Goal: Task Accomplishment & Management: Complete application form

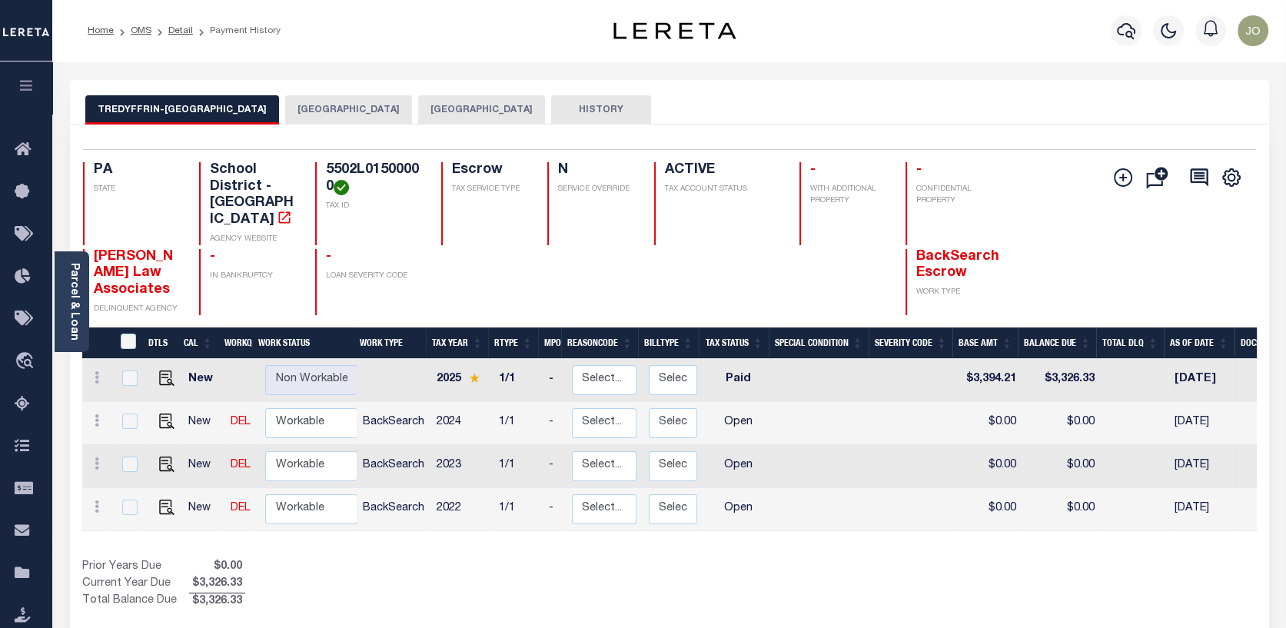
scroll to position [0, 351]
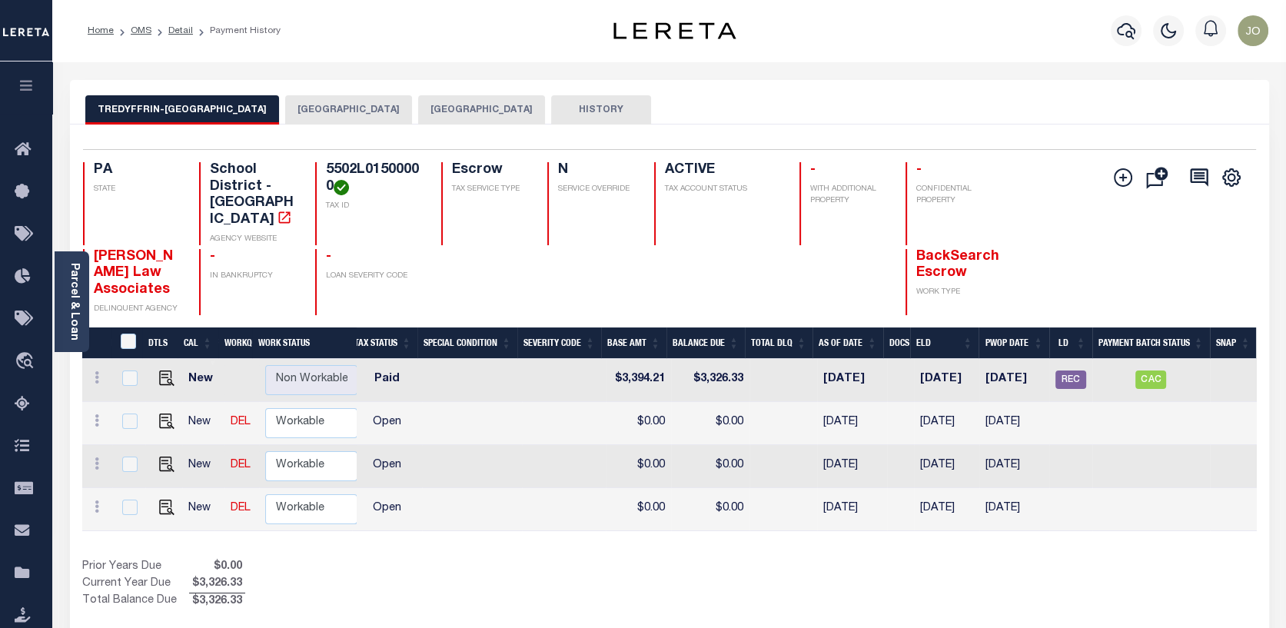
click at [480, 115] on button "CHESTER COUNTY" at bounding box center [481, 109] width 127 height 29
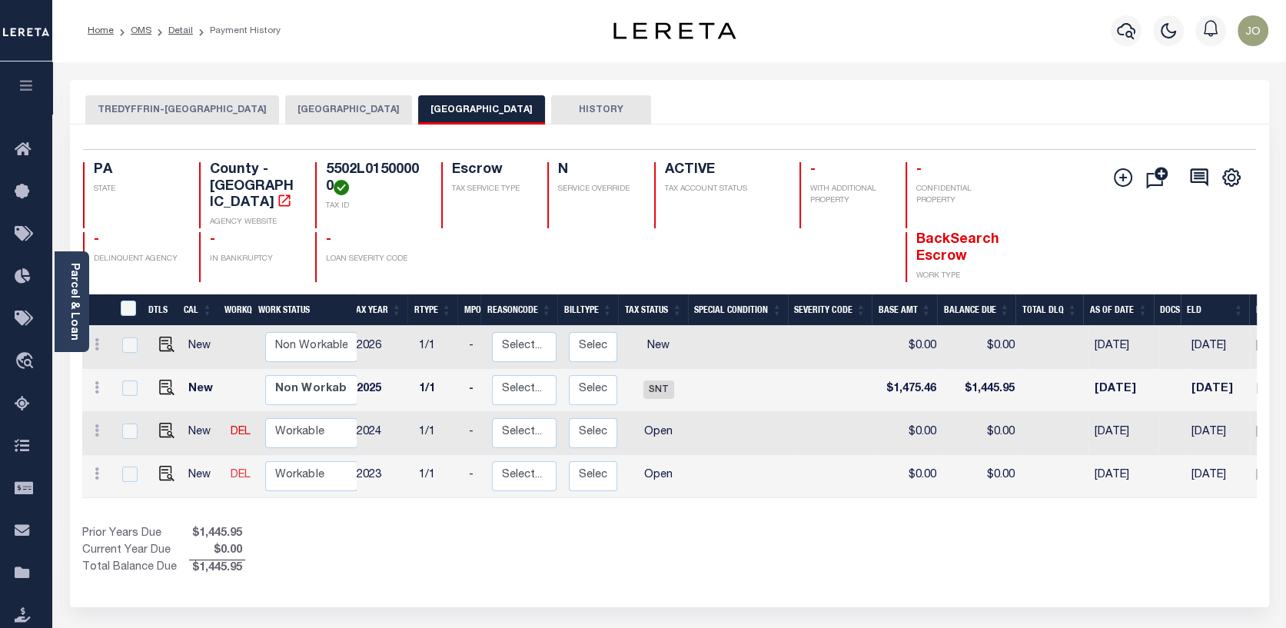
scroll to position [0, 58]
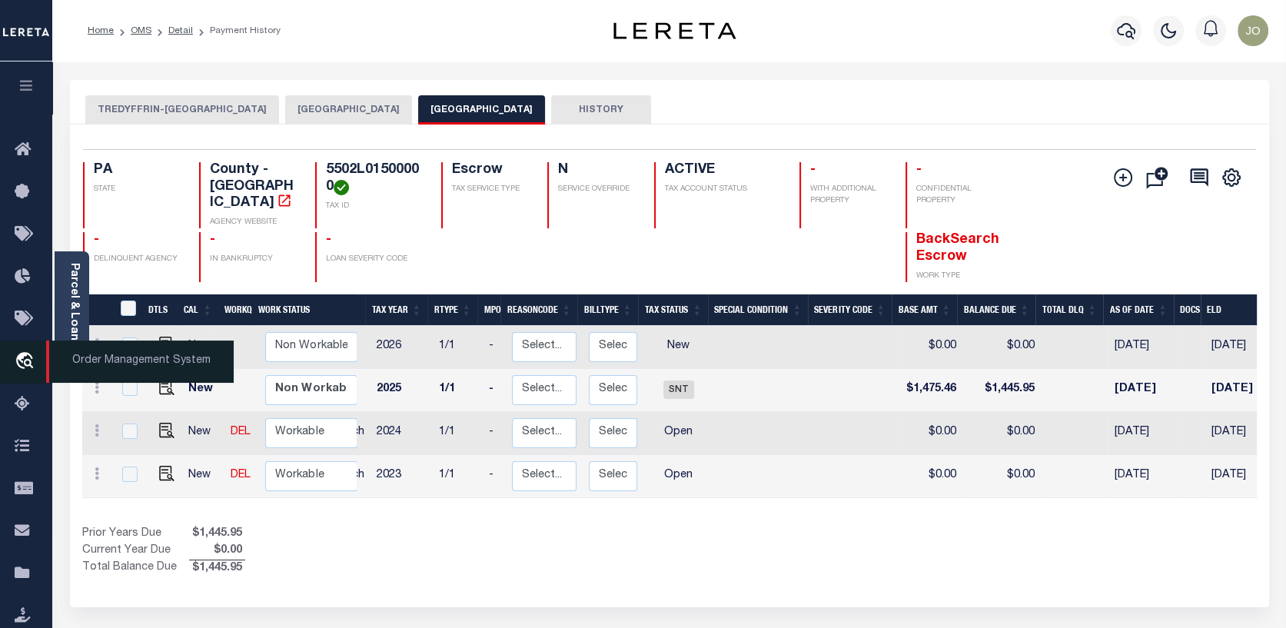
click at [26, 356] on icon "travel_explore" at bounding box center [27, 362] width 25 height 20
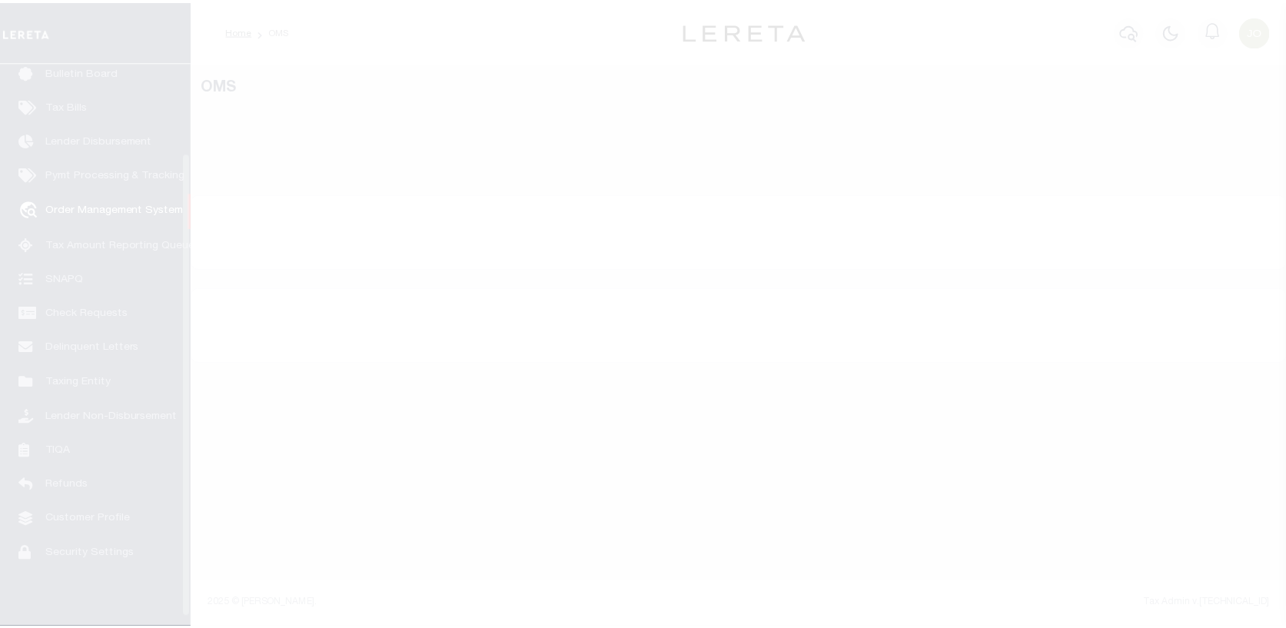
scroll to position [111, 0]
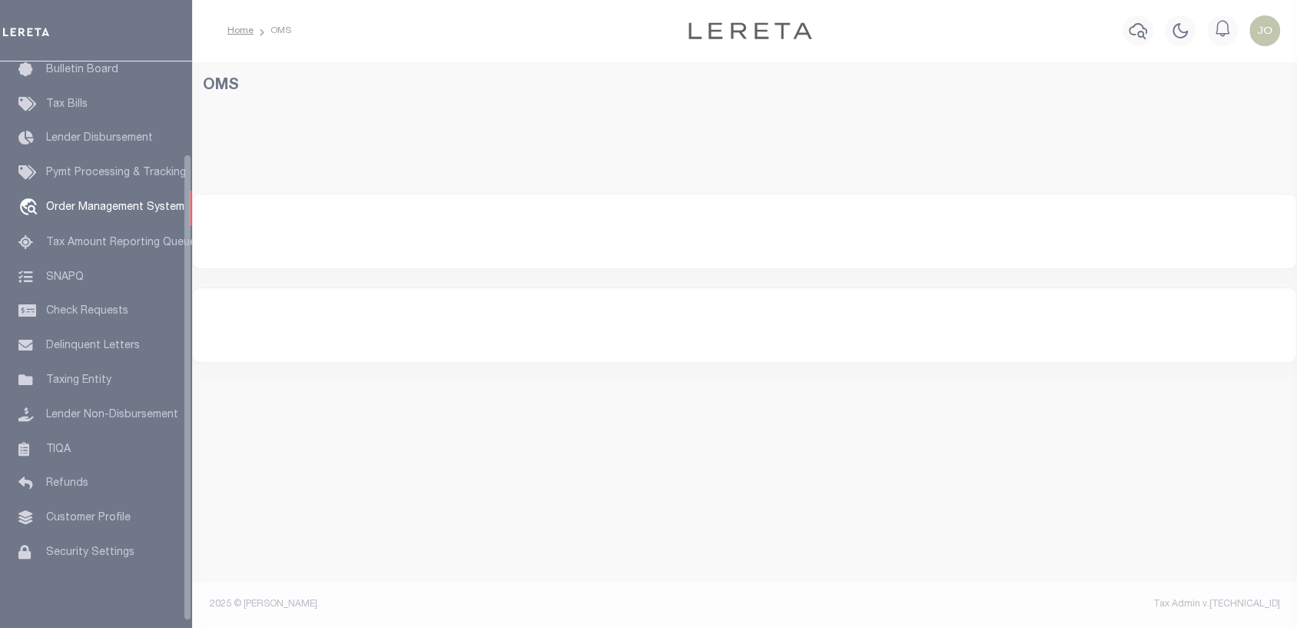
select select "200"
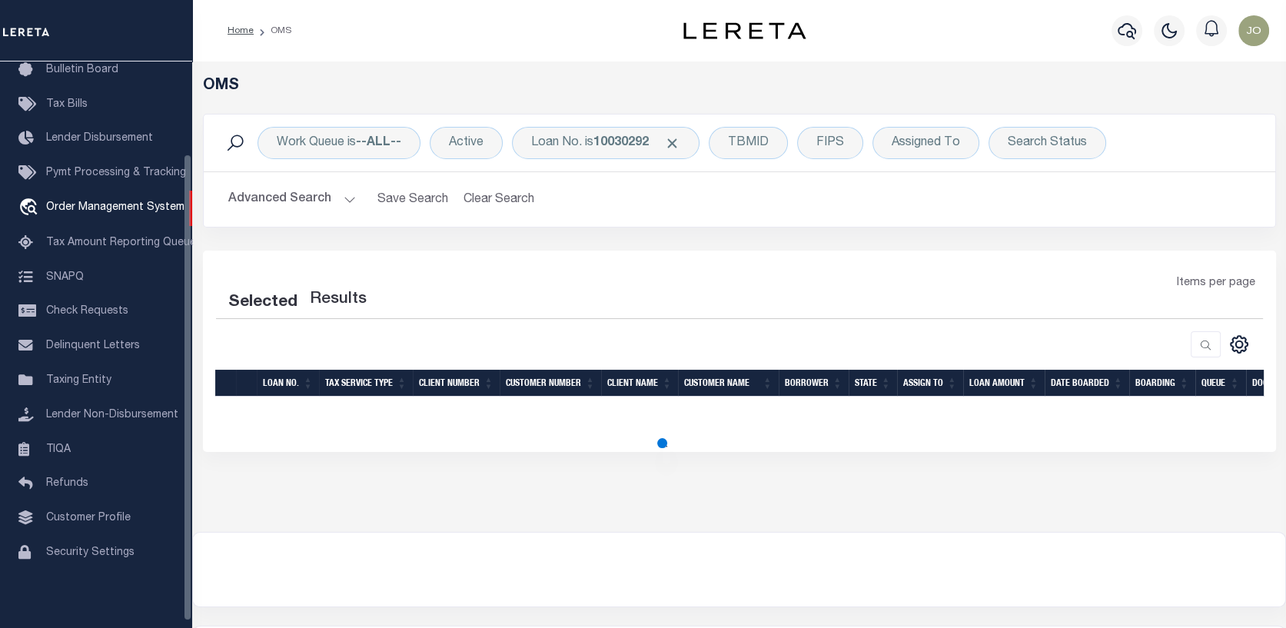
select select "200"
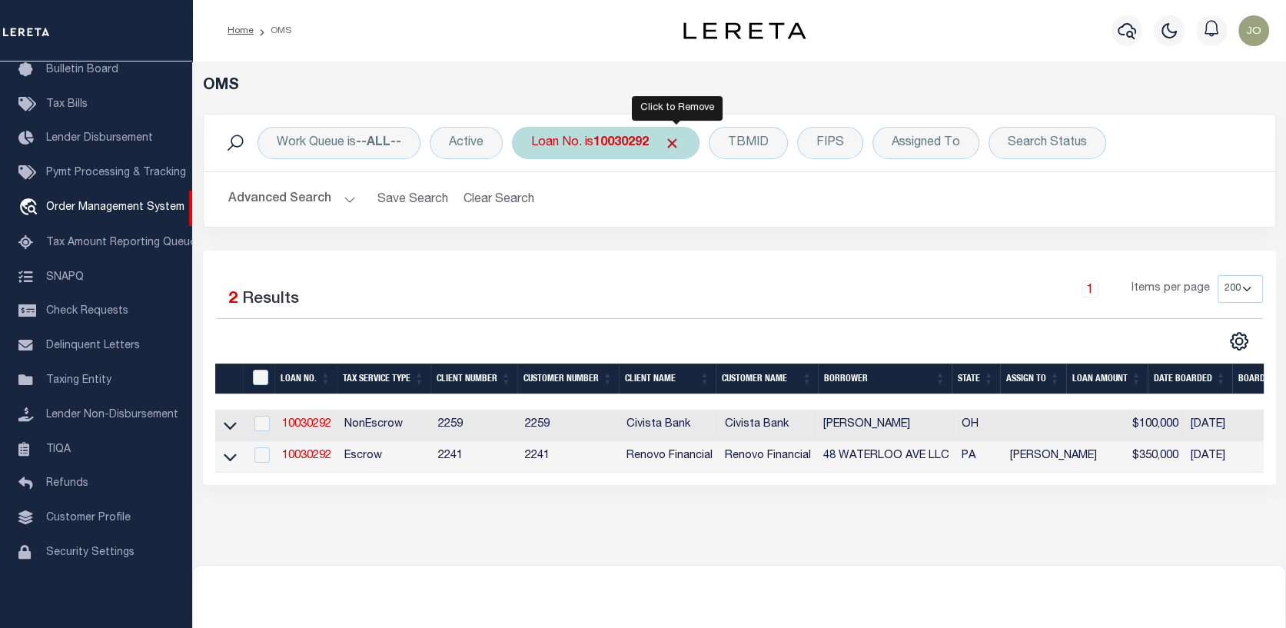
click at [674, 138] on span "Click to Remove" at bounding box center [672, 143] width 16 height 16
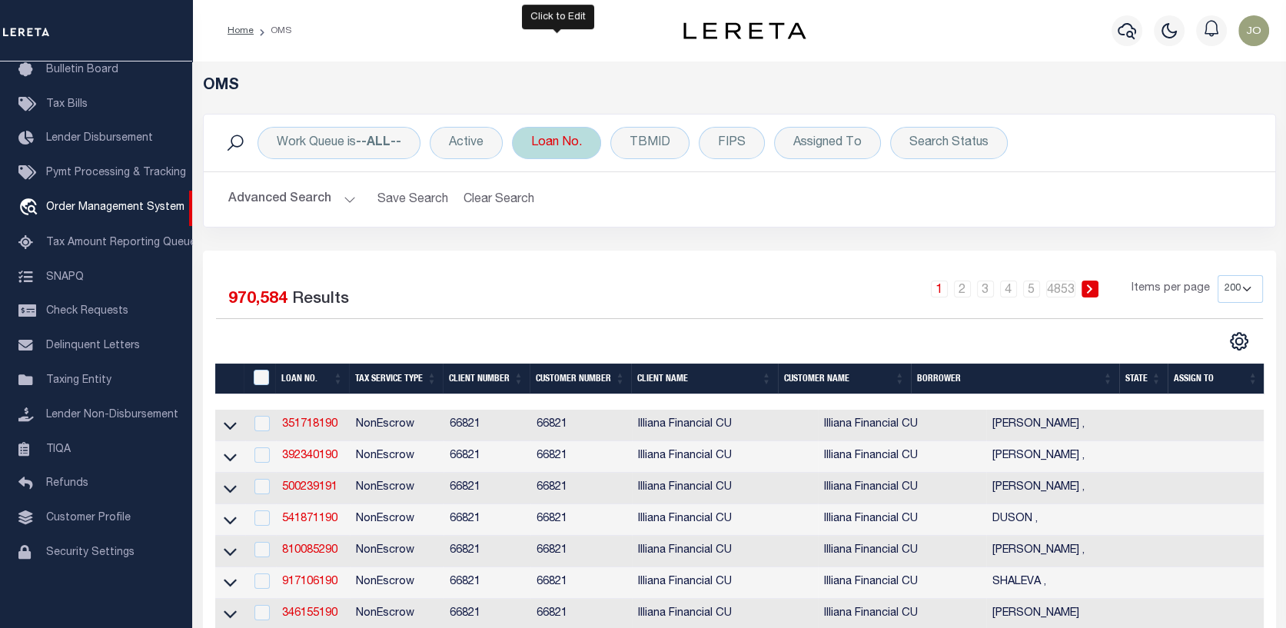
click at [579, 141] on div "Loan No." at bounding box center [556, 143] width 89 height 32
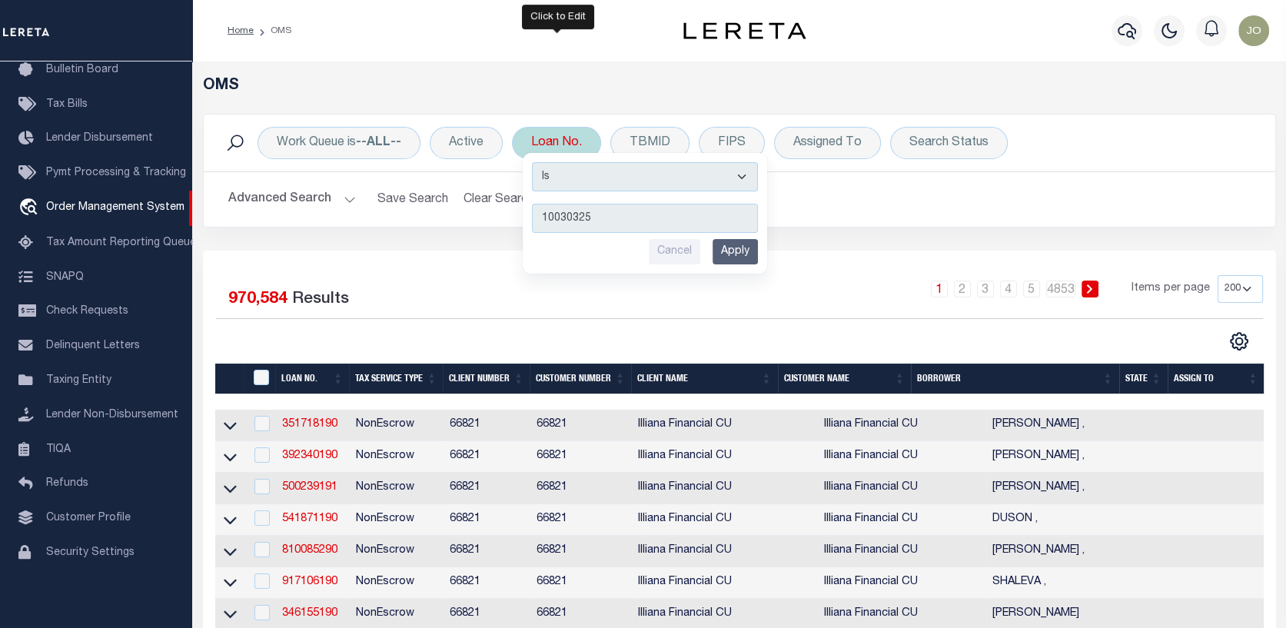
type input "10030325"
click at [727, 245] on input "Apply" at bounding box center [734, 251] width 45 height 25
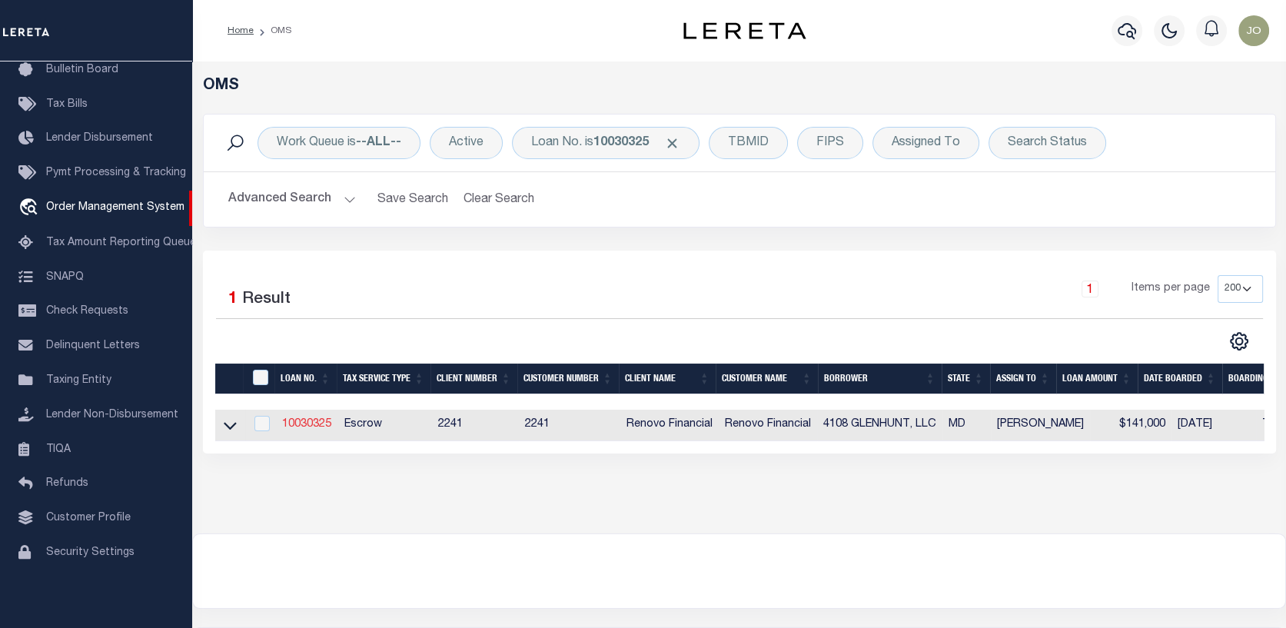
click at [313, 421] on link "10030325" at bounding box center [306, 424] width 49 height 11
type input "10030325"
type input "4108 GLENHUNT, LLC"
select select
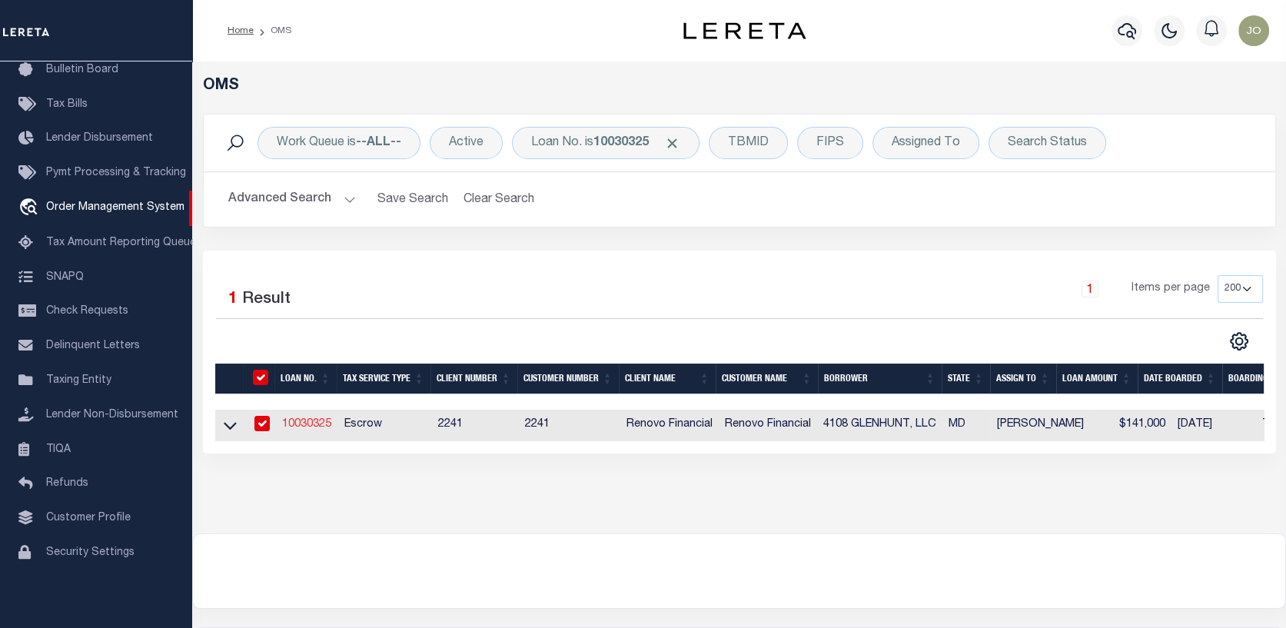
select select "10"
select select "Escrow"
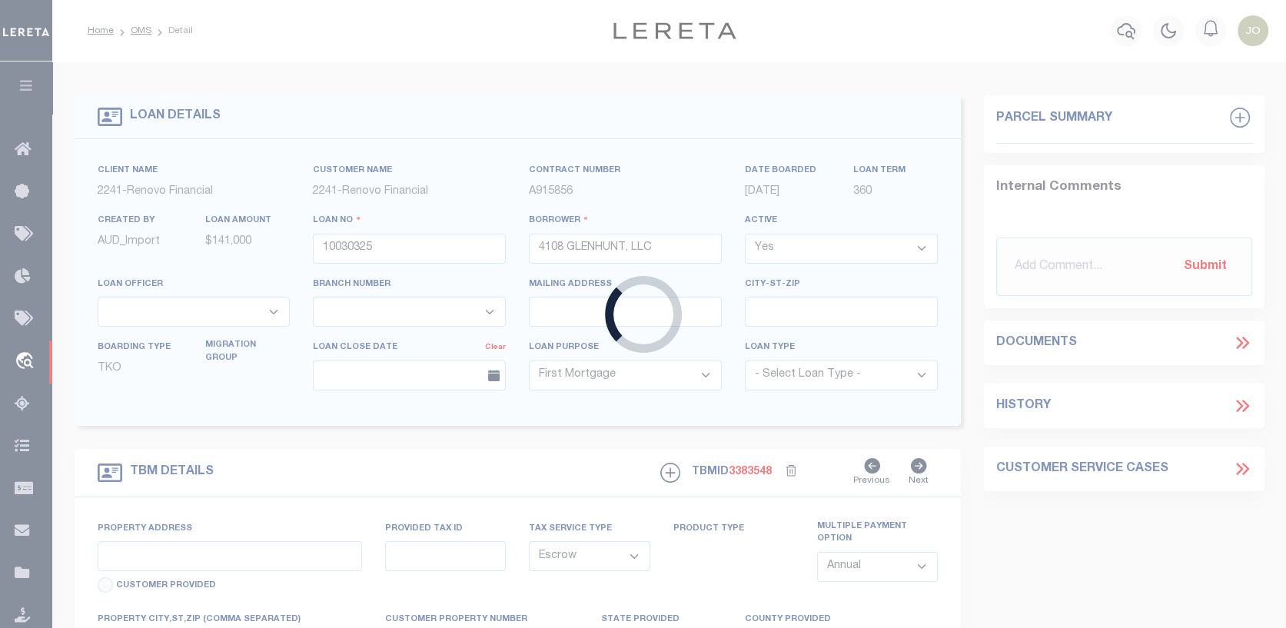
type input "4108 GLENHUNT RD"
type input "160602528J046"
type input "BALTIMORE MD 21229"
type input "a0kUS000005URBB"
type input "MD"
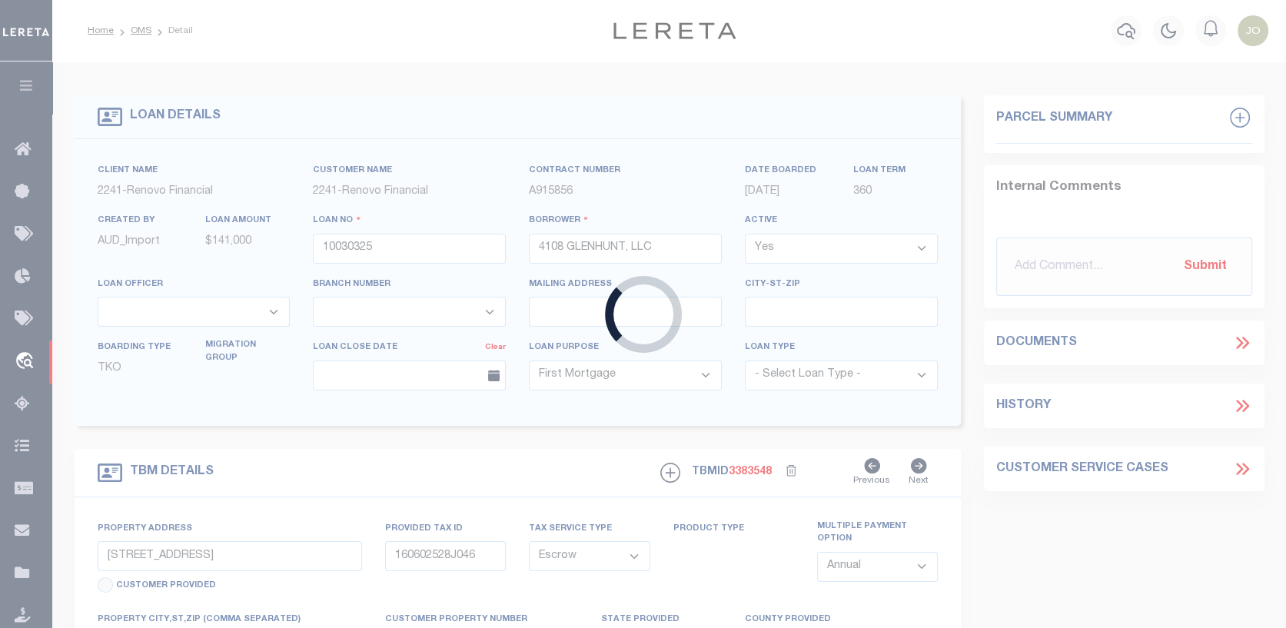
select select
select select "25067"
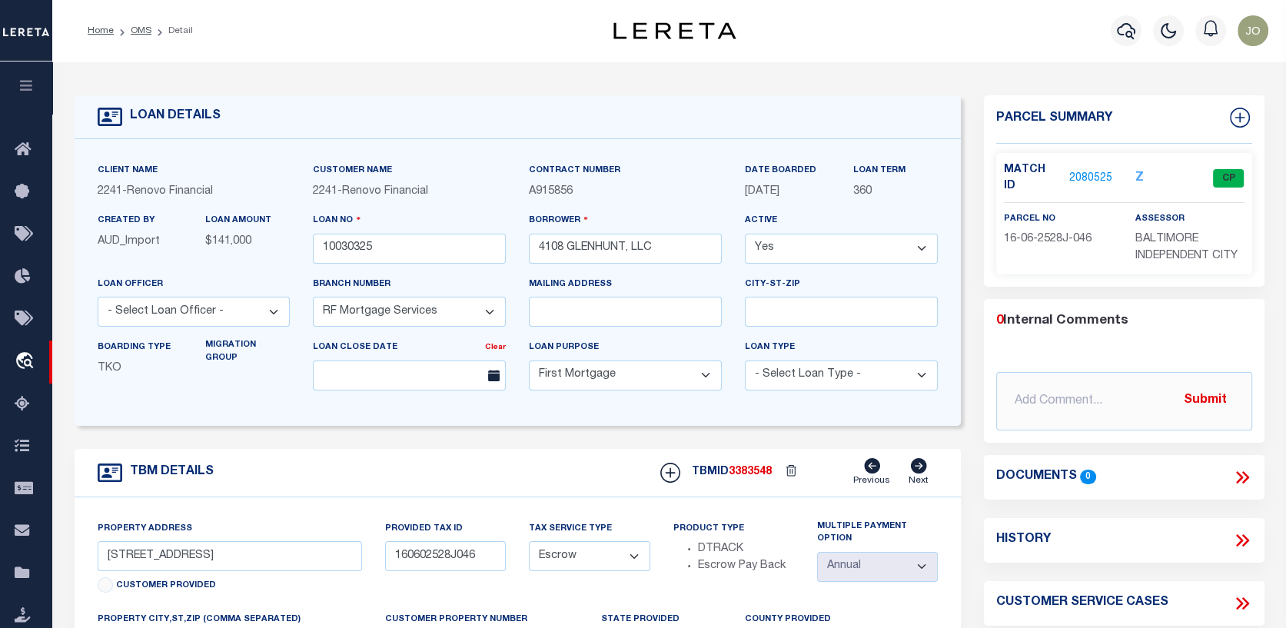
click at [1095, 171] on link "2080525" at bounding box center [1090, 179] width 43 height 16
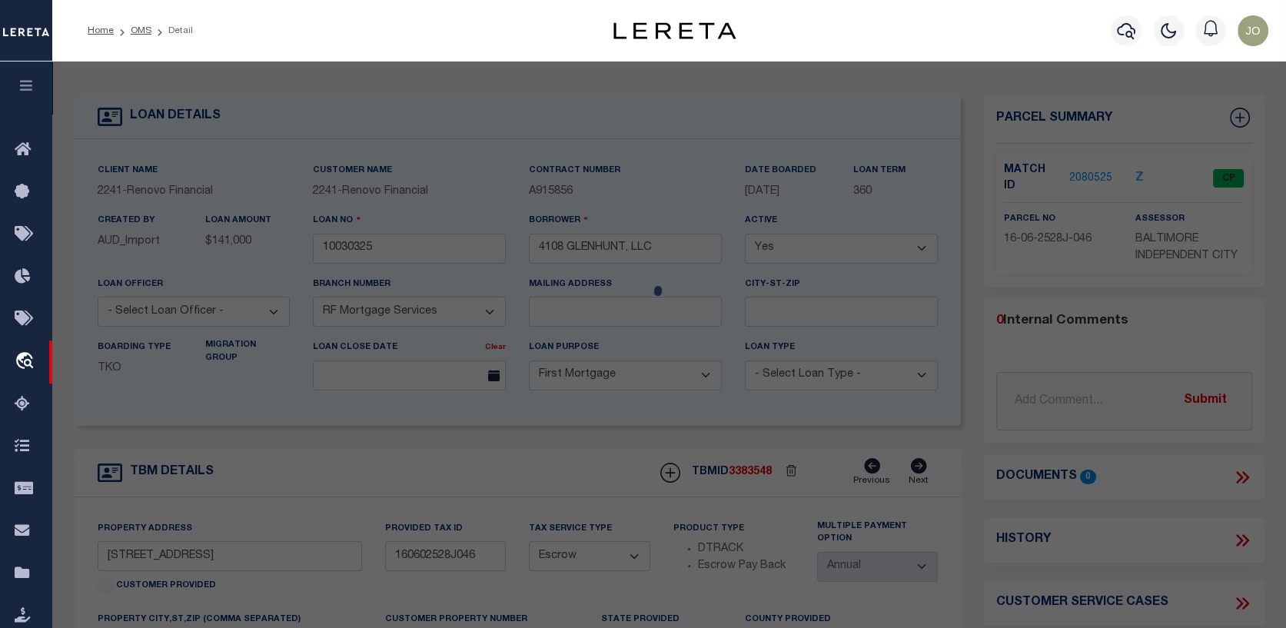
checkbox input "false"
select select "CP"
type input "4108 GLENHUNT LLC"
select select "AGW"
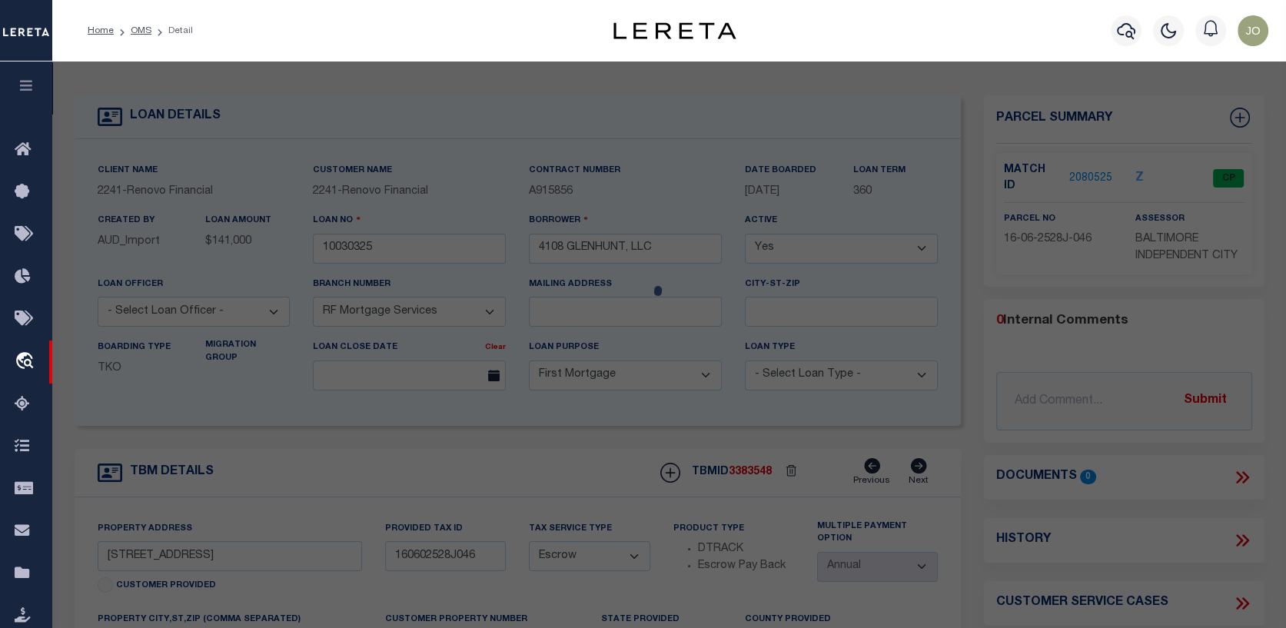
select select "ADD"
type input "4108 GLEN HUNT ROAD"
type input "BALTIMORE MD 21229"
type textarea "Information Only - Installment Tax Years Based on Agency Review"
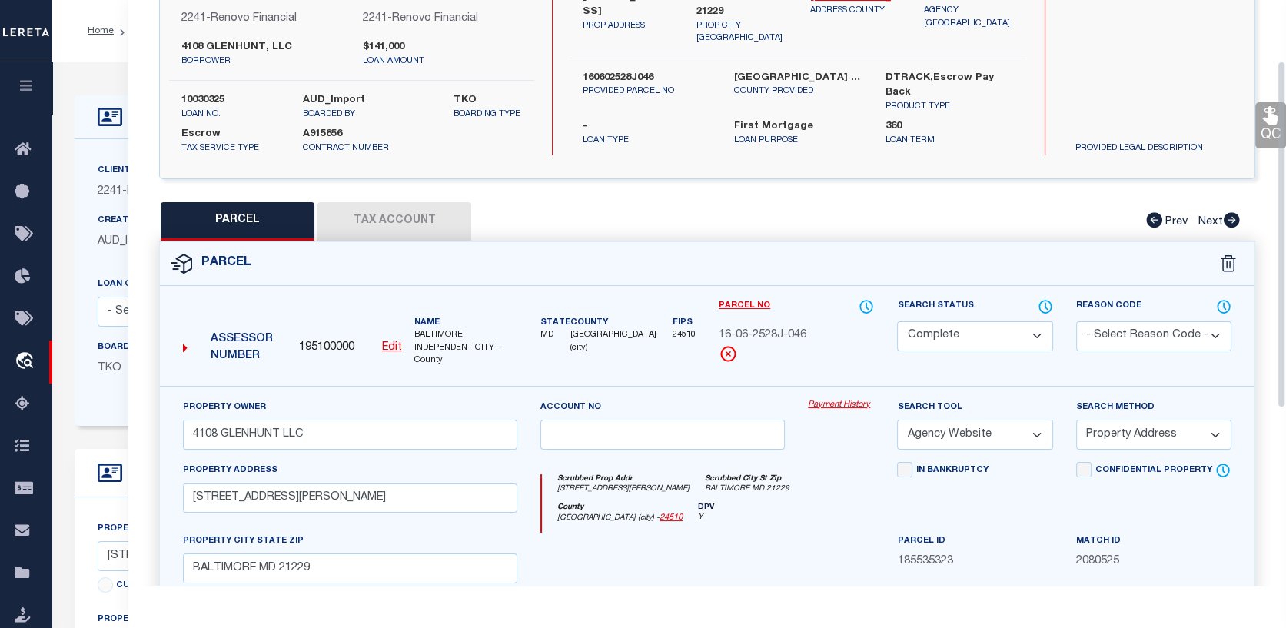
scroll to position [154, 0]
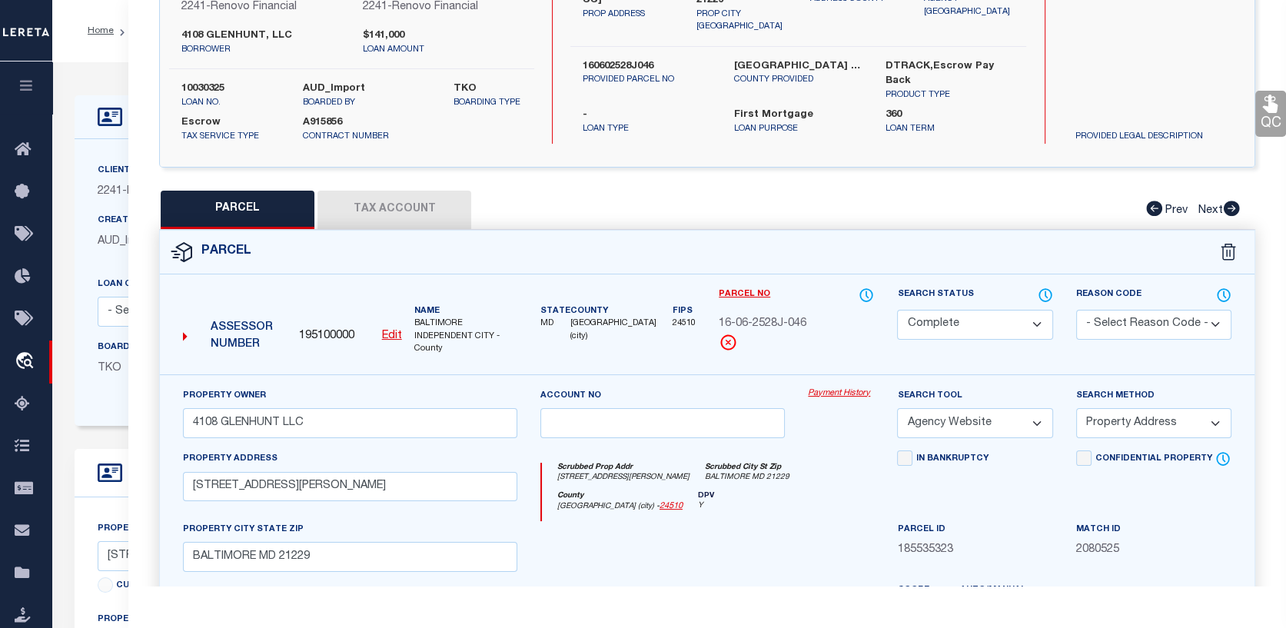
click at [845, 387] on link "Payment History" at bounding box center [841, 393] width 66 height 13
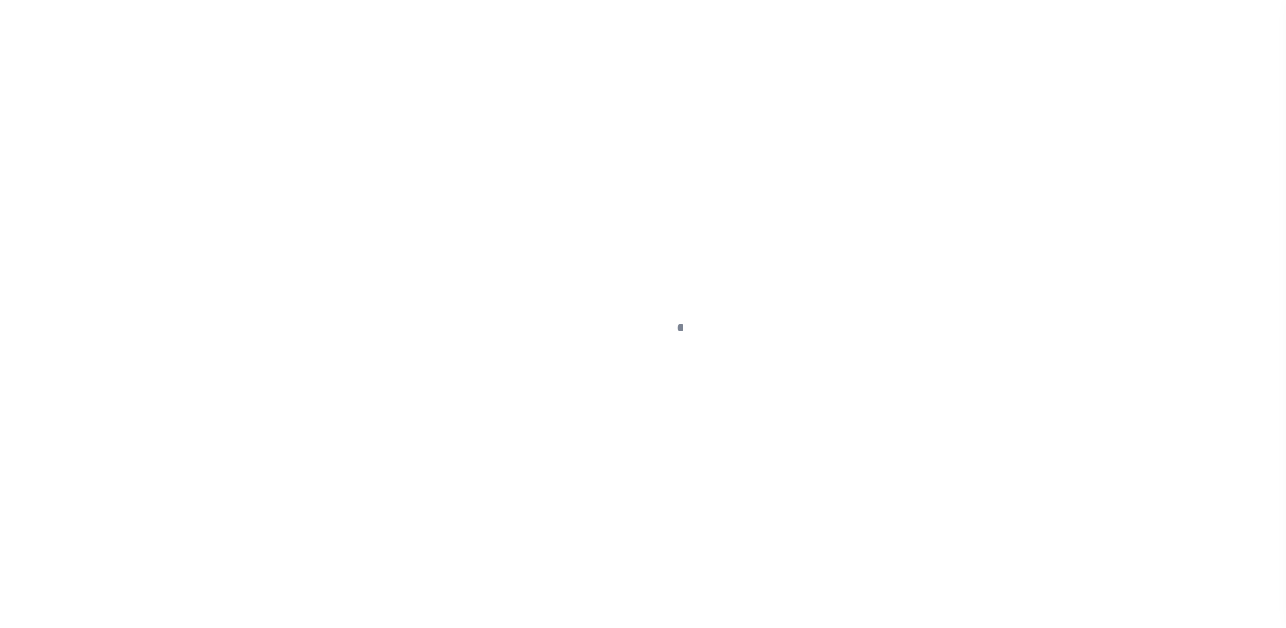
select select "25067"
select select "10"
select select "Escrow"
select select
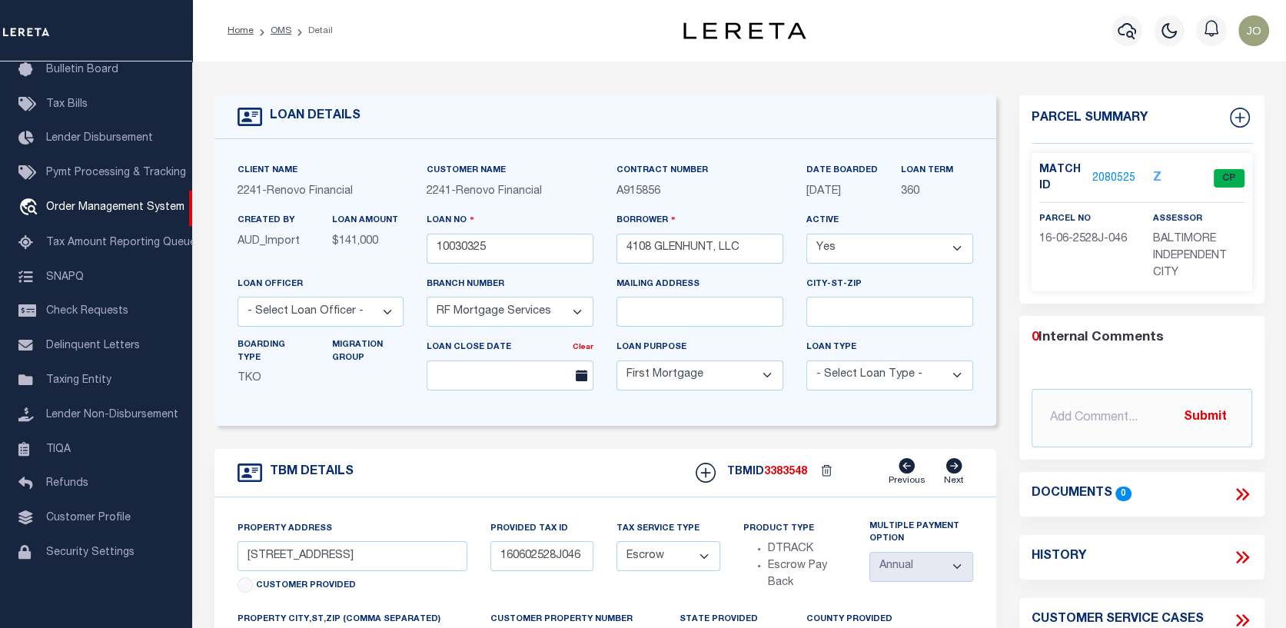
click at [1114, 171] on link "2080525" at bounding box center [1113, 179] width 43 height 16
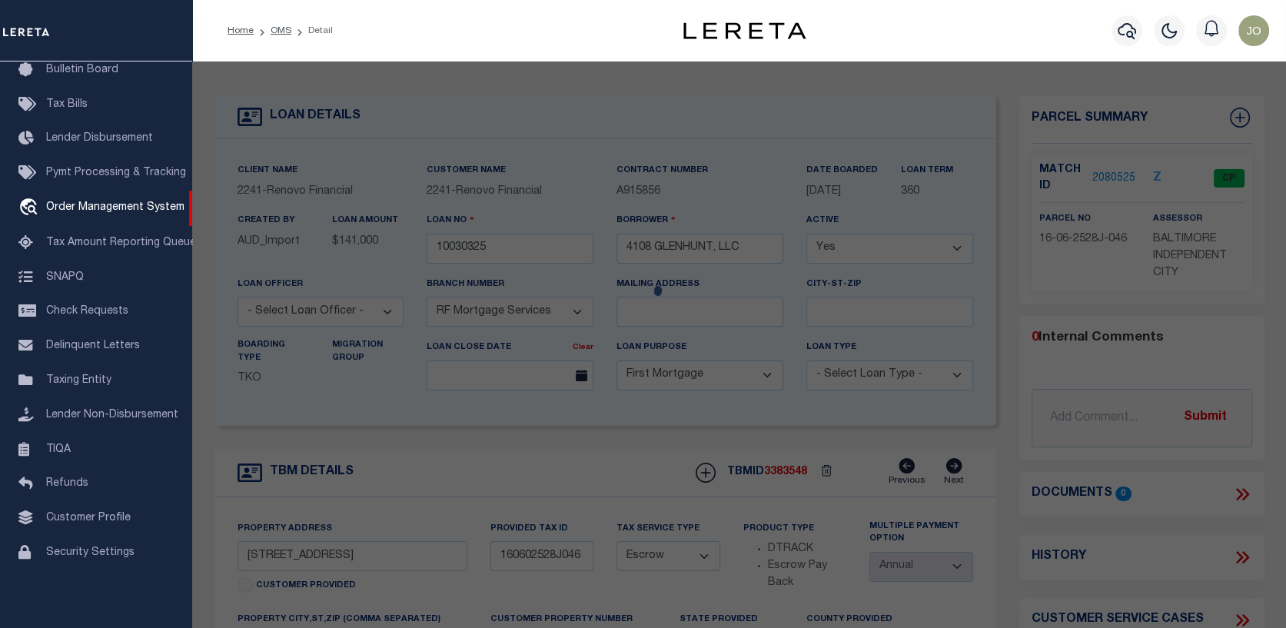
select select "AS"
select select
checkbox input "false"
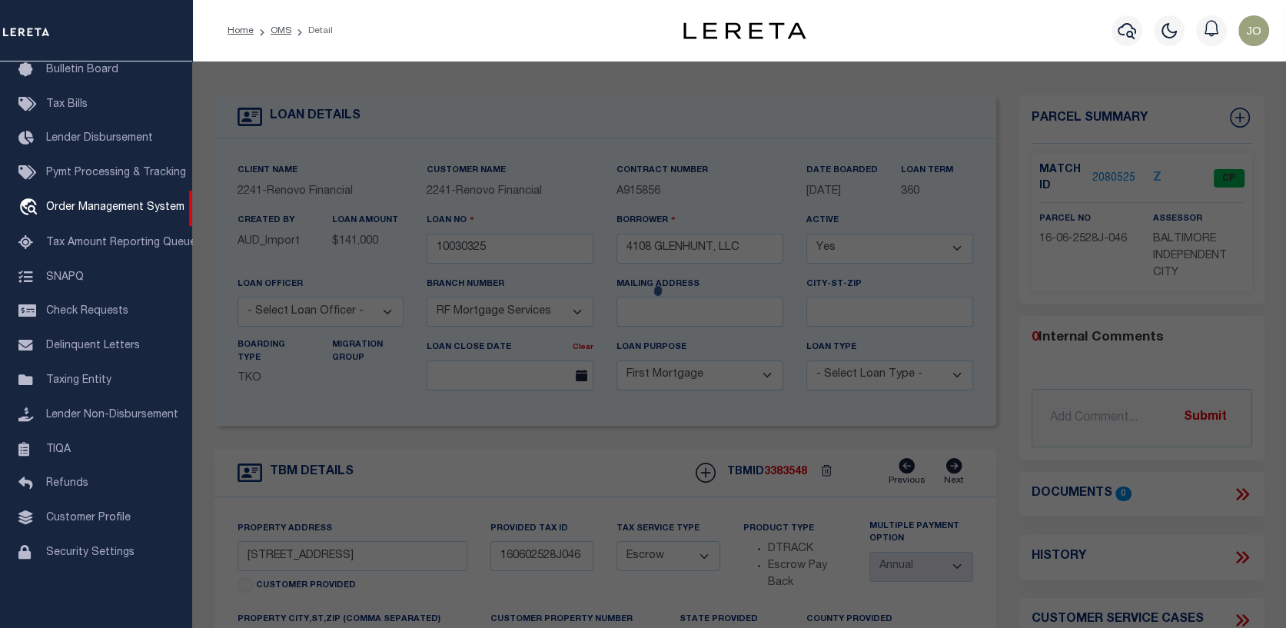
select select "CP"
type input "4108 GLENHUNT LLC"
select select "AGW"
select select "ADD"
type input "4108 GLEN HUNT ROAD"
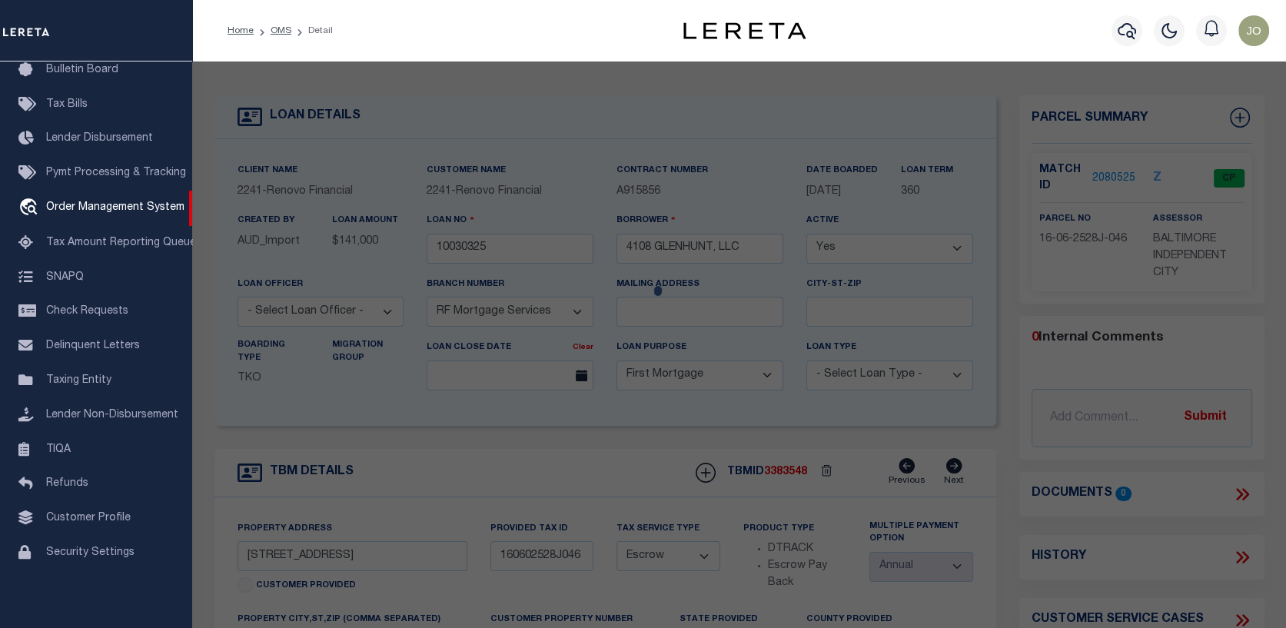
type input "BALTIMORE MD 21229"
type textarea "Information Only - Installment Tax Years Based on Agency Review"
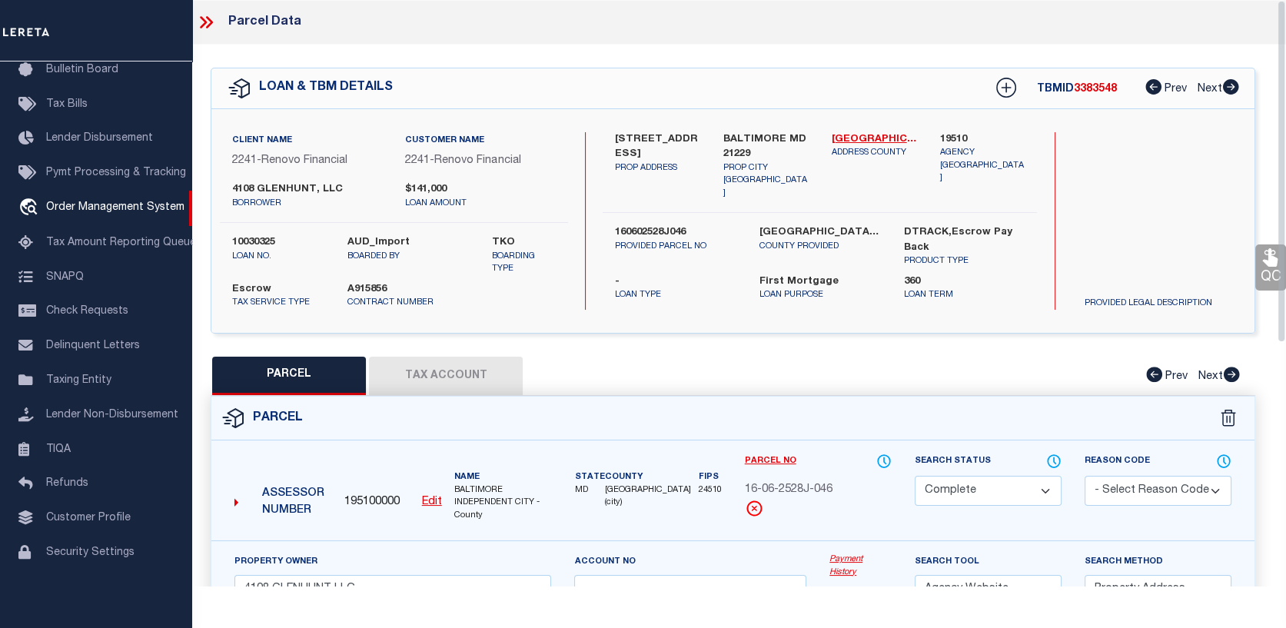
click at [467, 369] on button "Tax Account" at bounding box center [446, 376] width 154 height 38
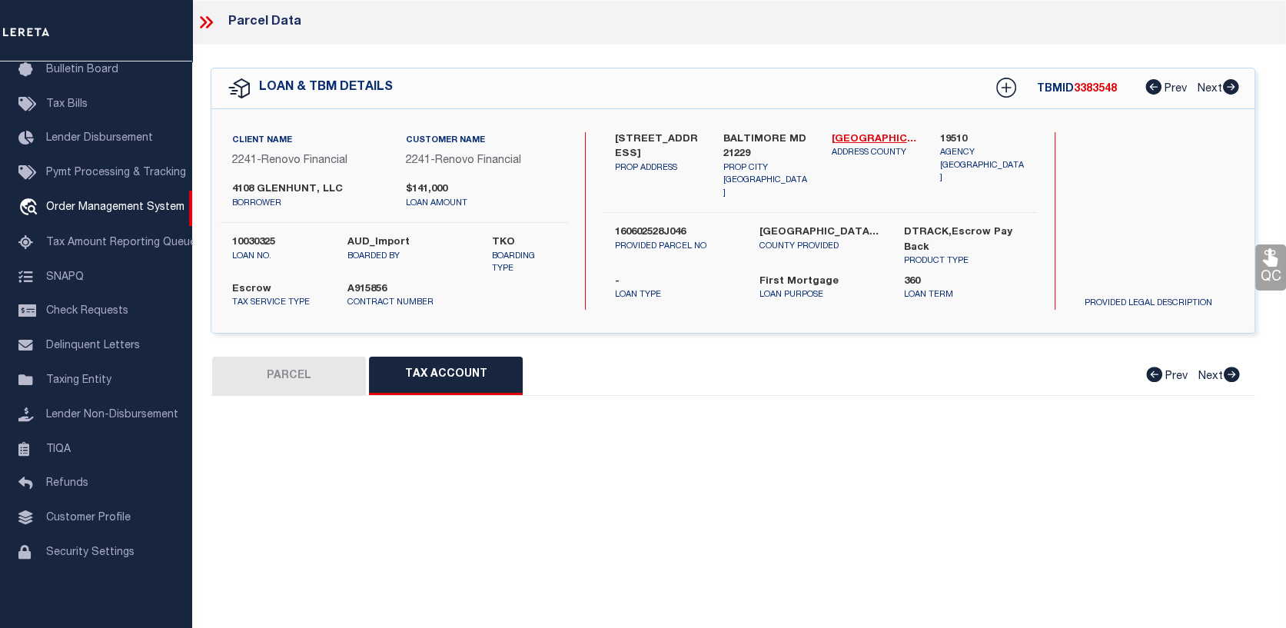
select select "100"
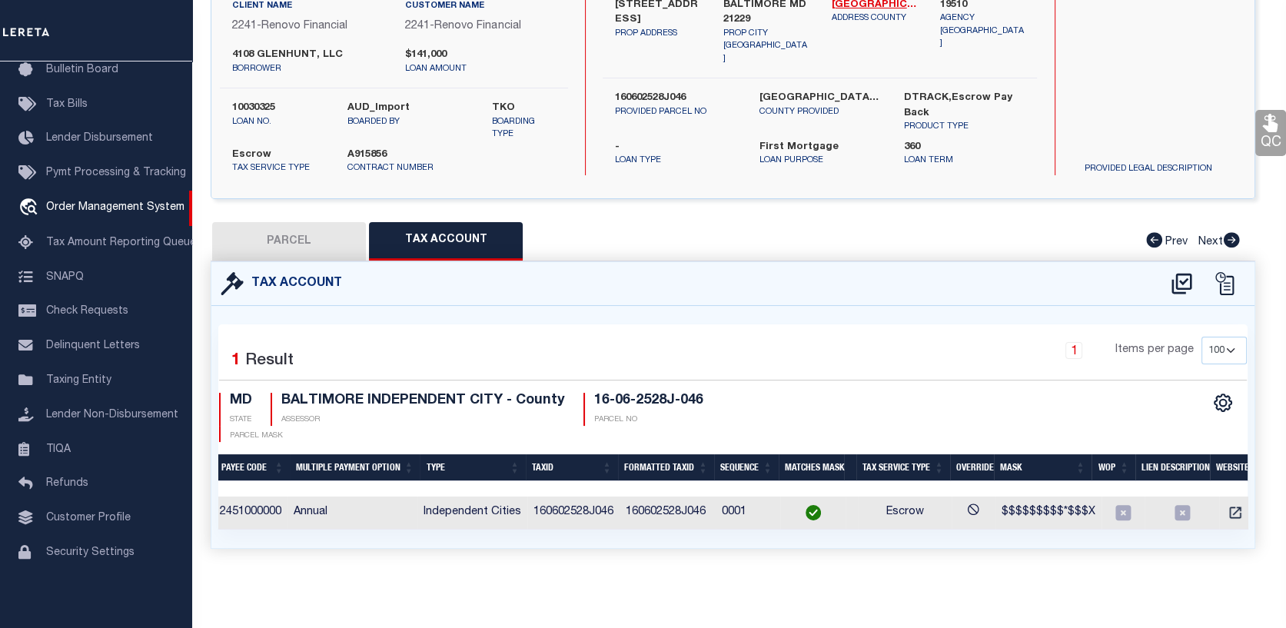
scroll to position [0, 0]
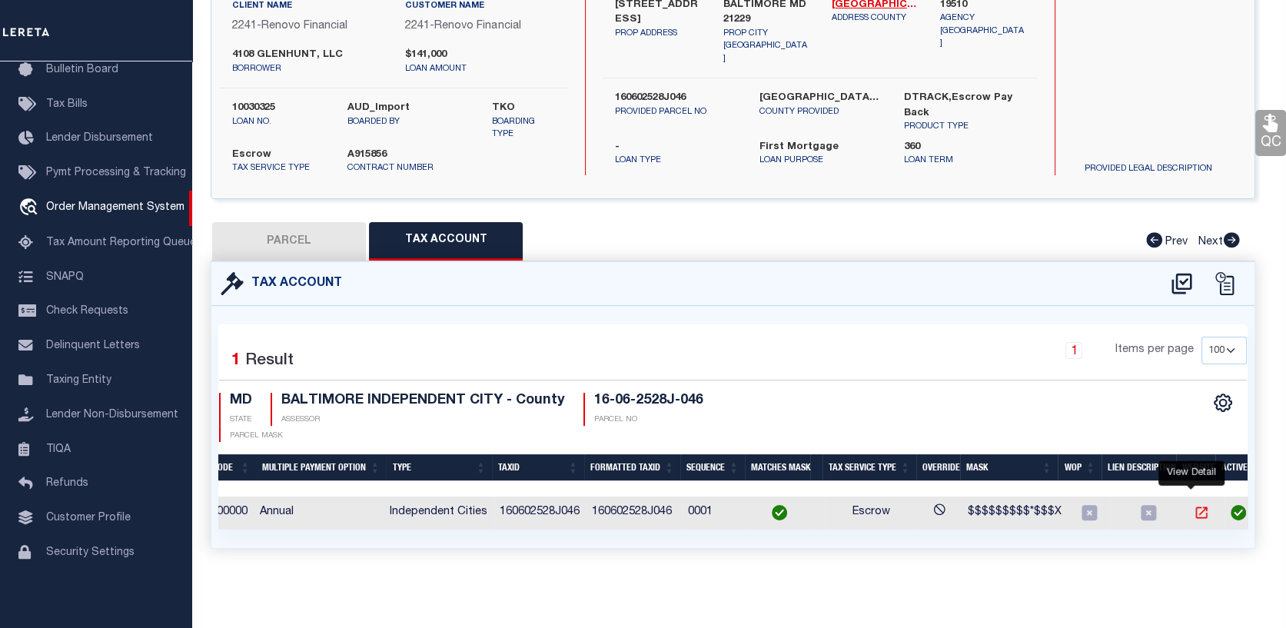
click at [1193, 505] on icon "" at bounding box center [1200, 512] width 15 height 15
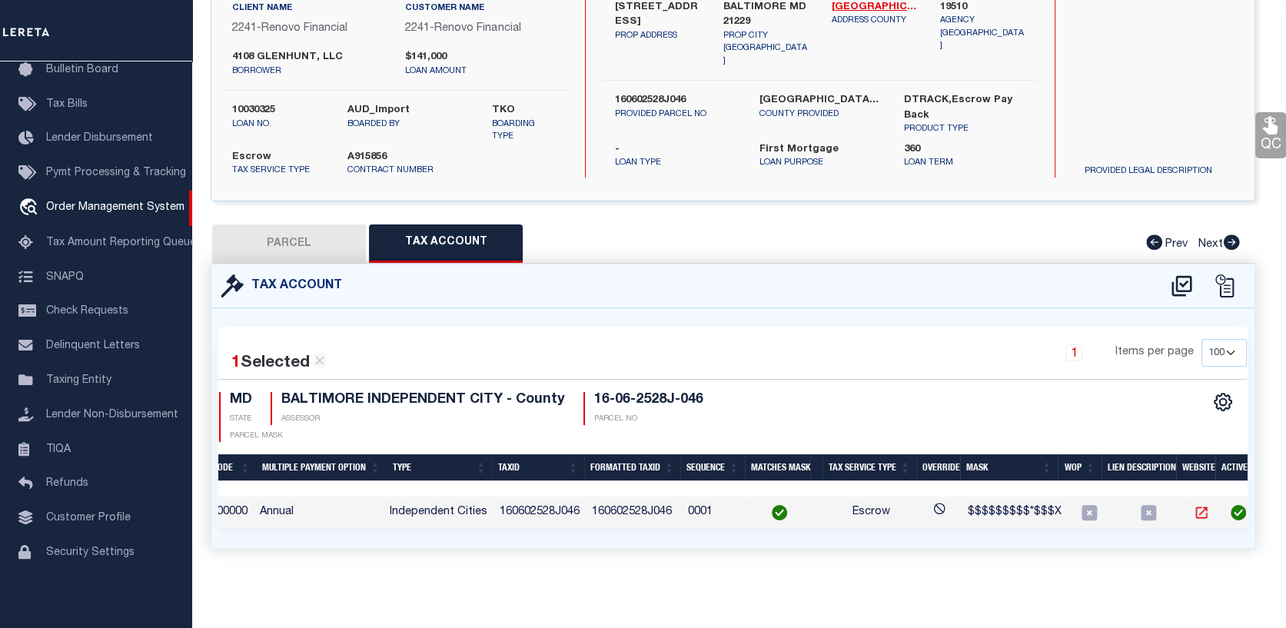
scroll to position [139, 0]
click at [1189, 490] on div at bounding box center [1191, 488] width 10 height 5
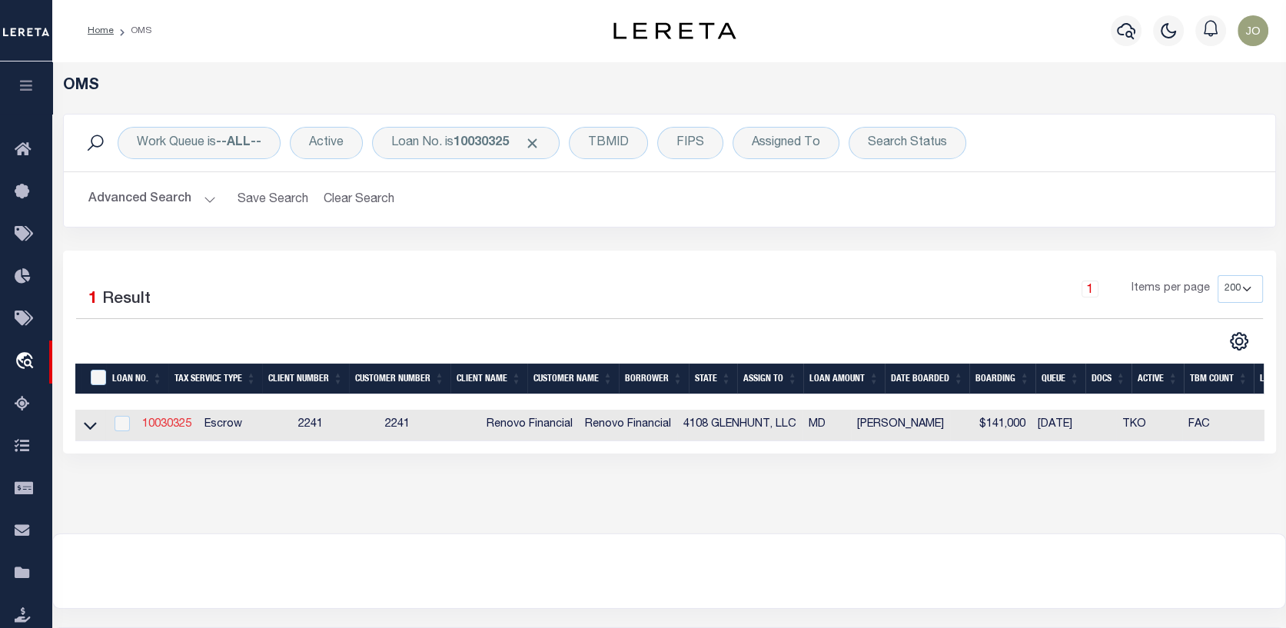
click at [175, 419] on link "10030325" at bounding box center [166, 424] width 49 height 11
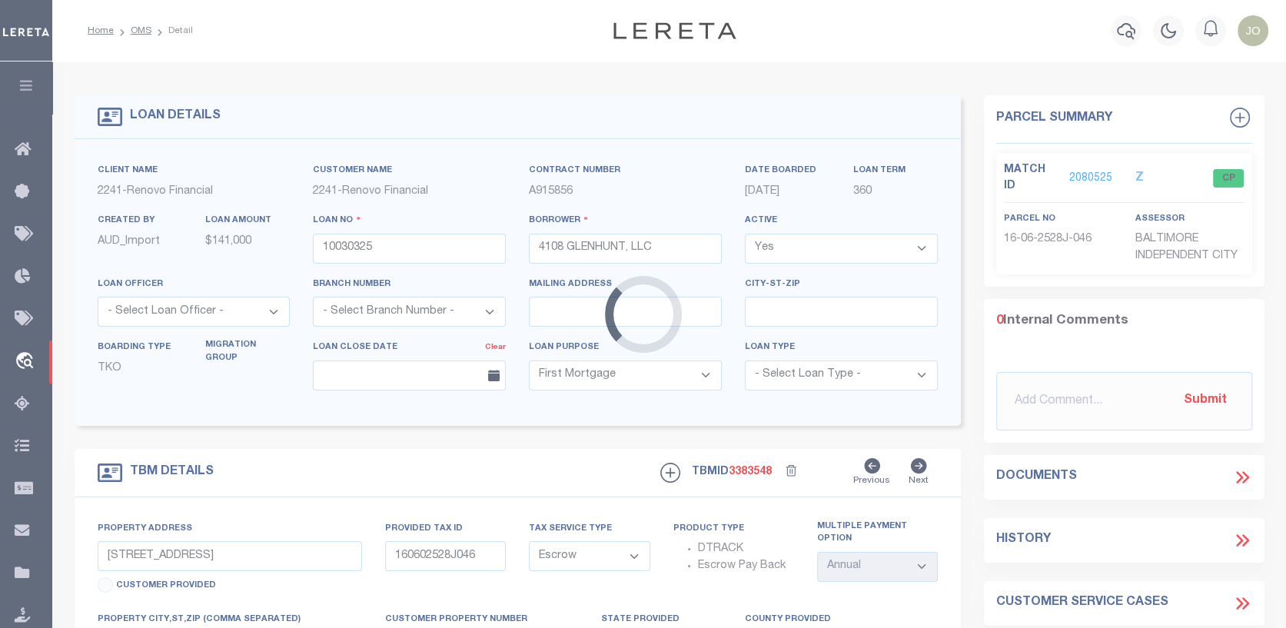
select select
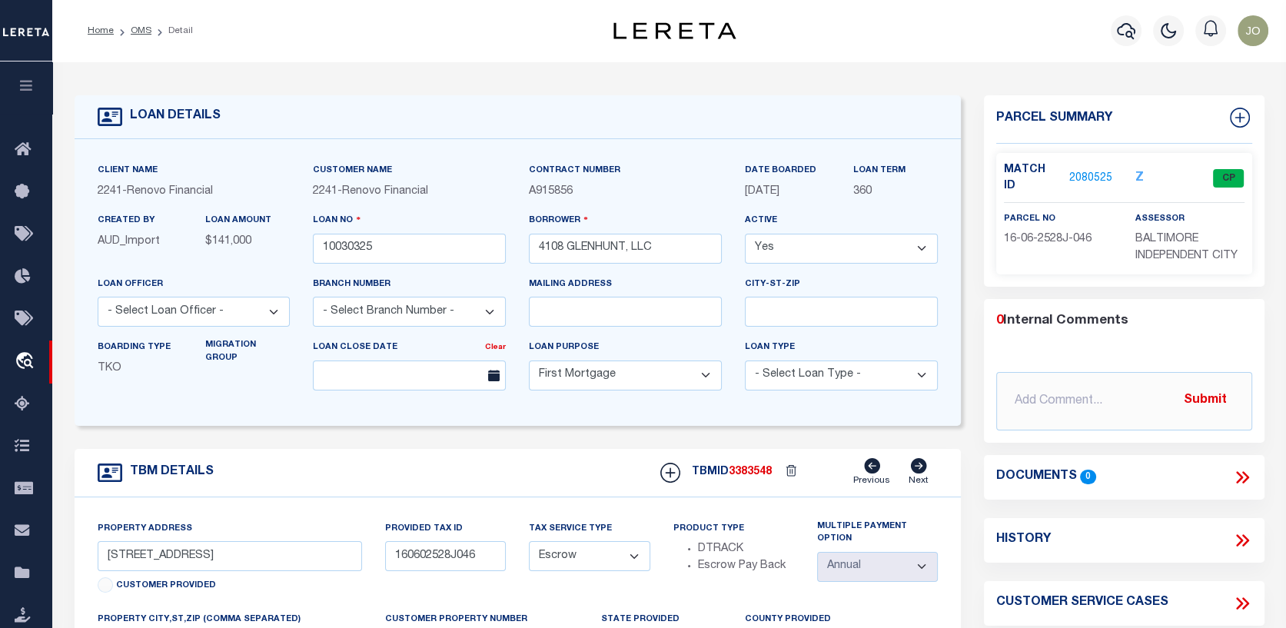
click at [1072, 171] on link "2080525" at bounding box center [1090, 179] width 43 height 16
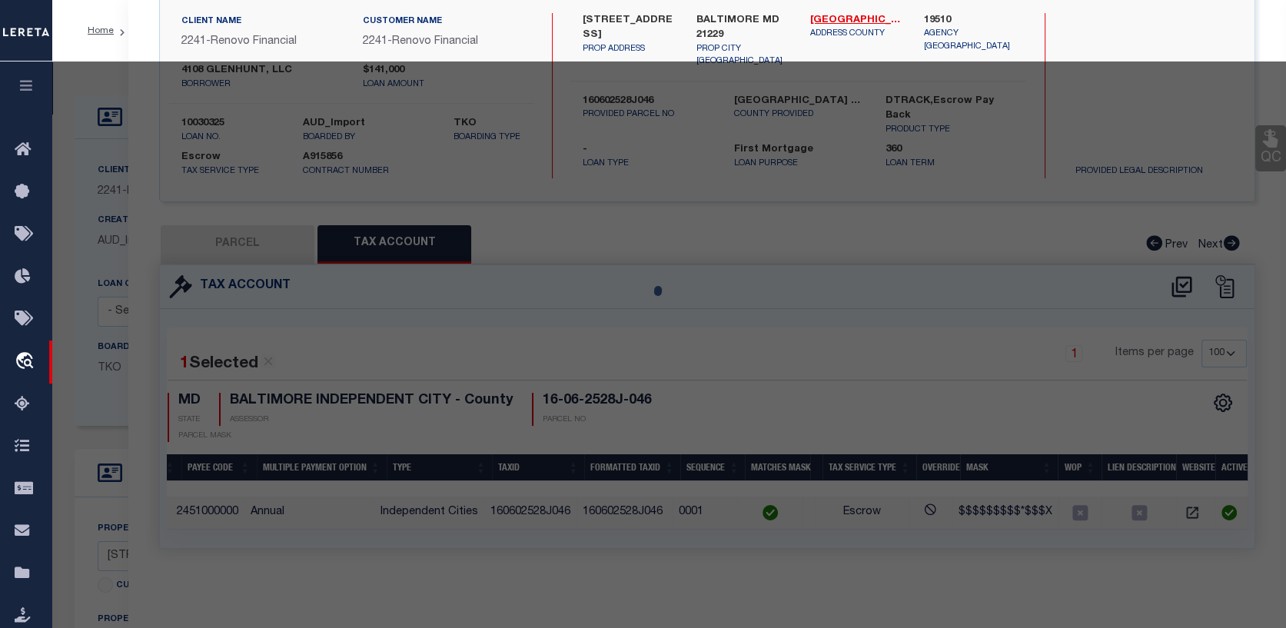
scroll to position [0, 317]
select select "AS"
select select
checkbox input "false"
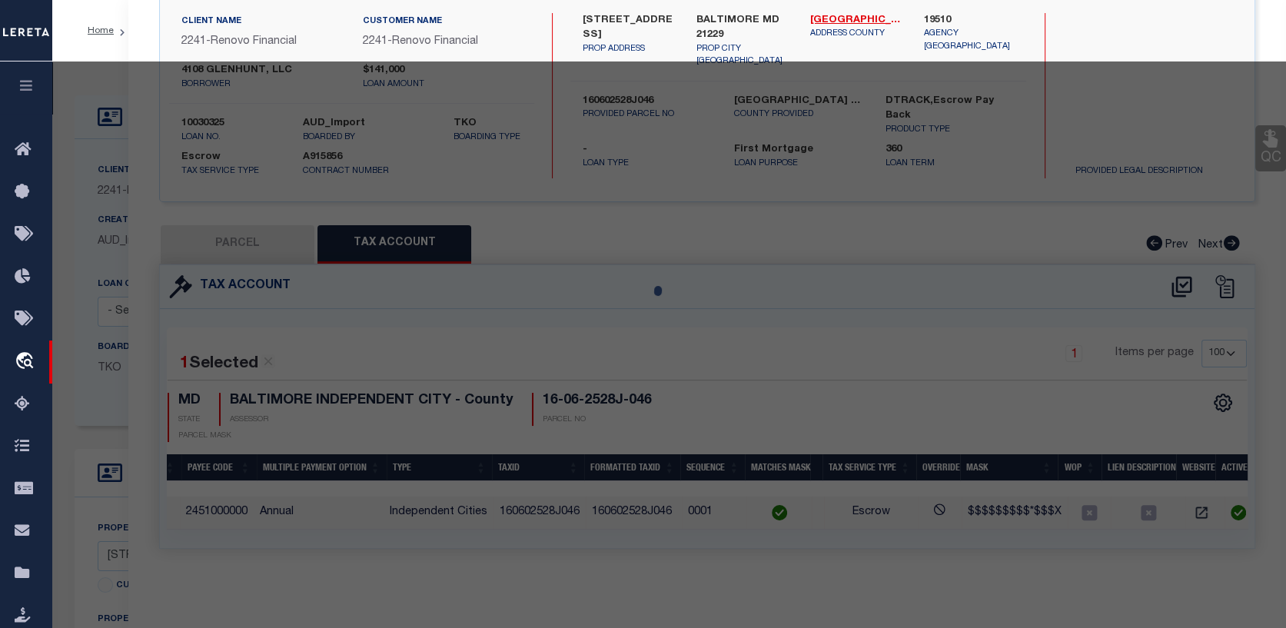
checkbox input "false"
select select "CP"
type input "4108 GLENHUNT LLC"
select select "AGW"
select select "ADD"
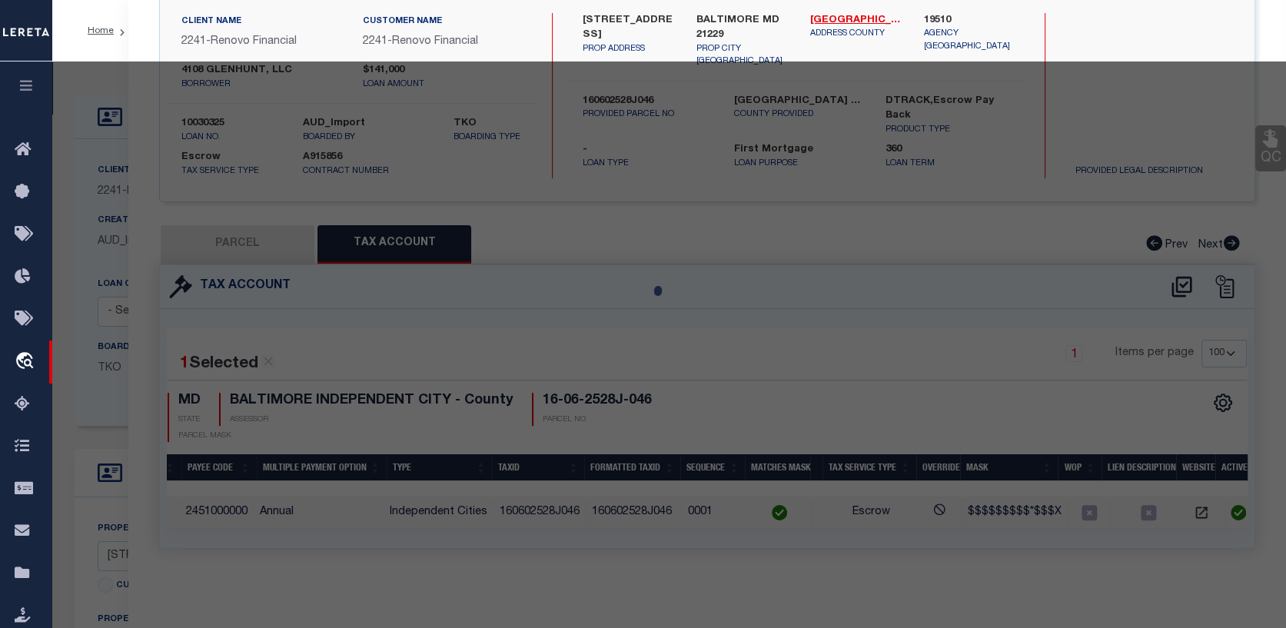
type input "4108 GLEN HUNT ROAD"
type input "BALTIMORE MD 21229"
type textarea "Information Only - Installment Tax Years Based on Agency Review"
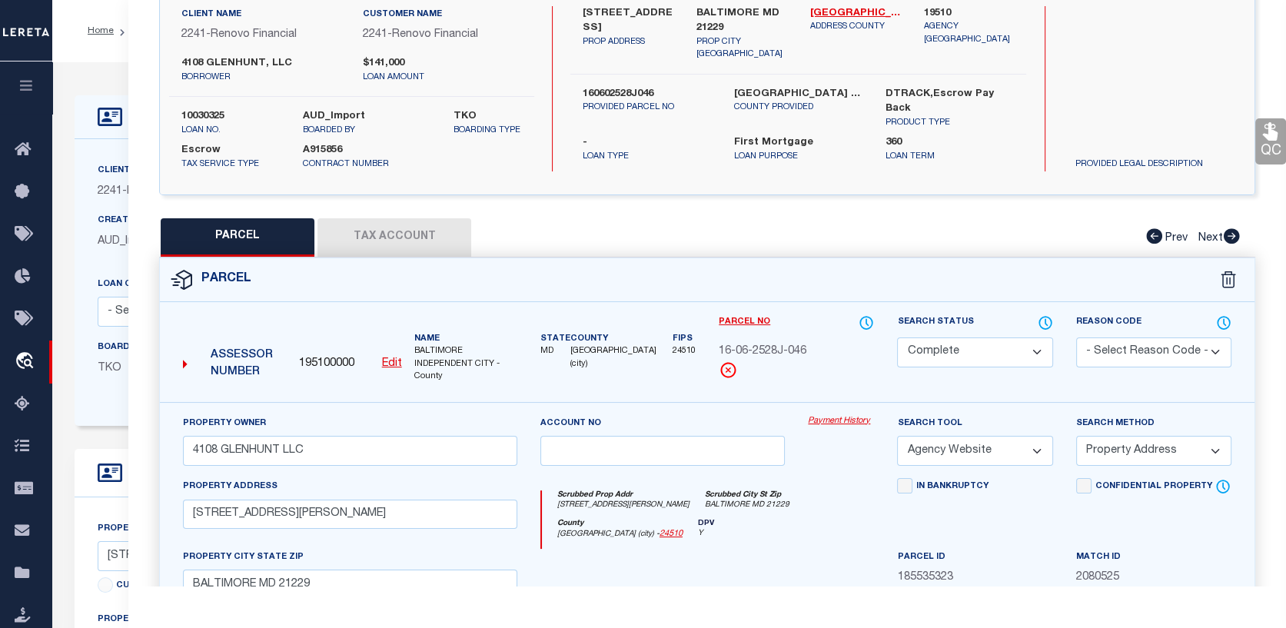
click at [408, 234] on button "Tax Account" at bounding box center [394, 237] width 154 height 38
select select "100"
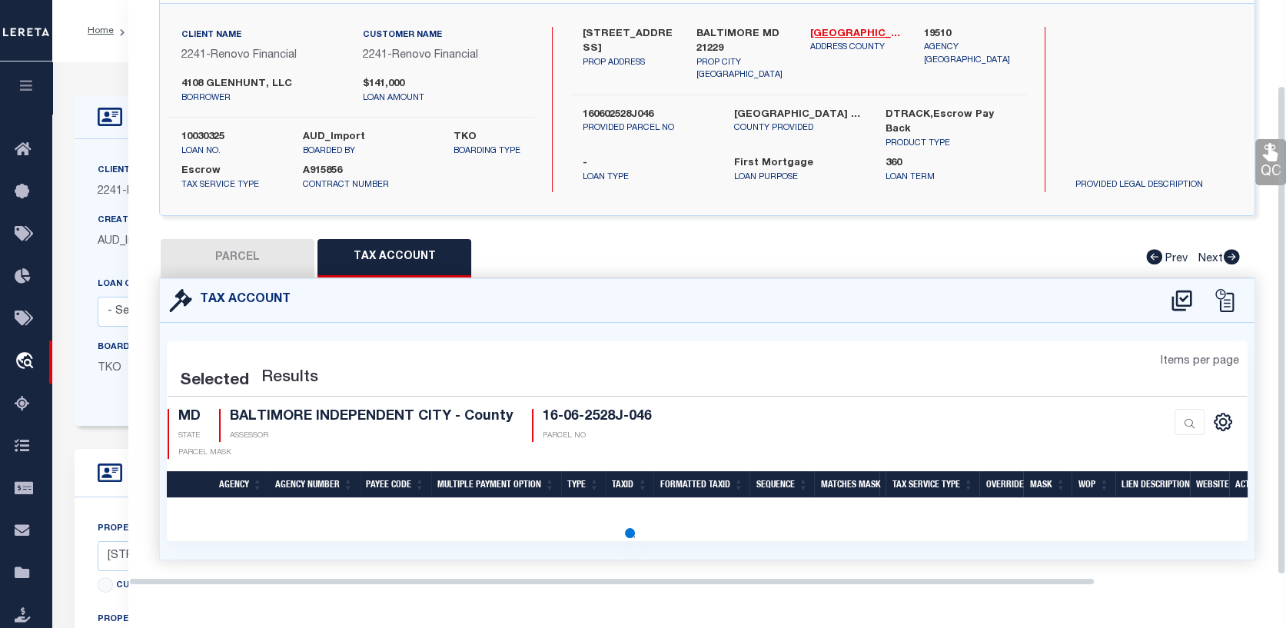
scroll to position [126, 0]
select select "100"
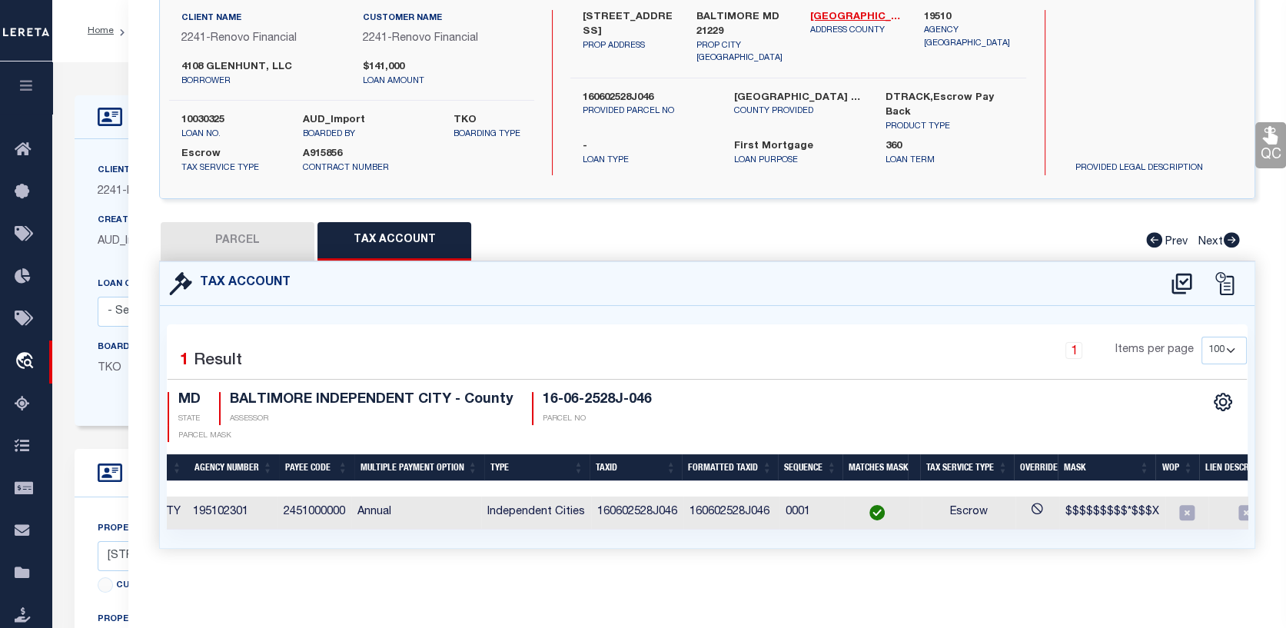
scroll to position [0, 317]
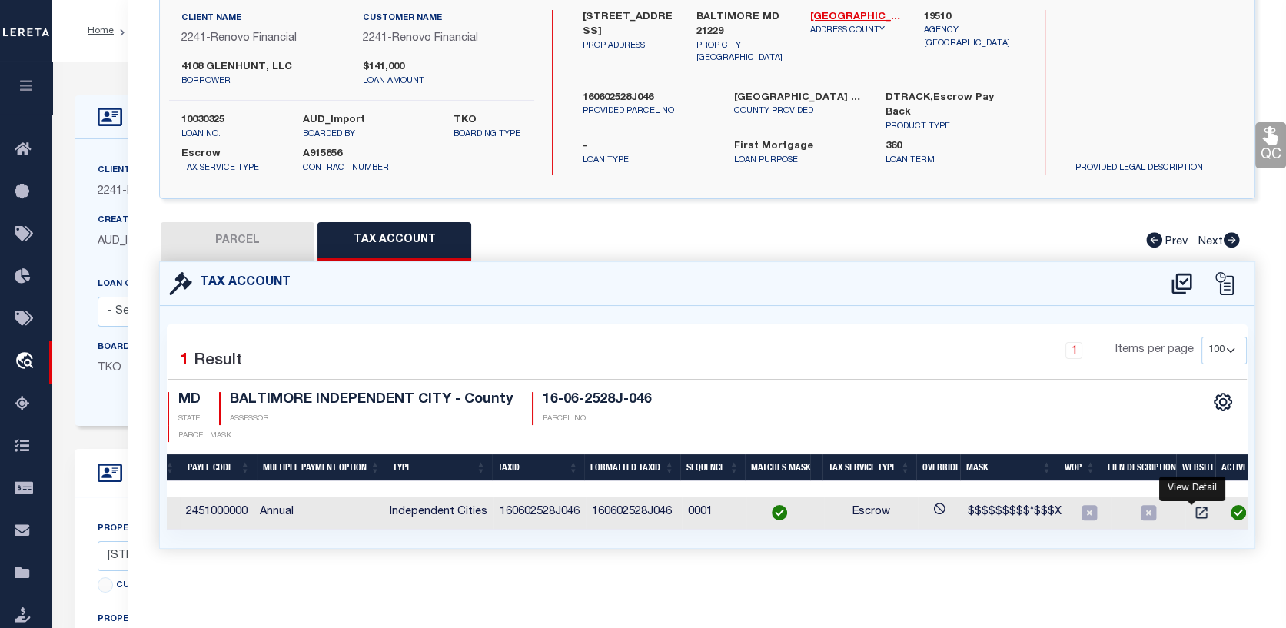
click at [1191, 506] on link "" at bounding box center [1201, 511] width 20 height 11
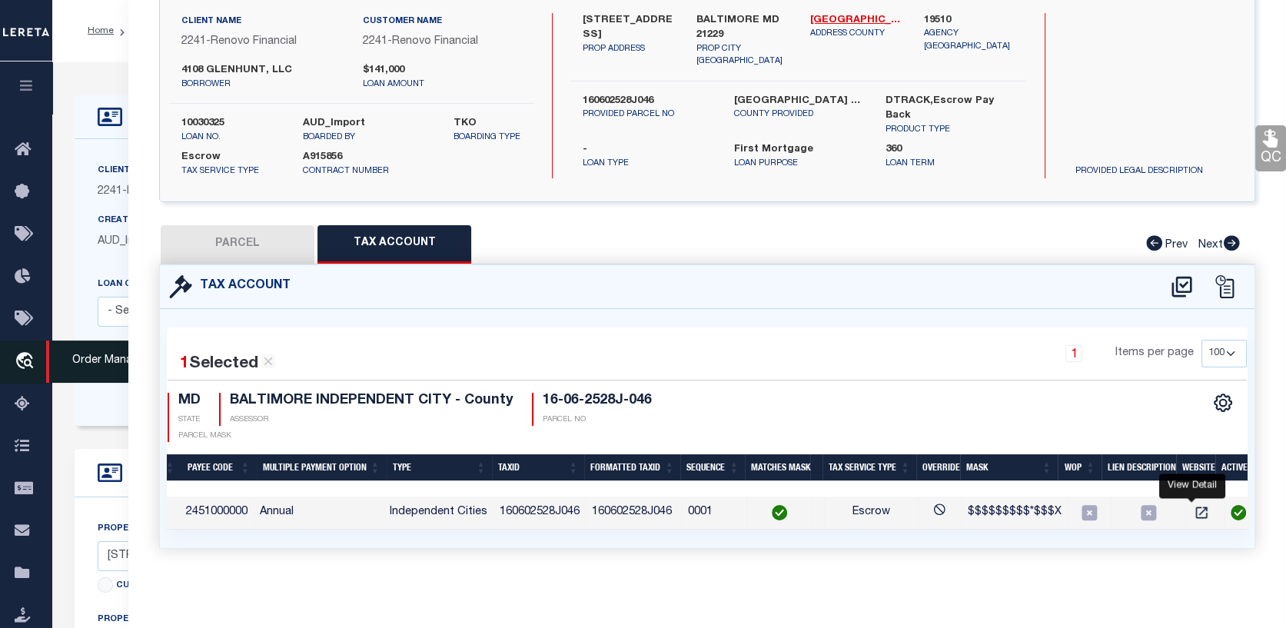
click at [22, 360] on icon "travel_explore" at bounding box center [27, 362] width 25 height 20
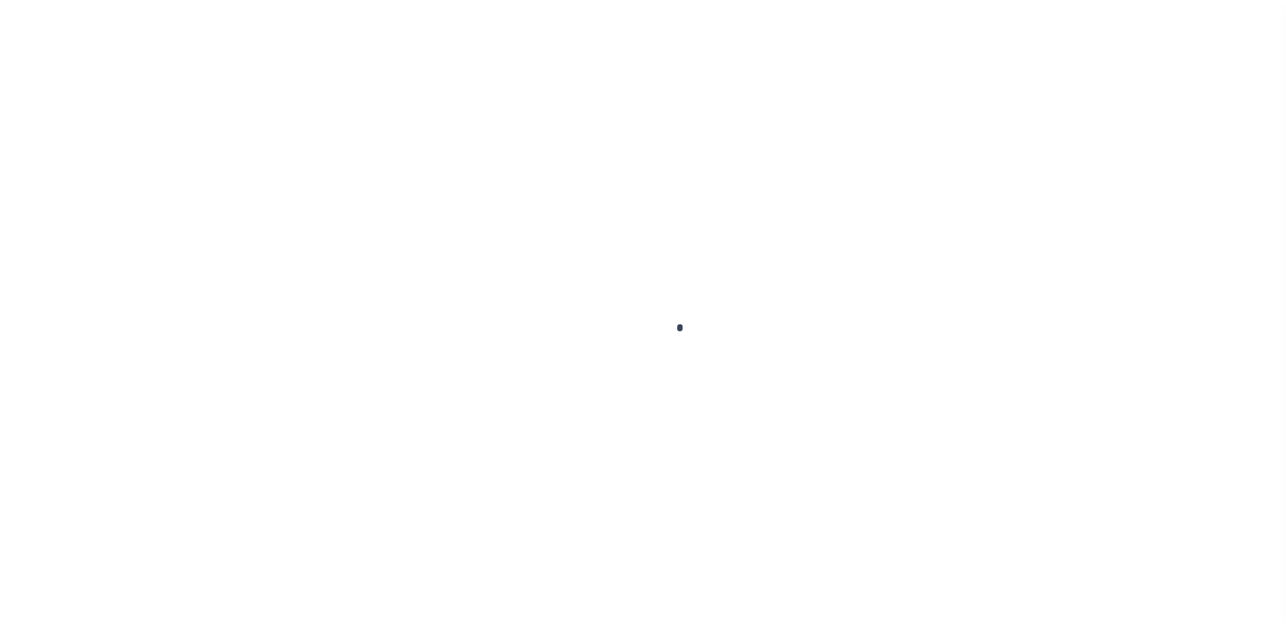
scroll to position [111, 0]
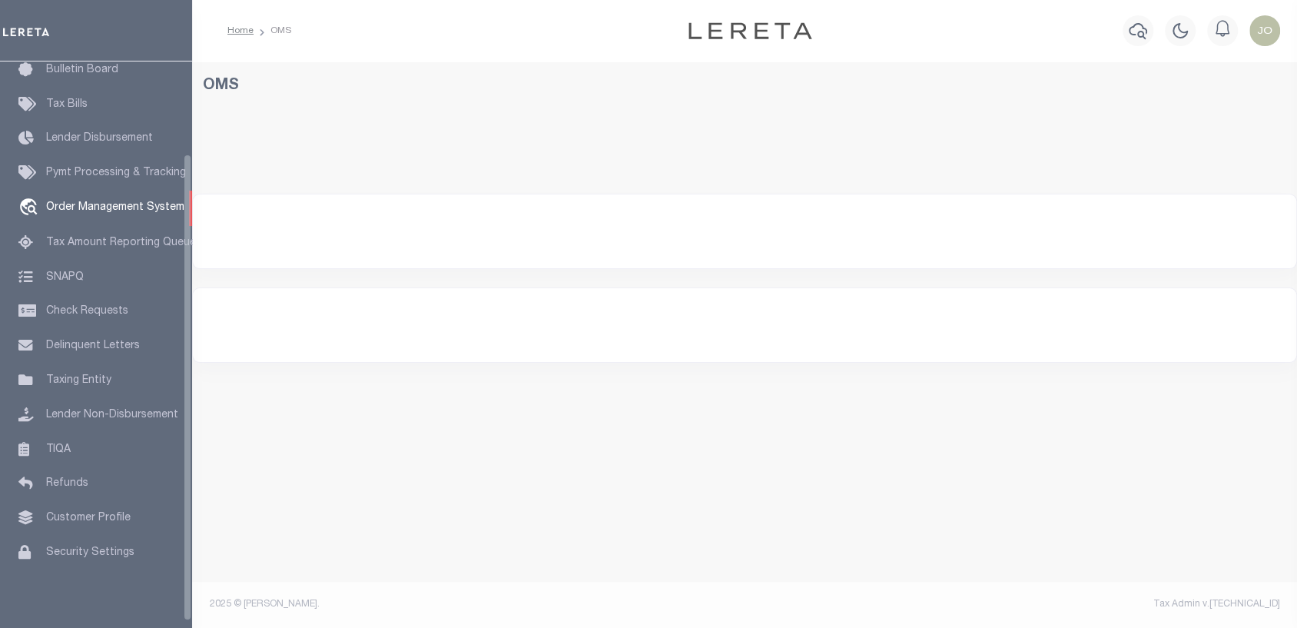
select select "200"
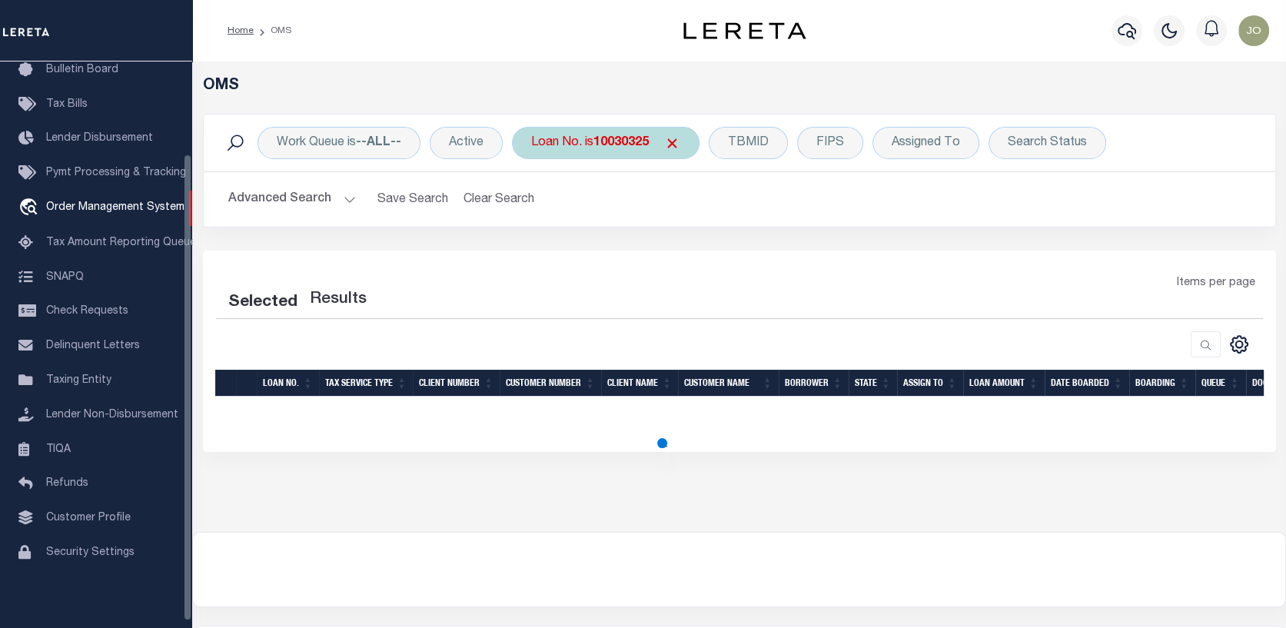
select select "200"
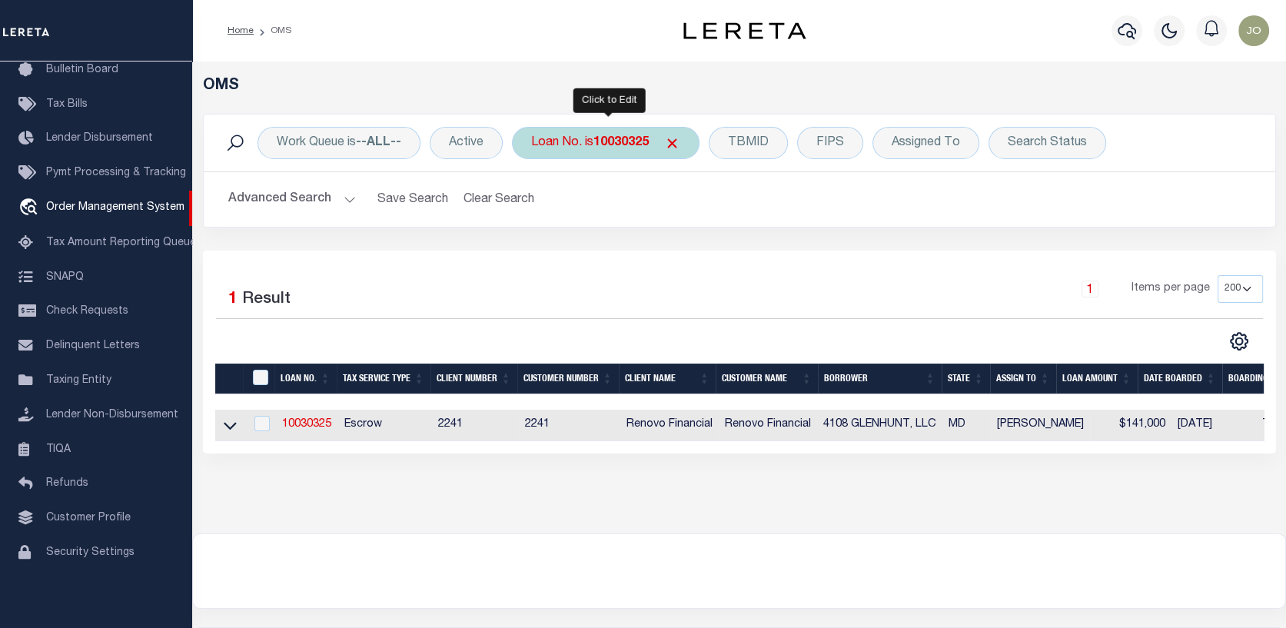
click at [685, 142] on div "Loan No. is 10030325" at bounding box center [606, 143] width 188 height 32
click at [679, 138] on span "Click to Remove" at bounding box center [672, 143] width 16 height 16
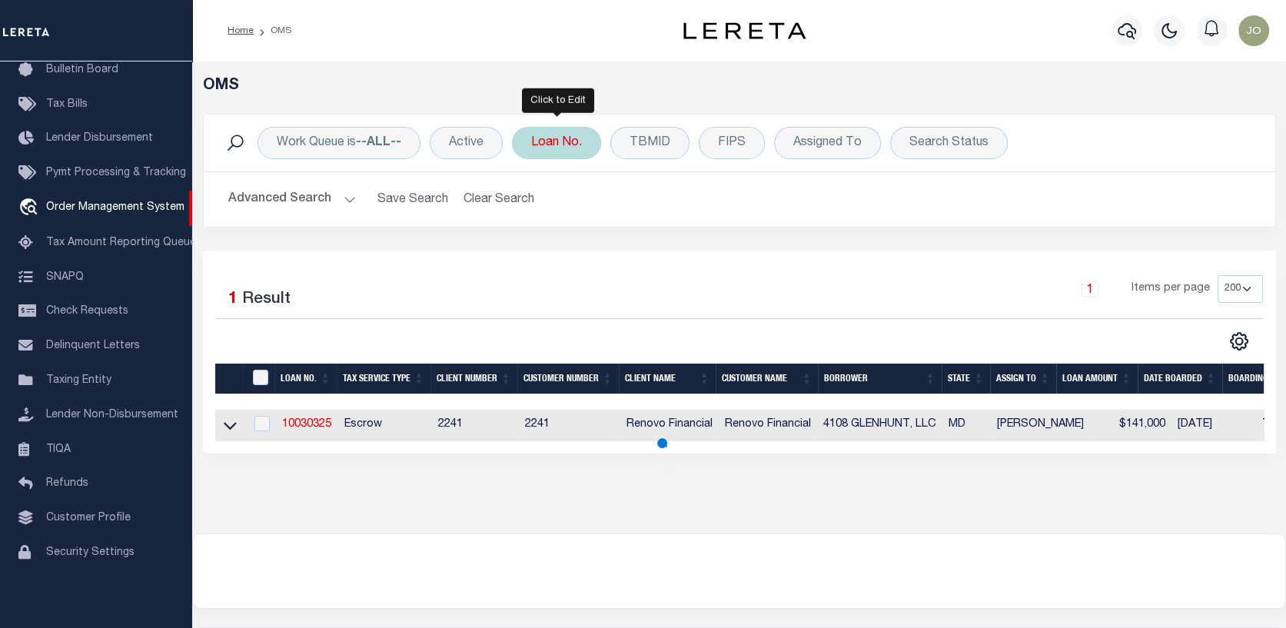
click at [573, 149] on div "Loan No." at bounding box center [556, 143] width 89 height 32
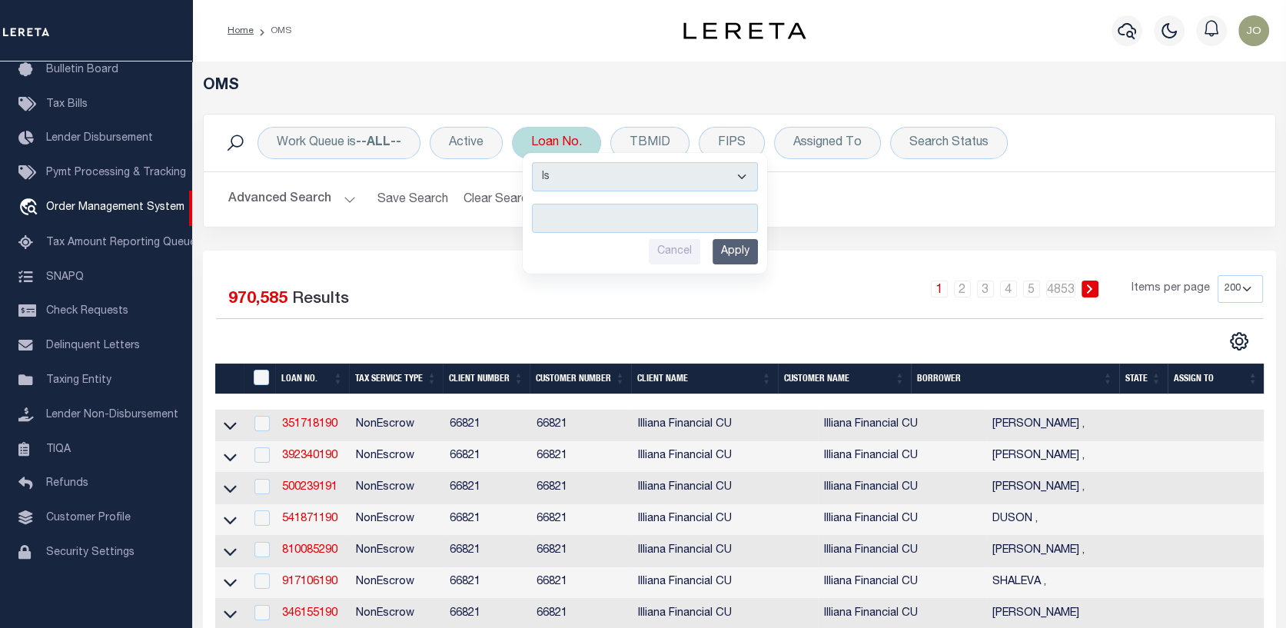
click at [553, 220] on input "text" at bounding box center [645, 218] width 226 height 29
type input "2"
type input "202383330"
click at [729, 246] on input "Apply" at bounding box center [734, 251] width 45 height 25
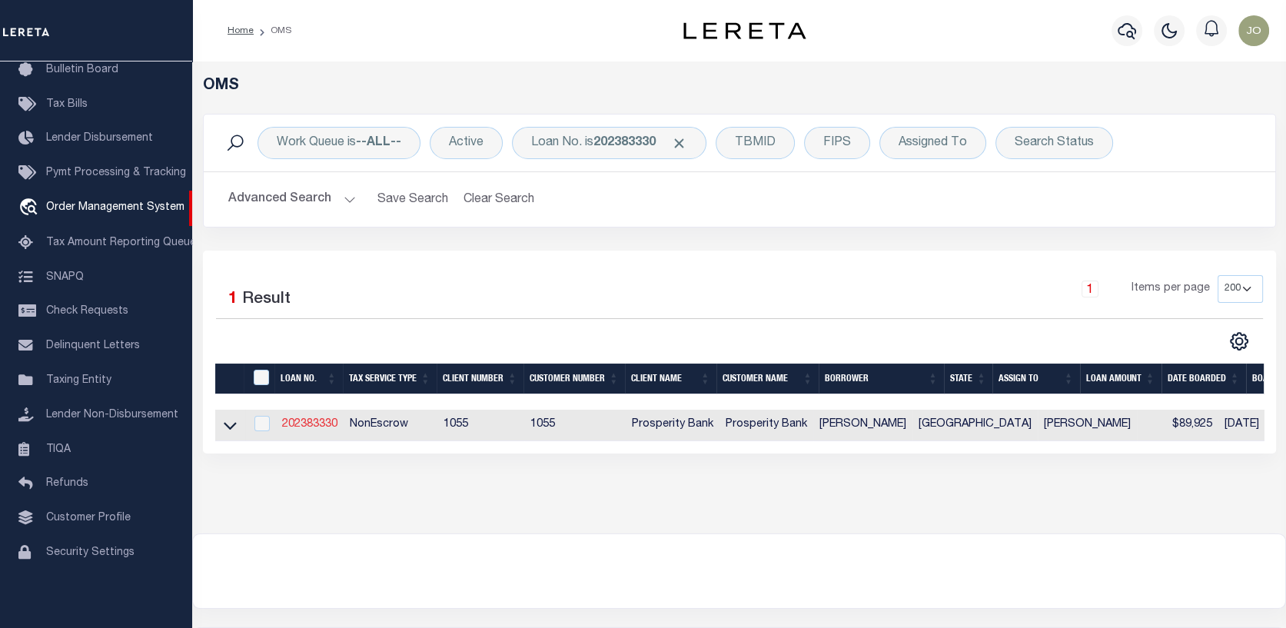
click at [320, 427] on link "202383330" at bounding box center [309, 424] width 55 height 11
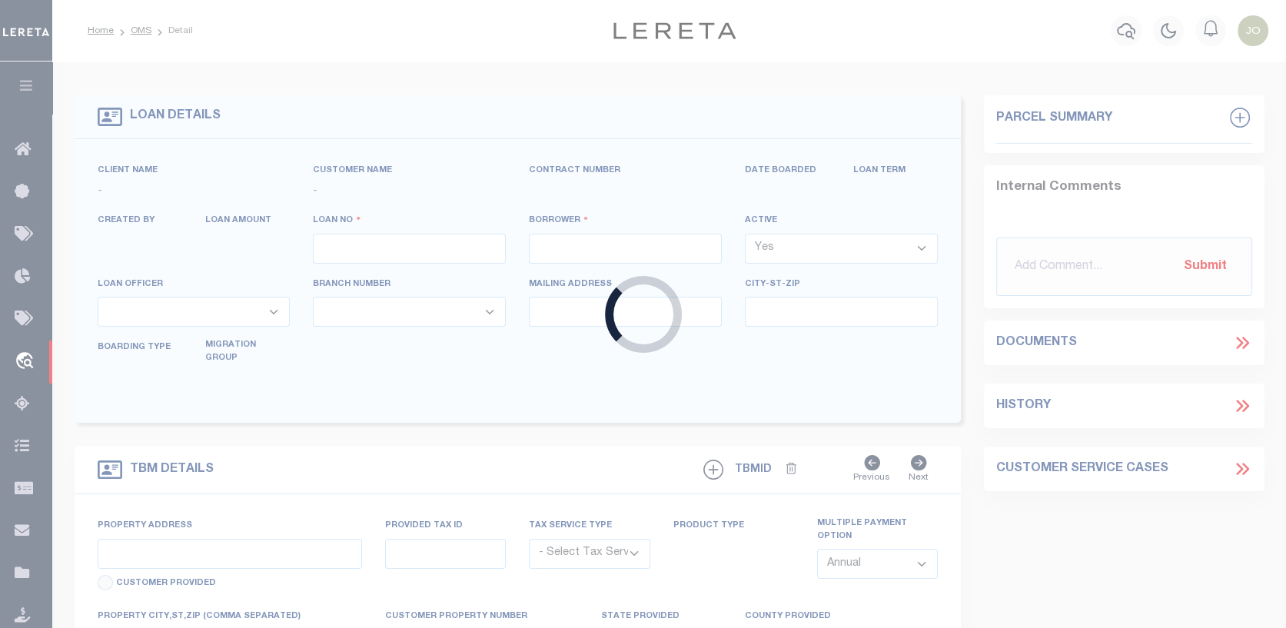
type input "202383330"
type input "[PERSON_NAME]"
select select
type input "3310 EDLOE ST"
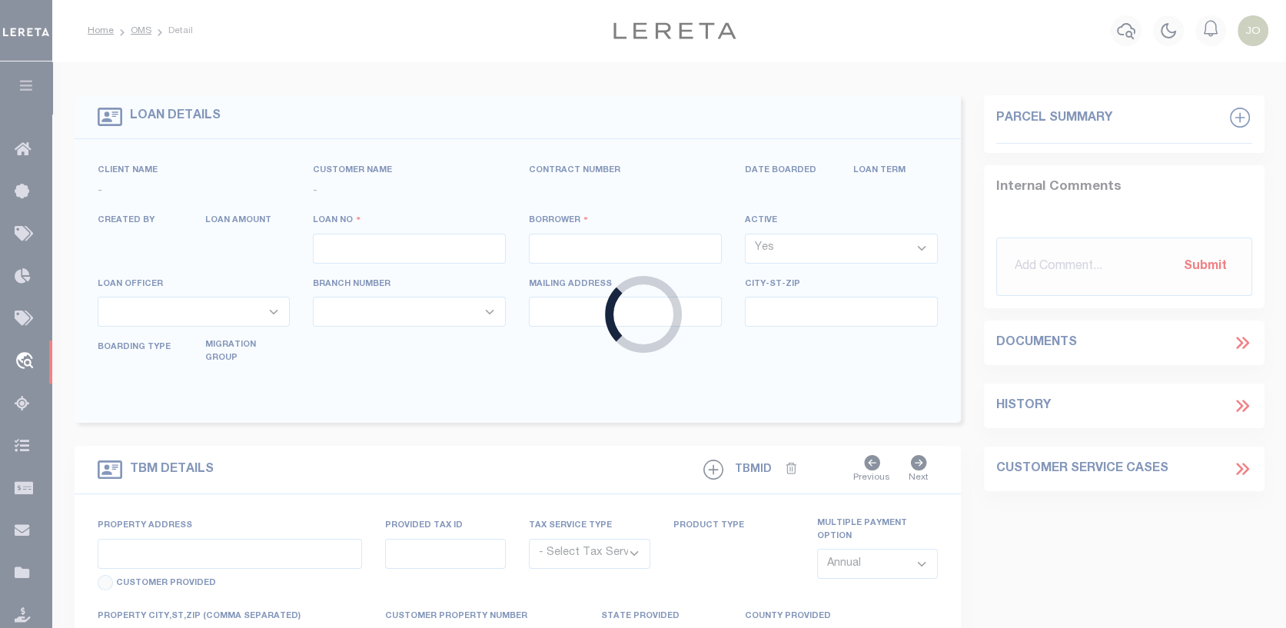
type input "HOUSTON TX 77027"
select select
select select "NonEscrow"
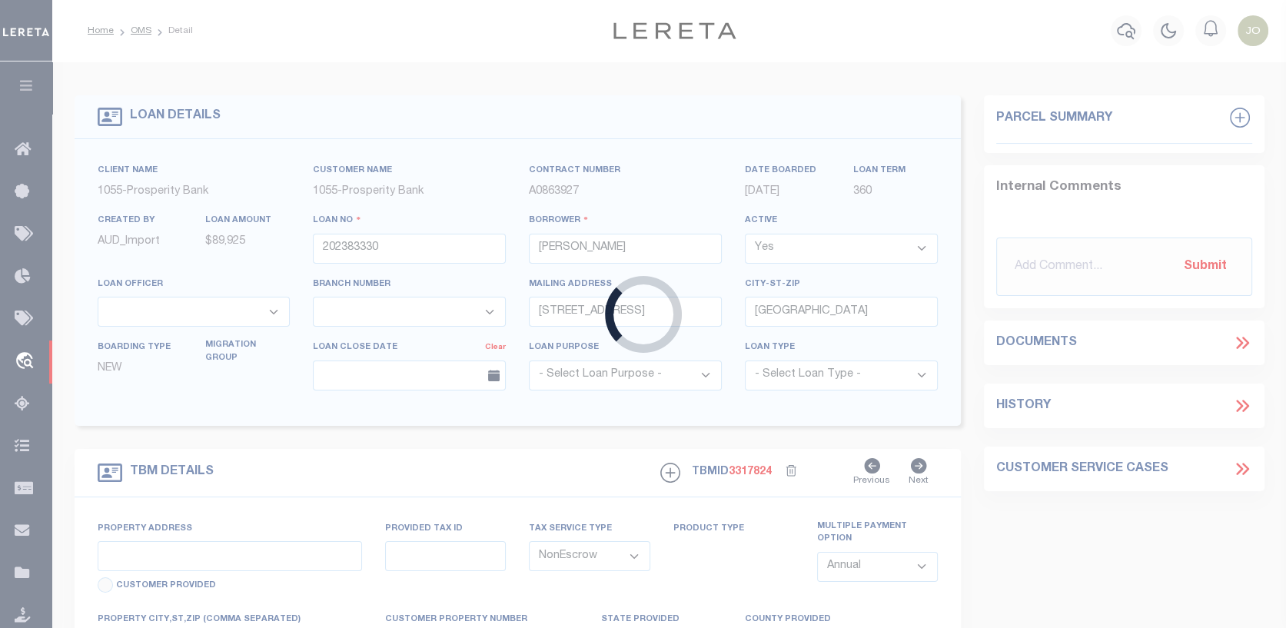
type input "TBD EVERGREEN TRAIL"
type input "R374672"
select select
type input "[GEOGRAPHIC_DATA]"
type textarea "LOT 227 BLK 10 LAKELAND RANCH SEC 6 SUBD"
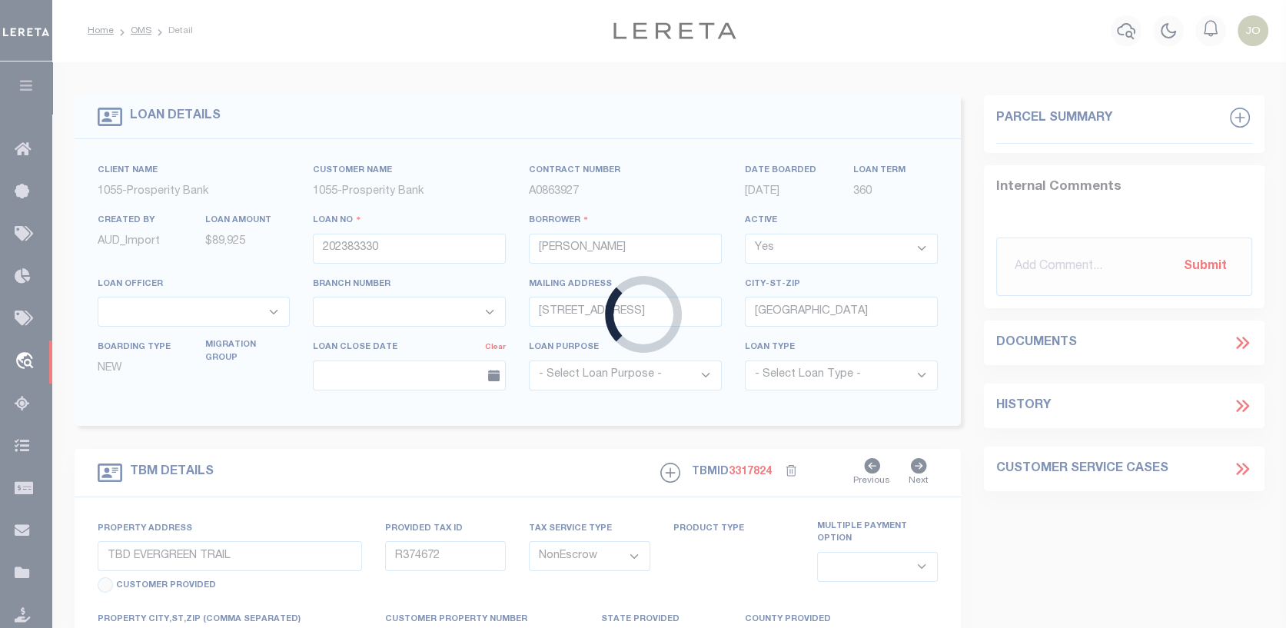
select select "10615"
select select "4057"
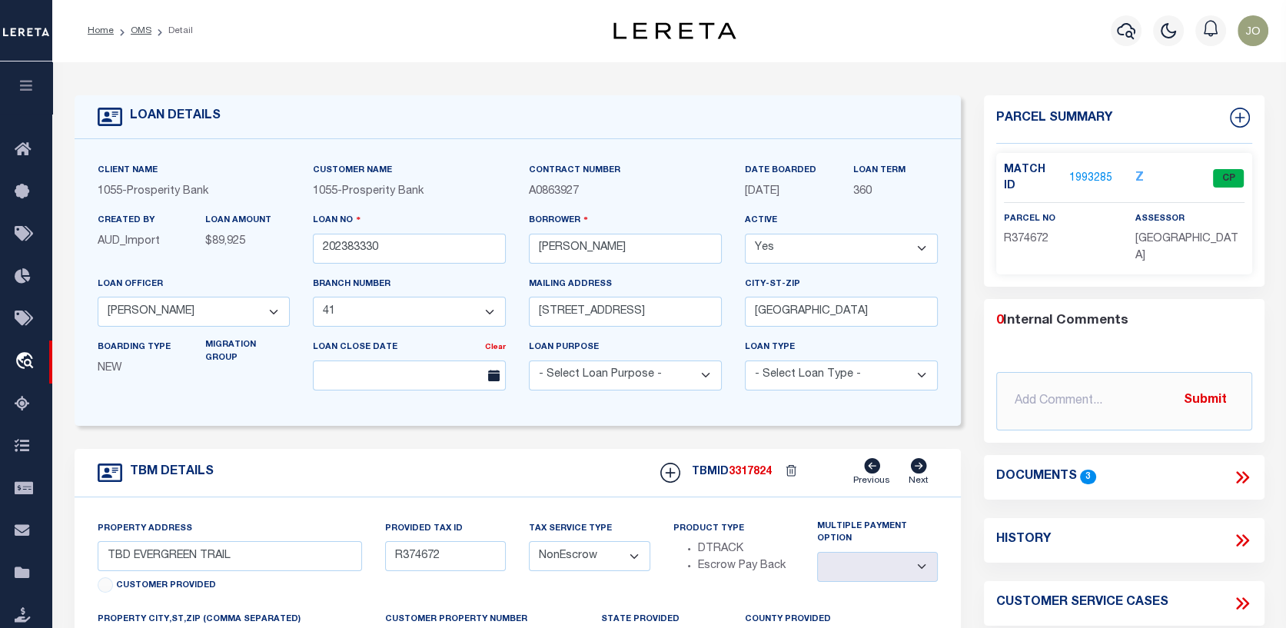
click at [1094, 171] on link "1993285" at bounding box center [1090, 179] width 43 height 16
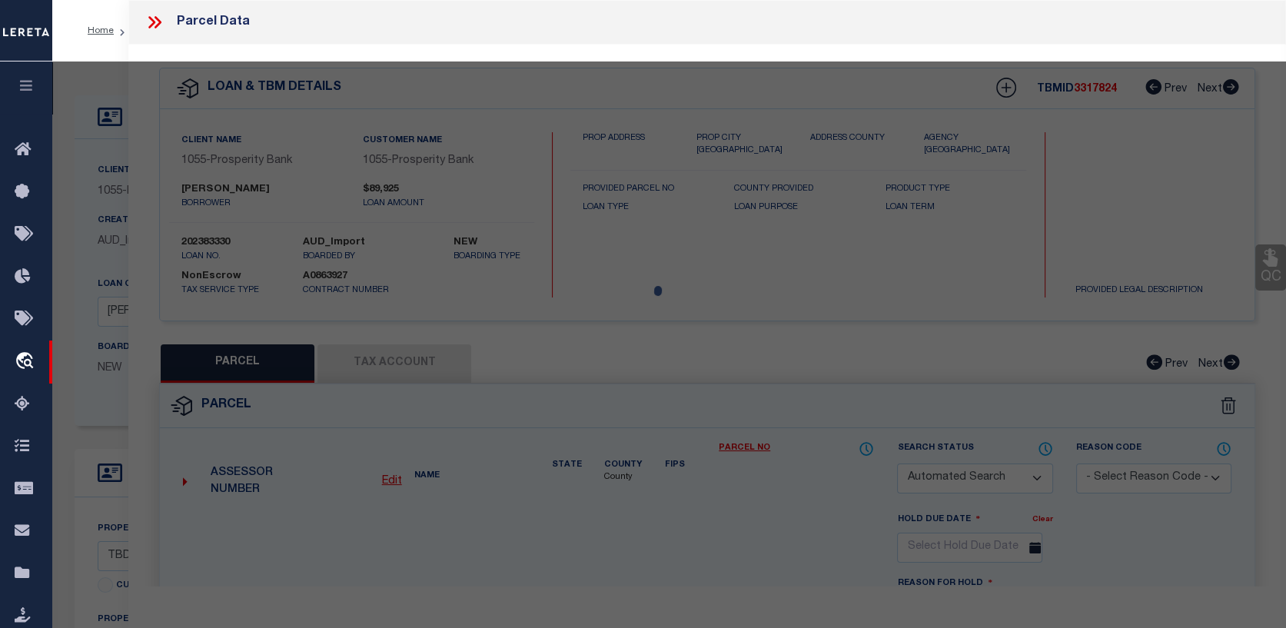
checkbox input "false"
select select "CP"
type input "LAKELAND RANCH LLC"
select select "AGW"
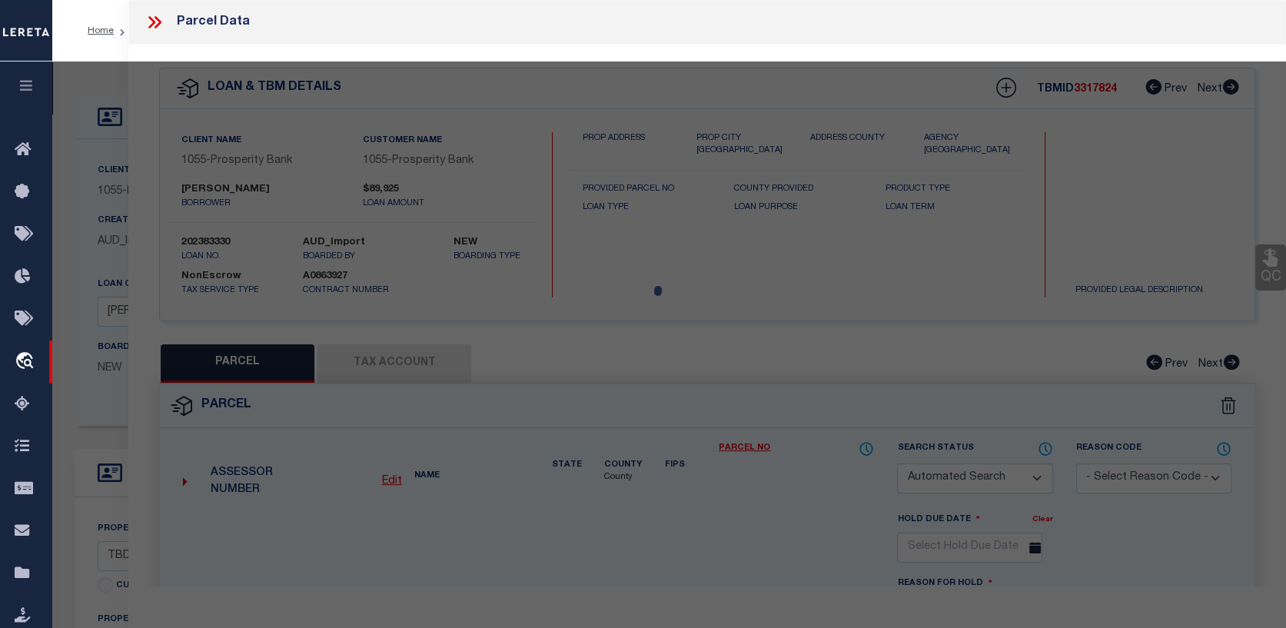
select select
type input "TBD EVERGREEN TRAIL"
checkbox input "false"
type input "[GEOGRAPHIC_DATA]"
type textarea "A0402 J. JUDSON,ACRES 869.962, A-424,A-192,A-664,A-80,A-713"
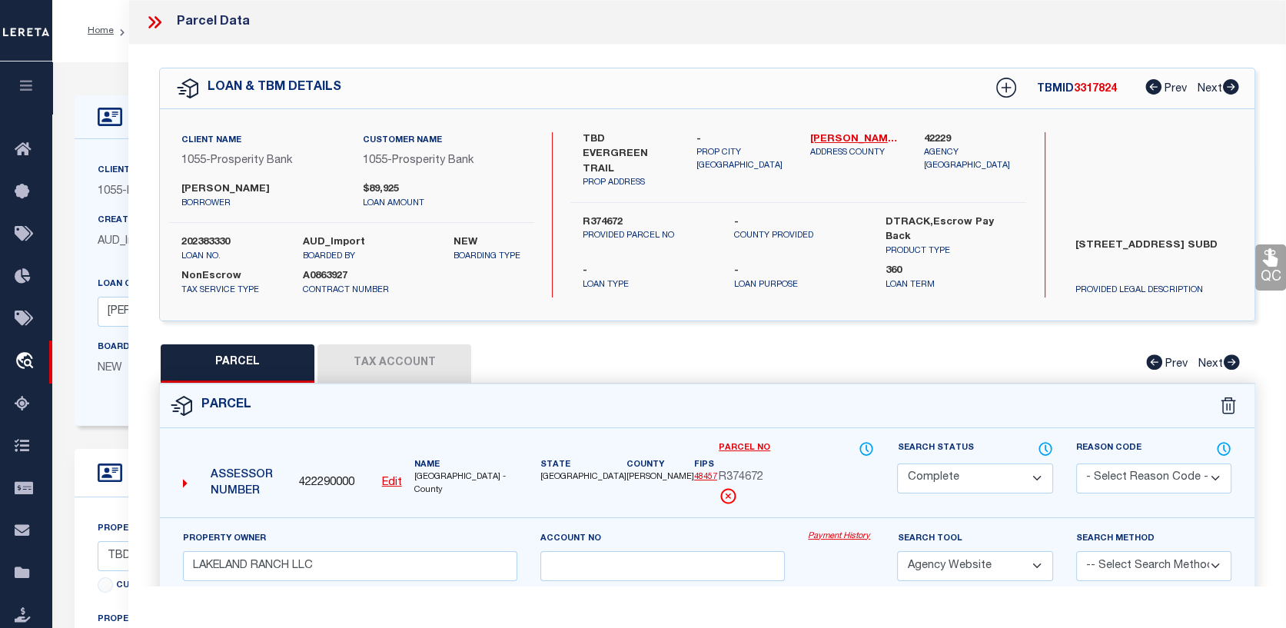
click at [396, 365] on button "Tax Account" at bounding box center [394, 363] width 154 height 38
select select "100"
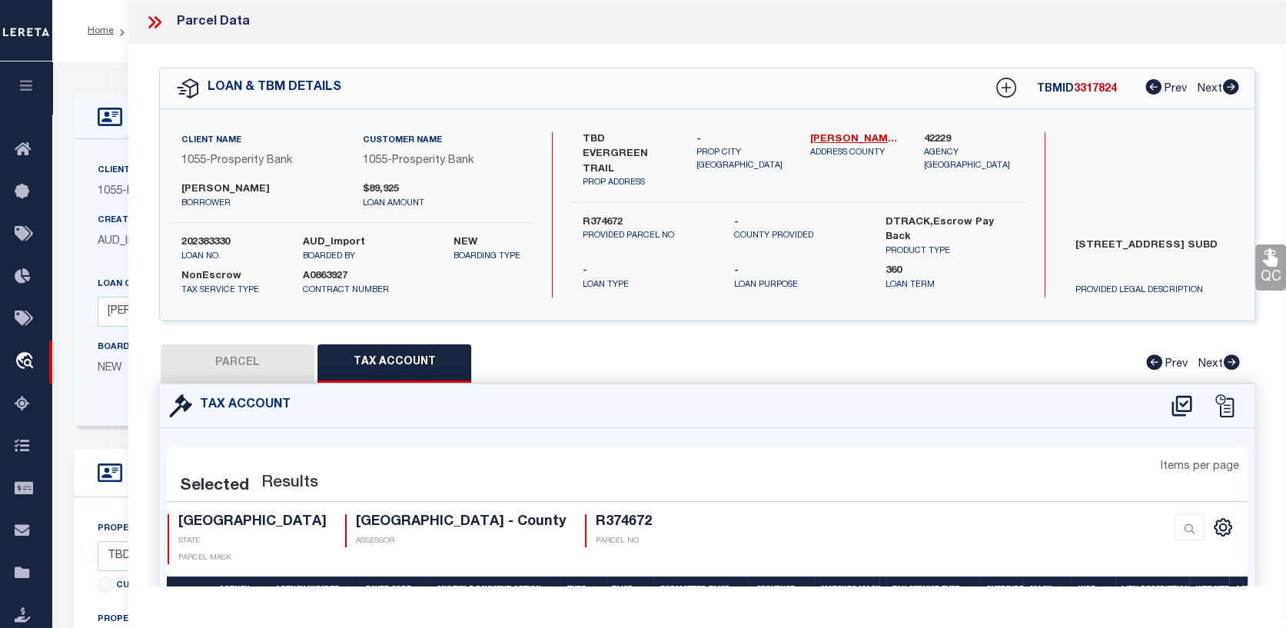
select select "100"
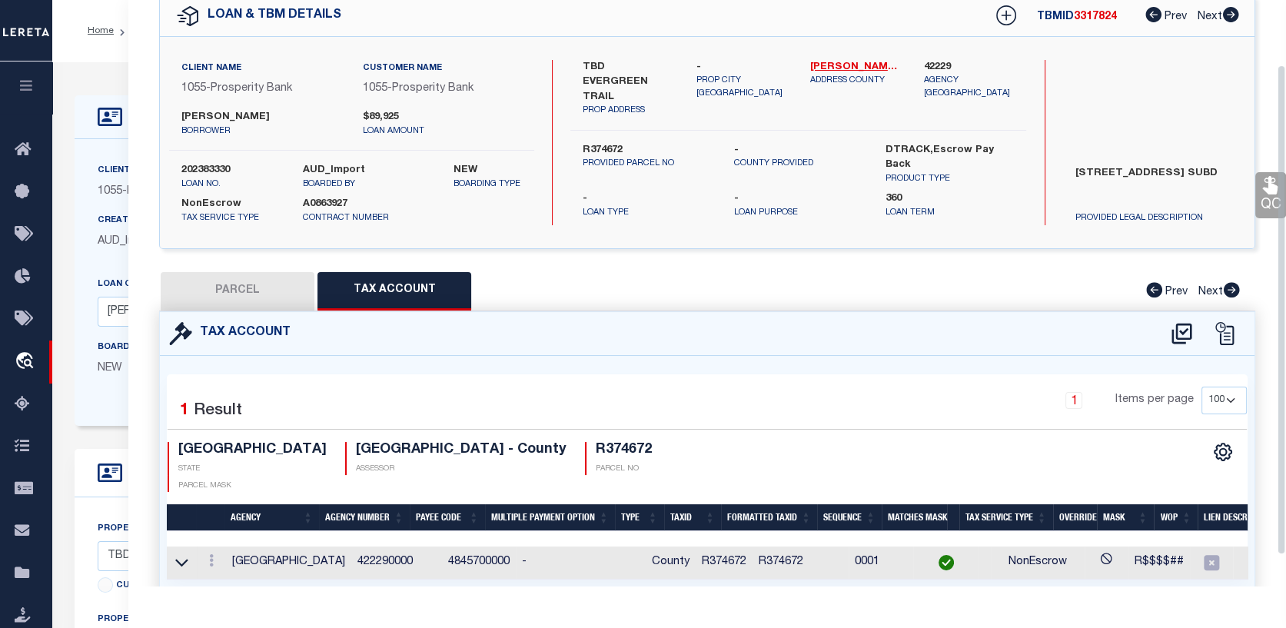
scroll to position [77, 0]
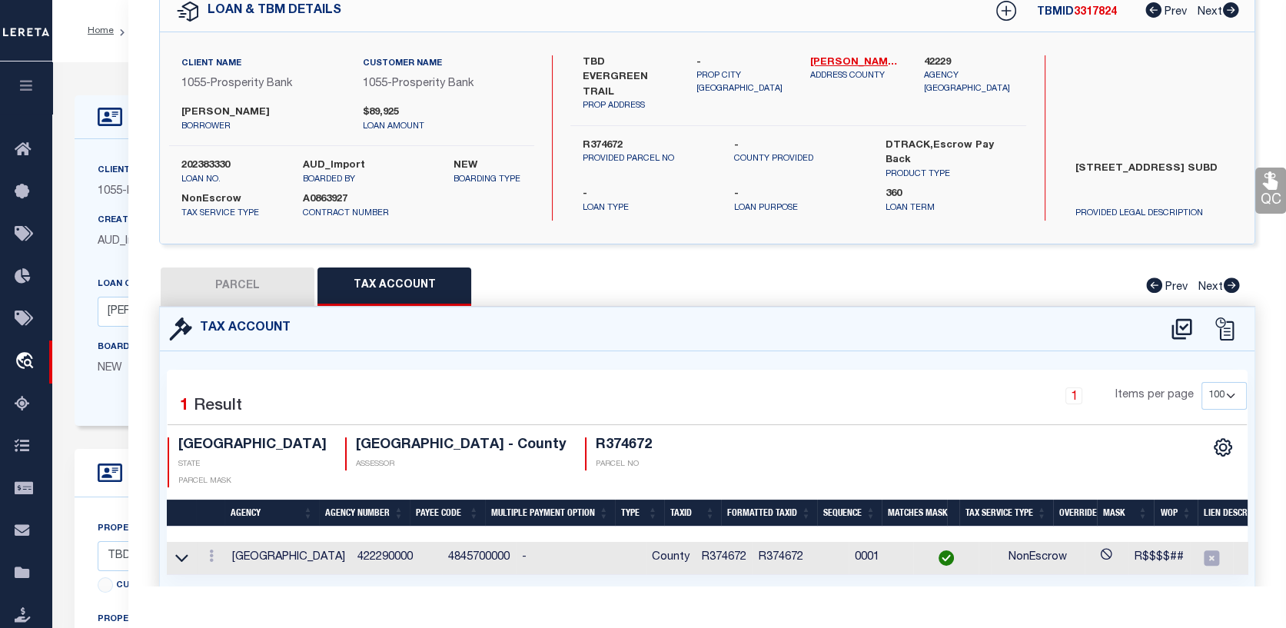
click at [250, 274] on button "PARCEL" at bounding box center [238, 286] width 154 height 38
select select "AS"
select select
checkbox input "false"
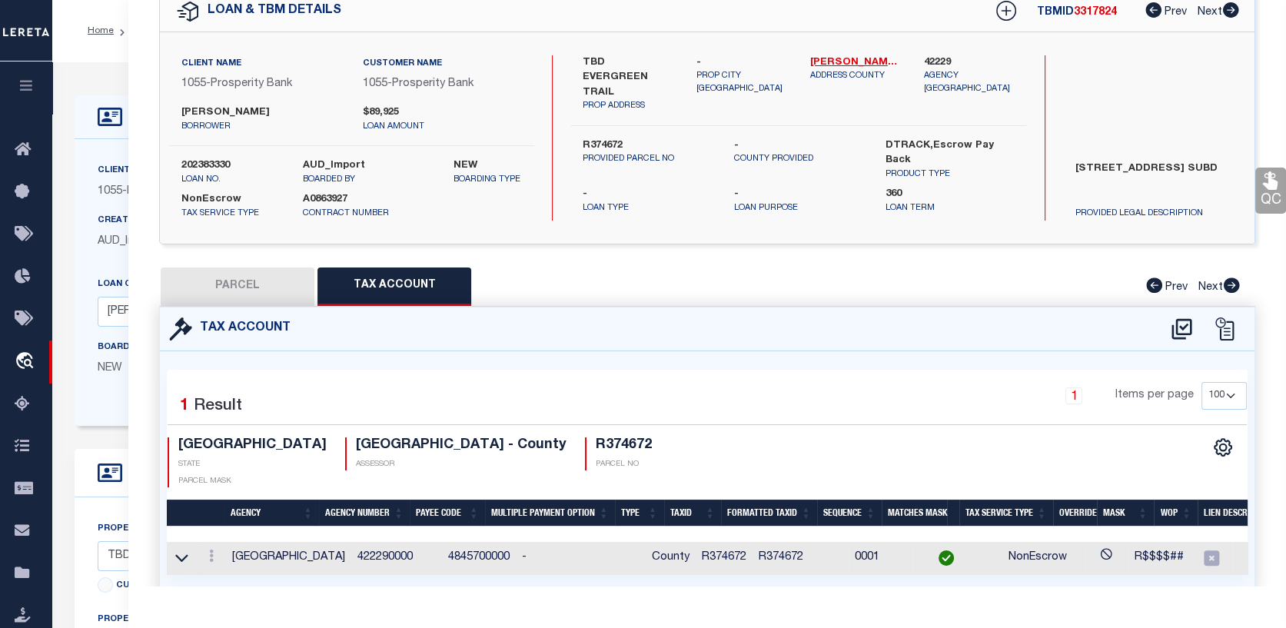
select select "CP"
type input "LAKELAND RANCH LLC"
select select "AGW"
select select
type input "TBD EVERGREEN TRAIL"
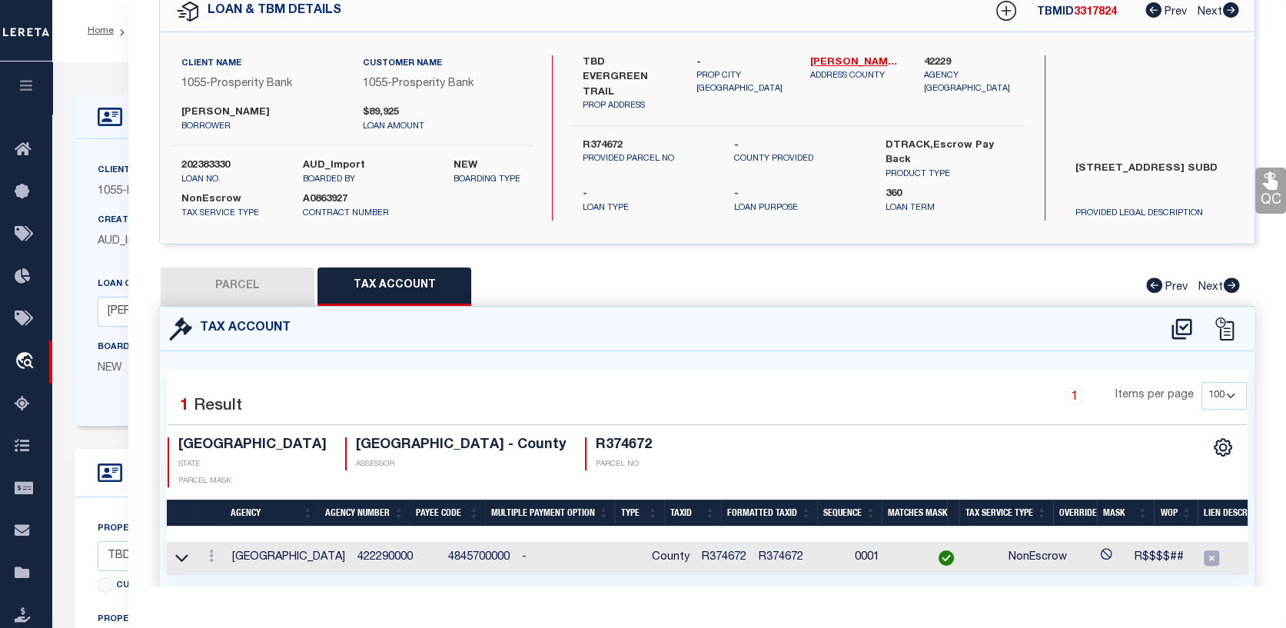
checkbox input "false"
type input "[GEOGRAPHIC_DATA]"
type textarea "A0402 J. JUDSON,ACRES 869.962, A-424,A-192,A-664,A-80,A-713"
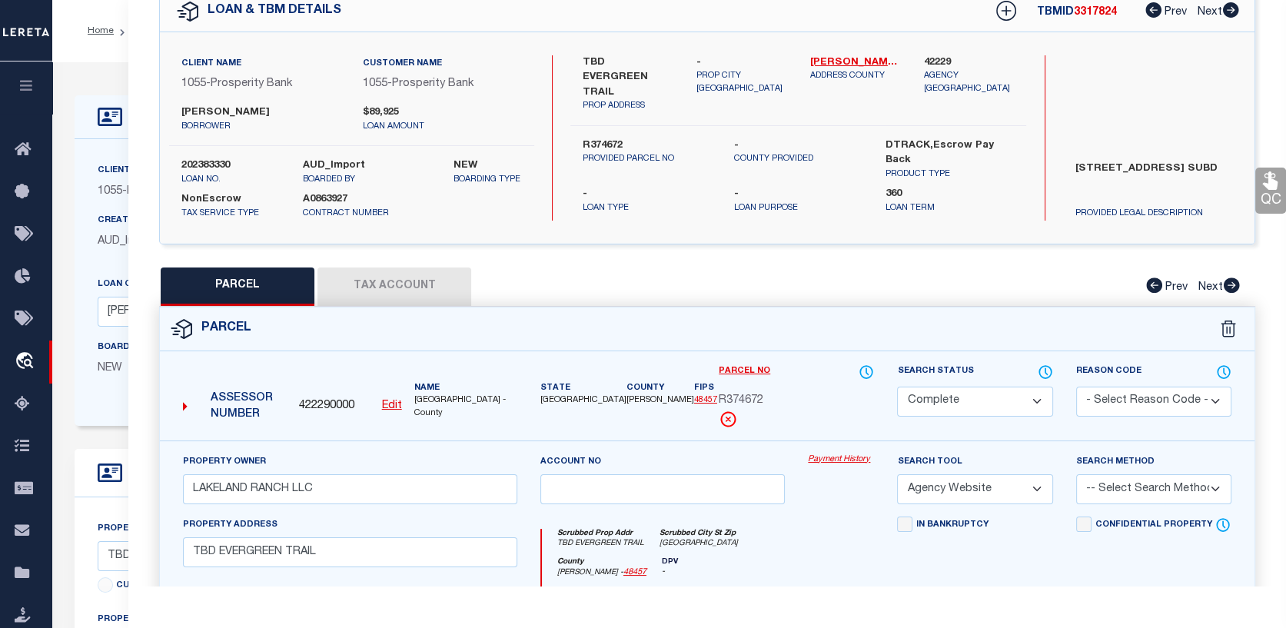
click at [858, 455] on link "Payment History" at bounding box center [841, 459] width 66 height 13
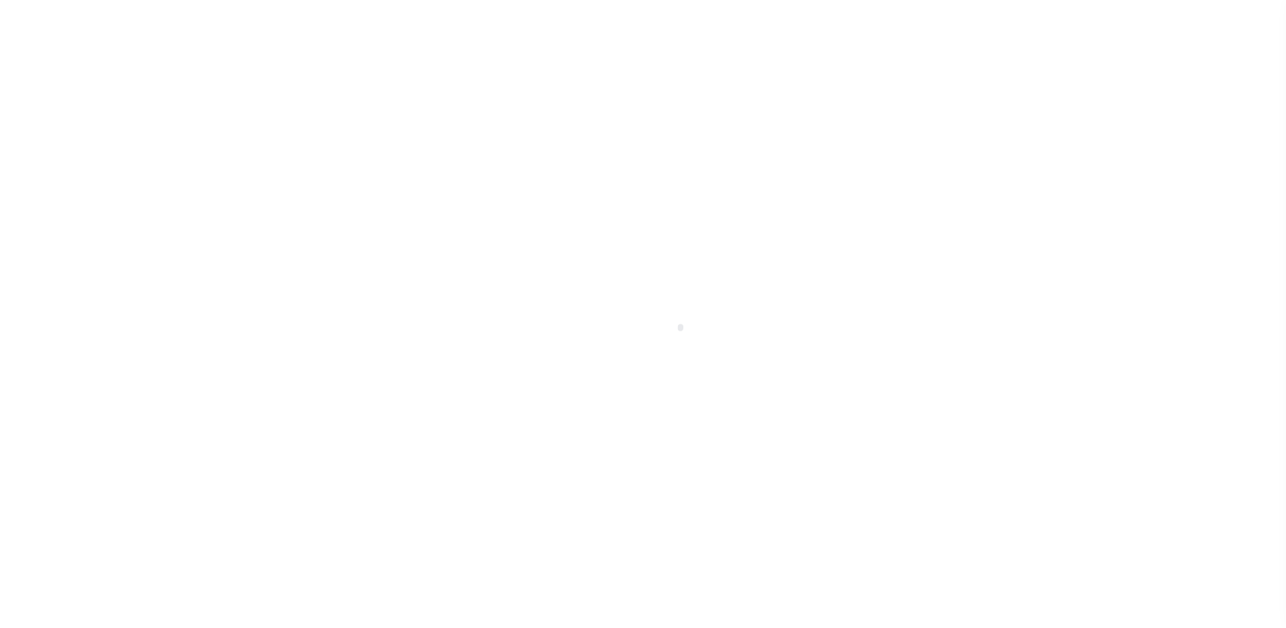
select select "CP"
select select "AGW"
select select "10615"
select select "4057"
select select "NonEscrow"
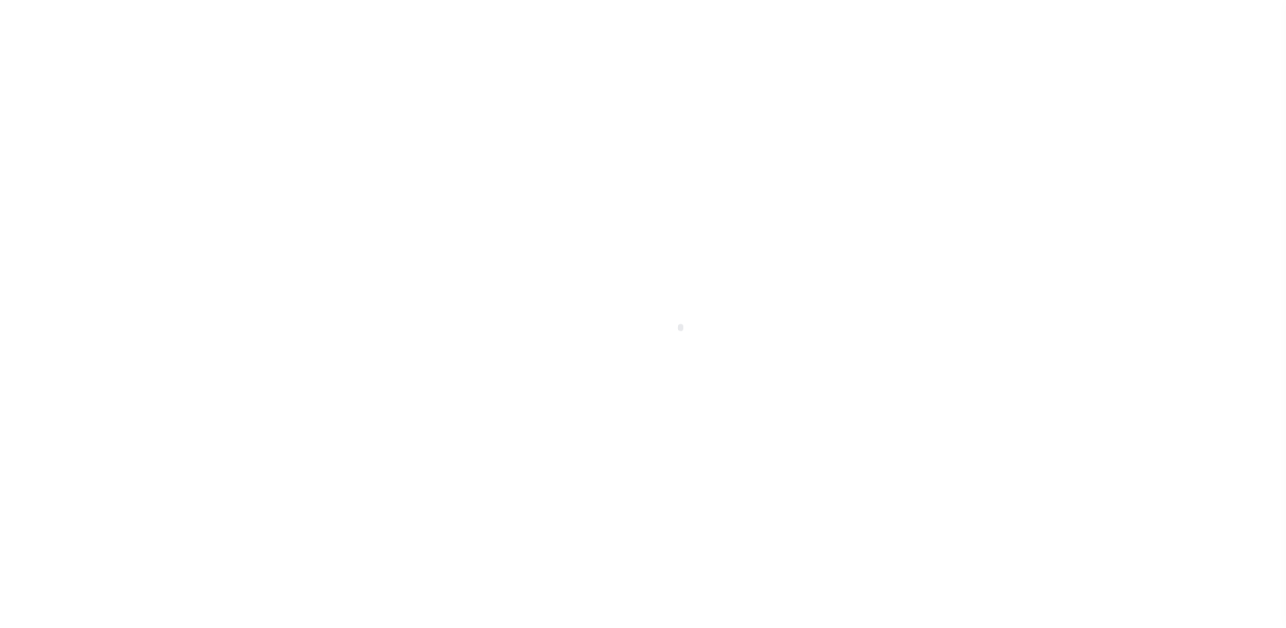
scroll to position [108, 0]
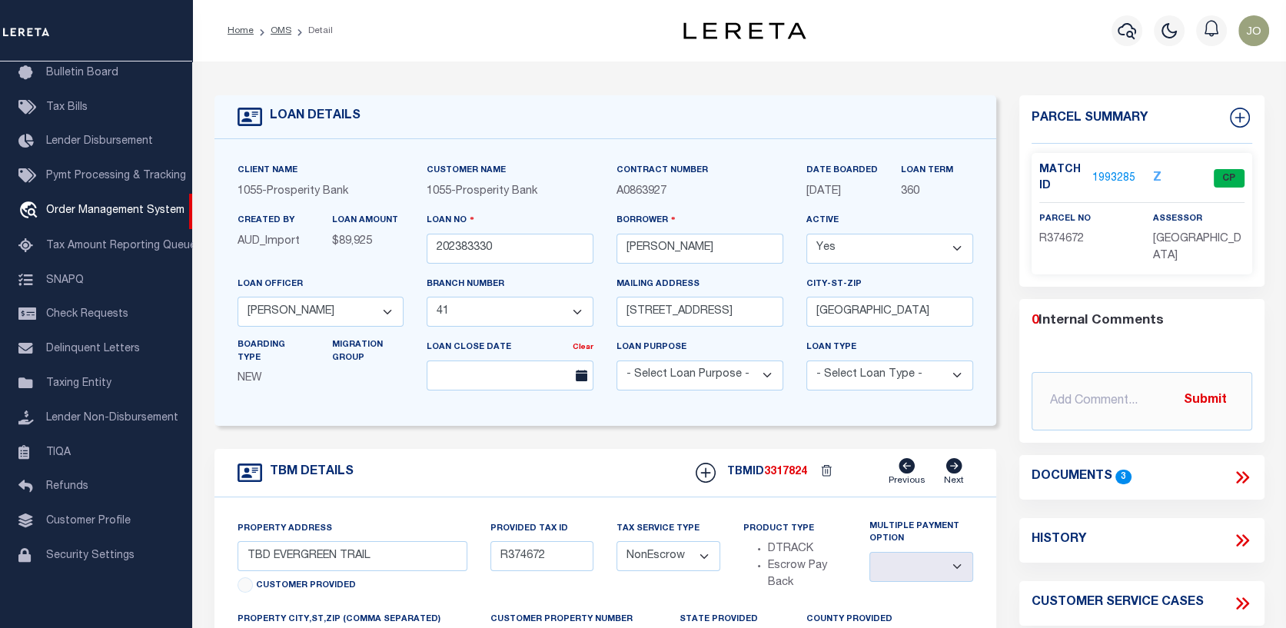
click at [1108, 174] on link "1993285" at bounding box center [1113, 179] width 43 height 16
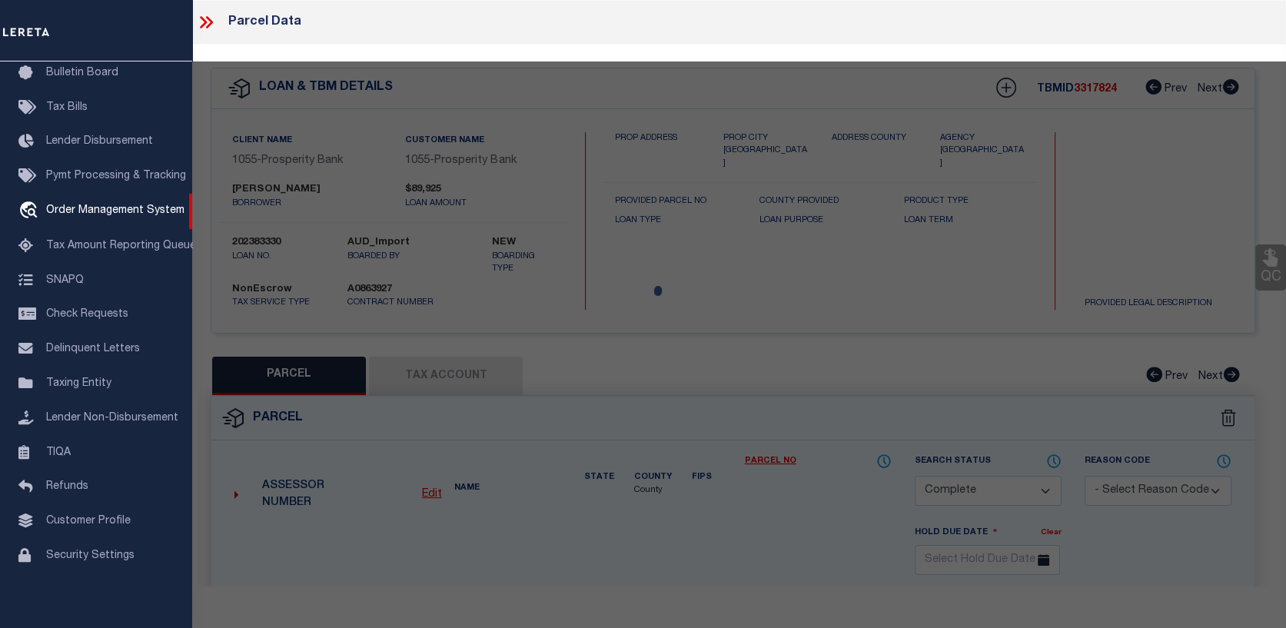
select select "AS"
select select
checkbox input "false"
select select "CP"
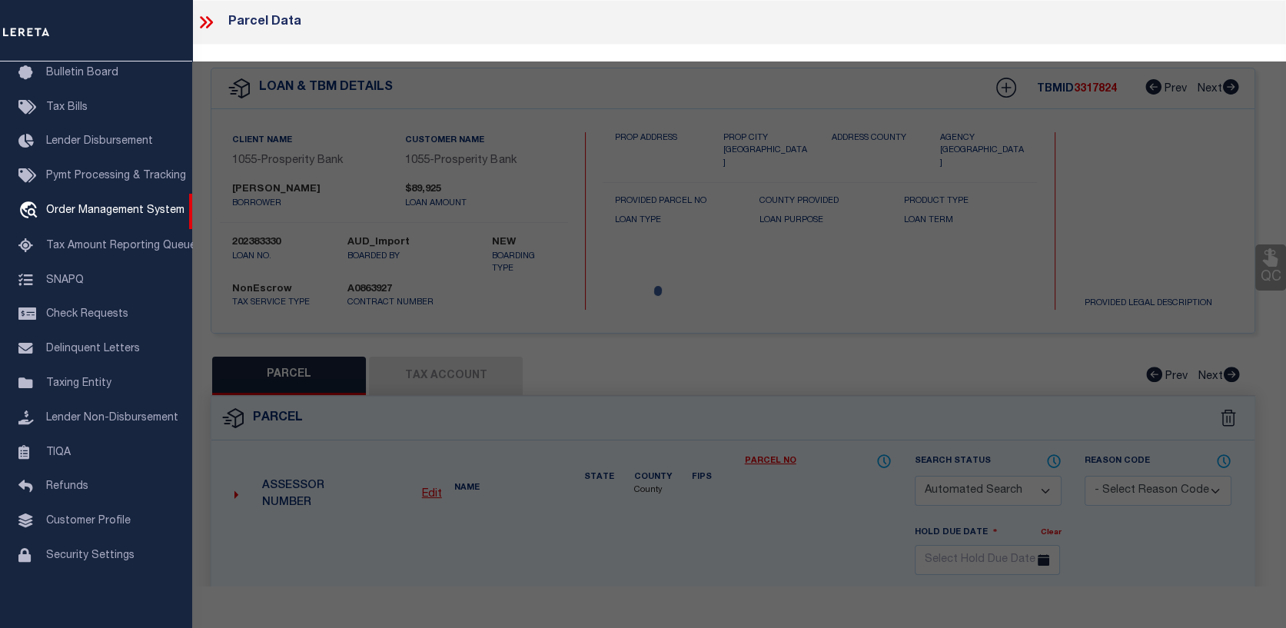
type input "LAKELAND RANCH LLC"
select select "AGW"
select select
type input "TBD EVERGREEN TRAIL"
checkbox input "false"
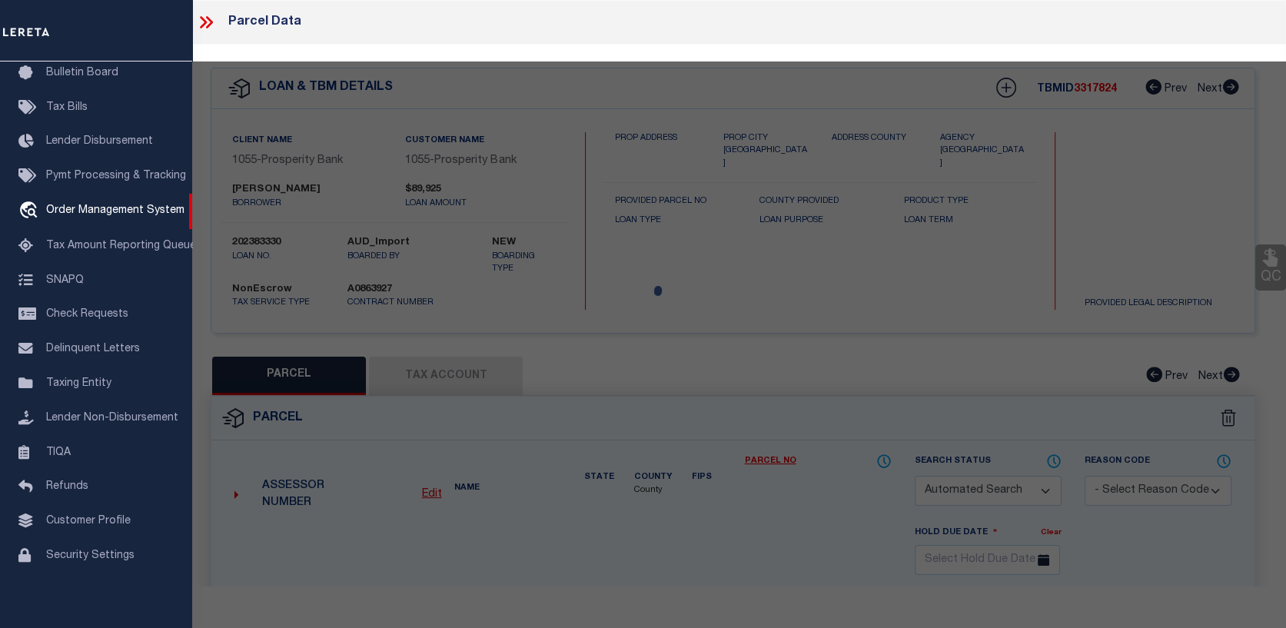
type input "[GEOGRAPHIC_DATA]"
type textarea "A0402 [PERSON_NAME],ACRES 869.962, A-424,A-192,A-664,A-80,A-713"
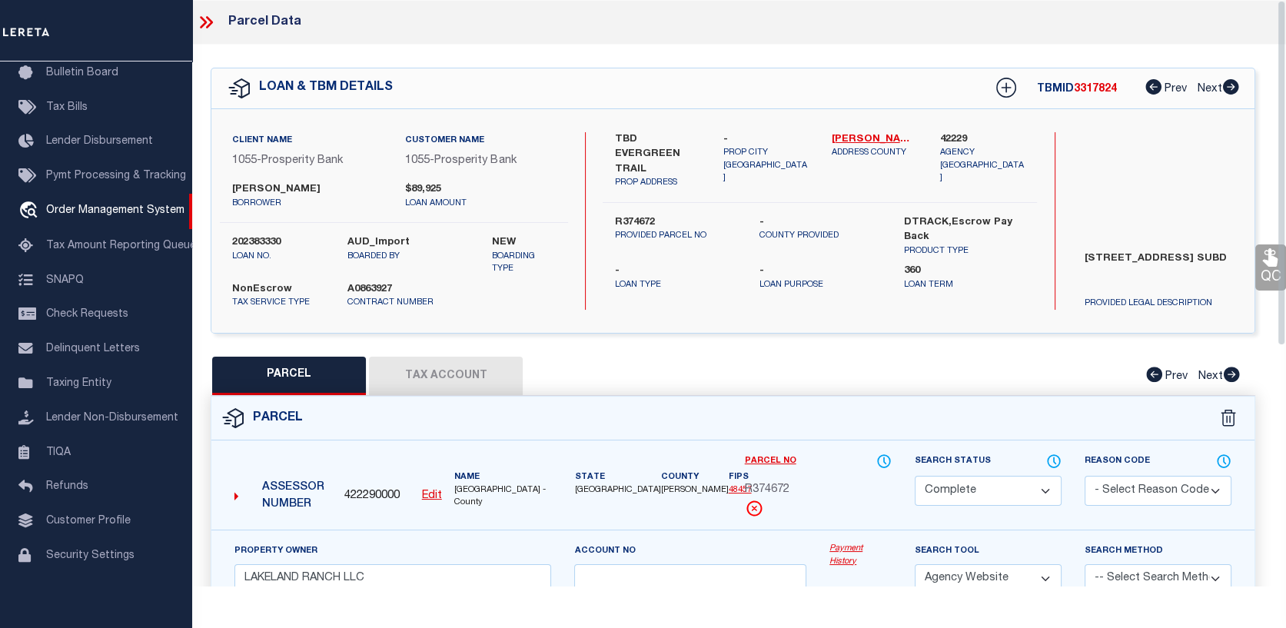
click at [496, 383] on button "Tax Account" at bounding box center [446, 376] width 154 height 38
select select "100"
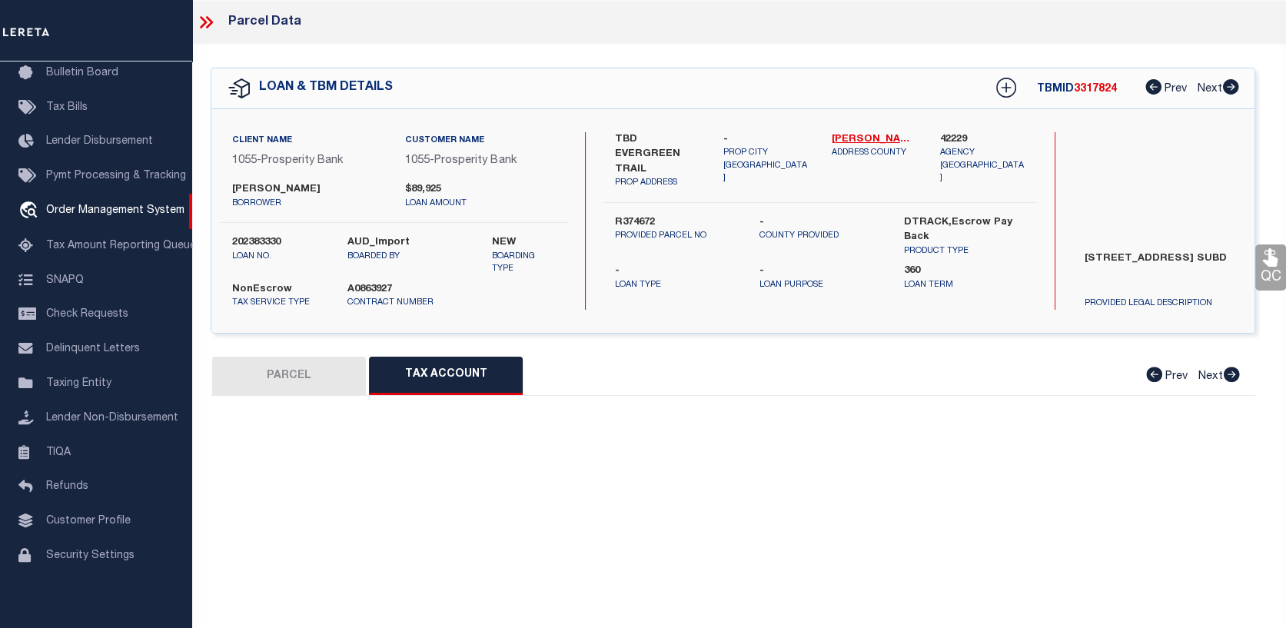
select select "100"
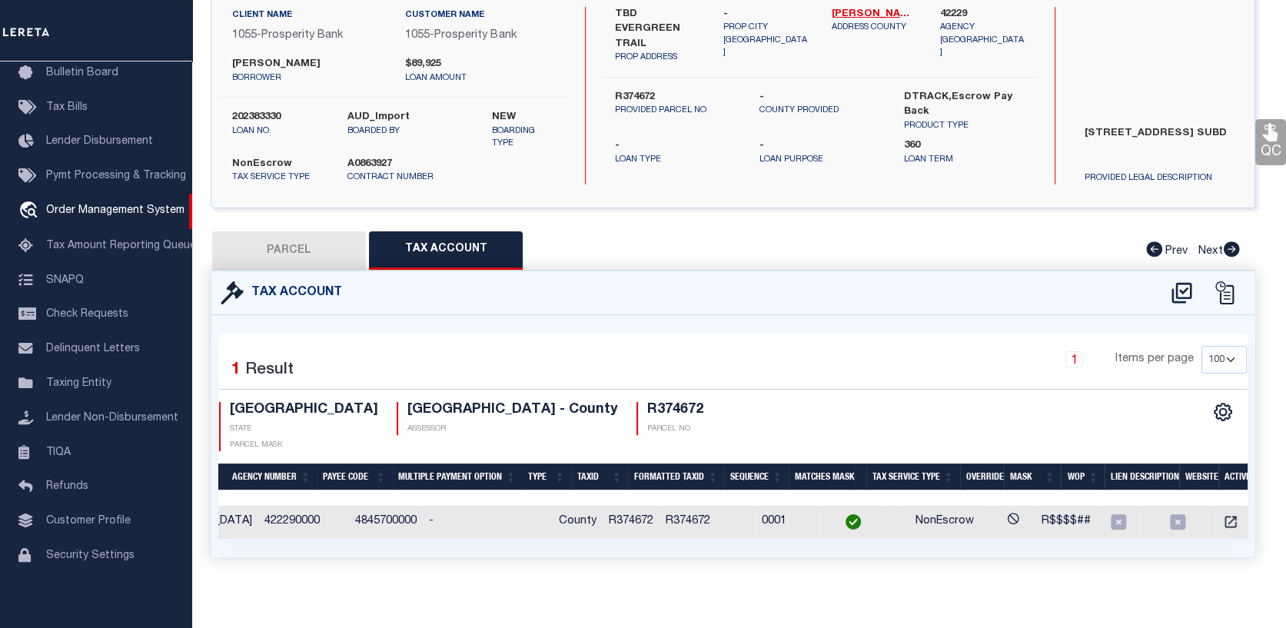
scroll to position [0, 0]
click at [1220, 514] on icon "" at bounding box center [1227, 521] width 15 height 15
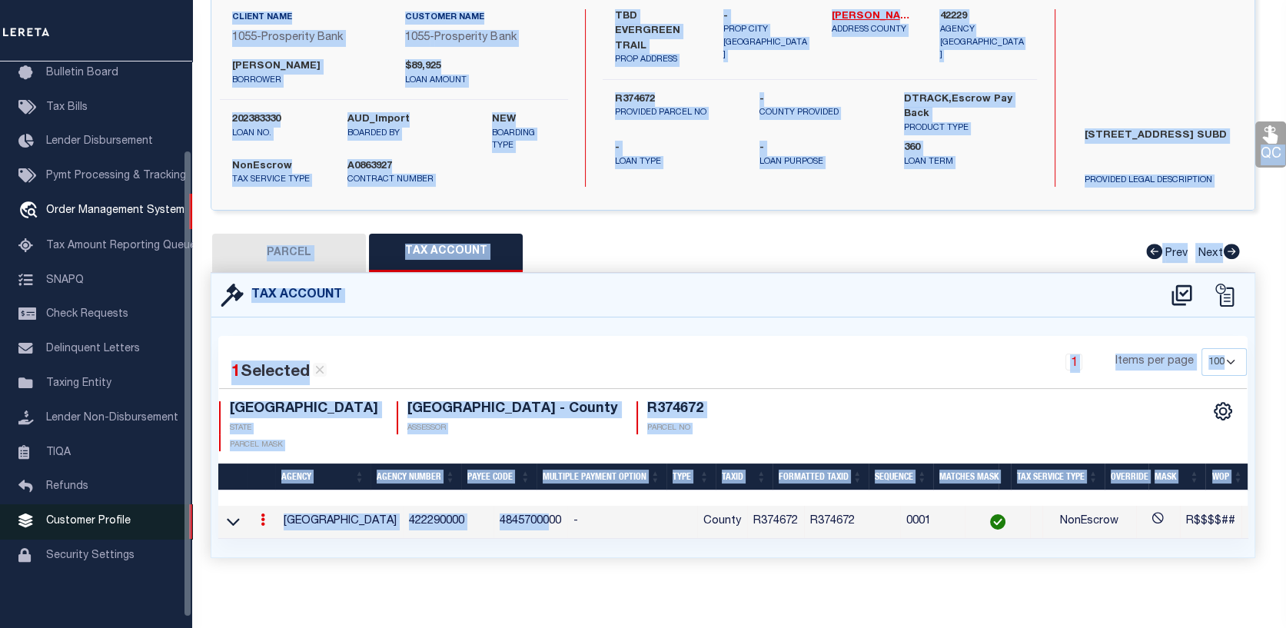
drag, startPoint x: 372, startPoint y: 518, endPoint x: 184, endPoint y: 531, distance: 188.7
click at [184, 531] on div "Home OMS Detail" at bounding box center [643, 596] width 1286 height 1192
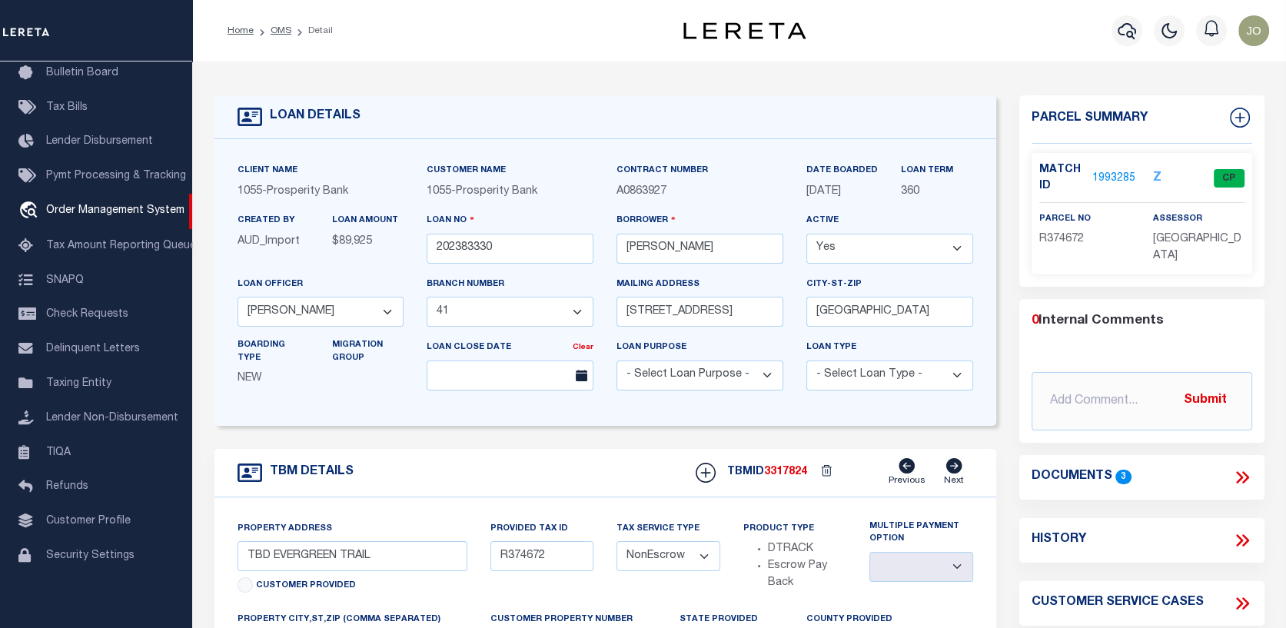
click at [1101, 171] on link "1993285" at bounding box center [1113, 179] width 43 height 16
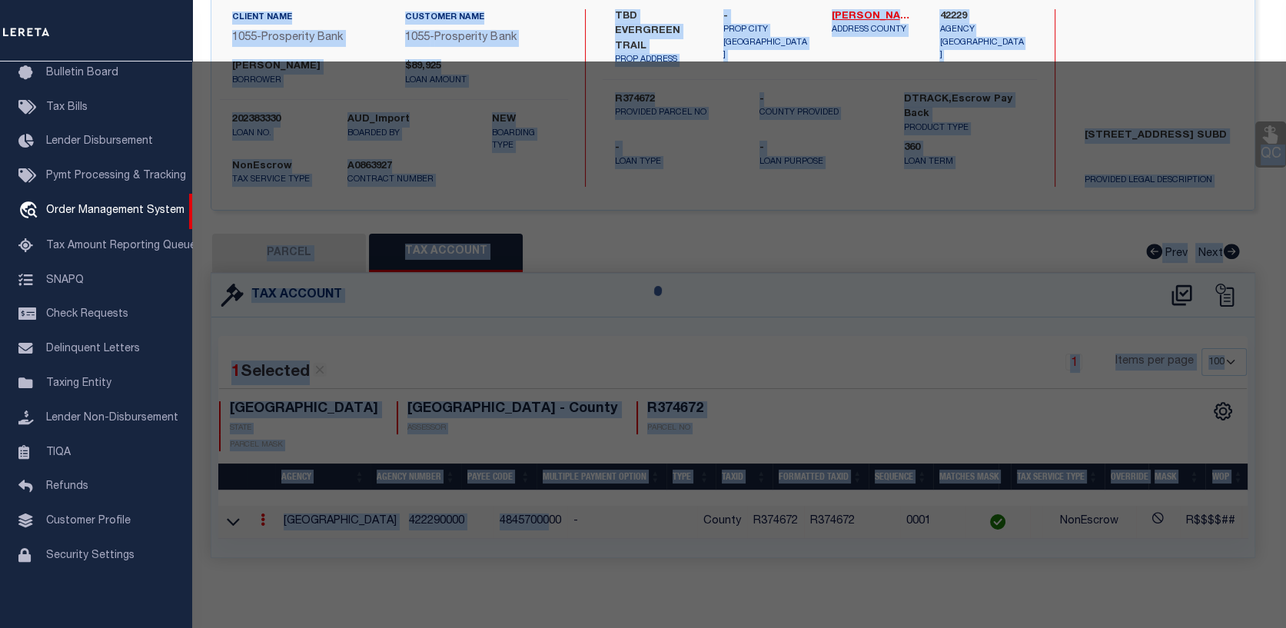
select select "AS"
select select
checkbox input "false"
select select "CP"
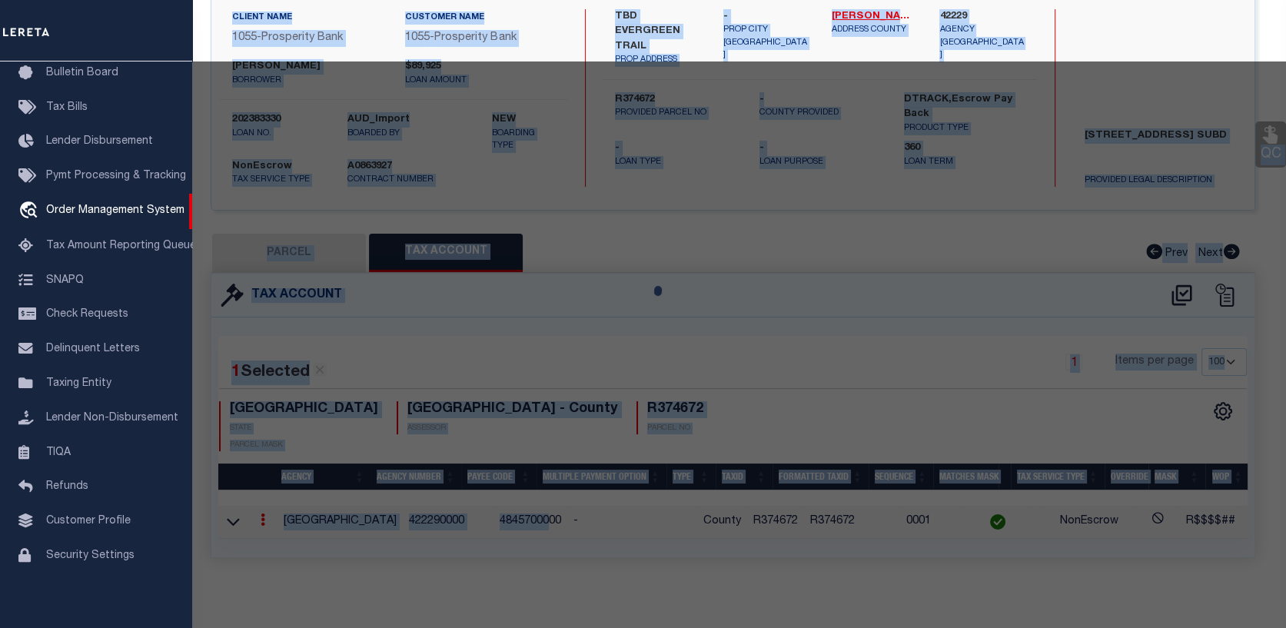
type input "LAKELAND RANCH LLC"
select select "AGW"
select select
type input "TBD EVERGREEN TRAIL"
checkbox input "false"
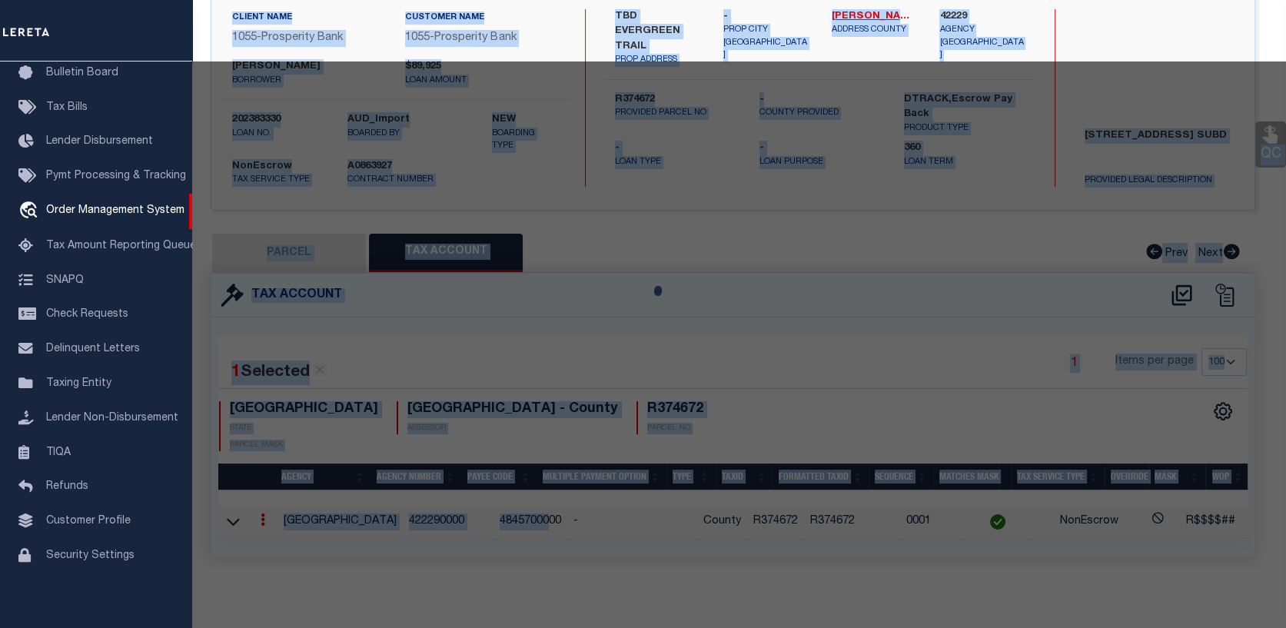
type input "[GEOGRAPHIC_DATA]"
type textarea "A0402 J. JUDSON,ACRES 869.962, A-424,A-192,A-664,A-80,A-713"
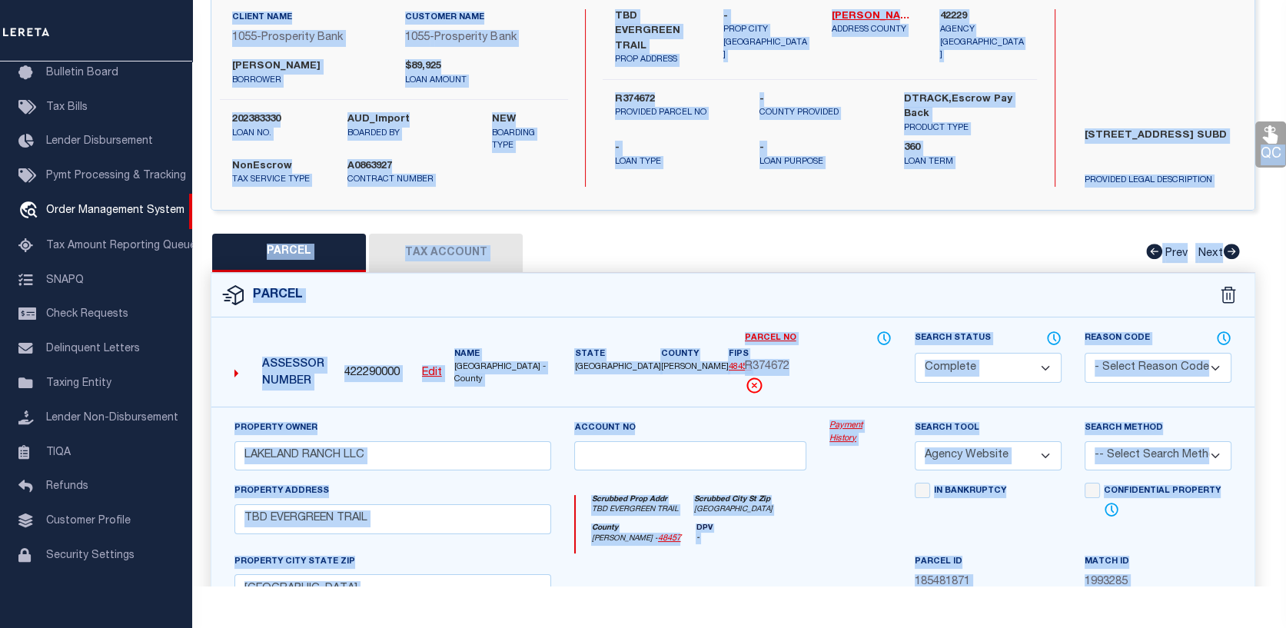
click at [569, 470] on div "Account no" at bounding box center [690, 451] width 255 height 63
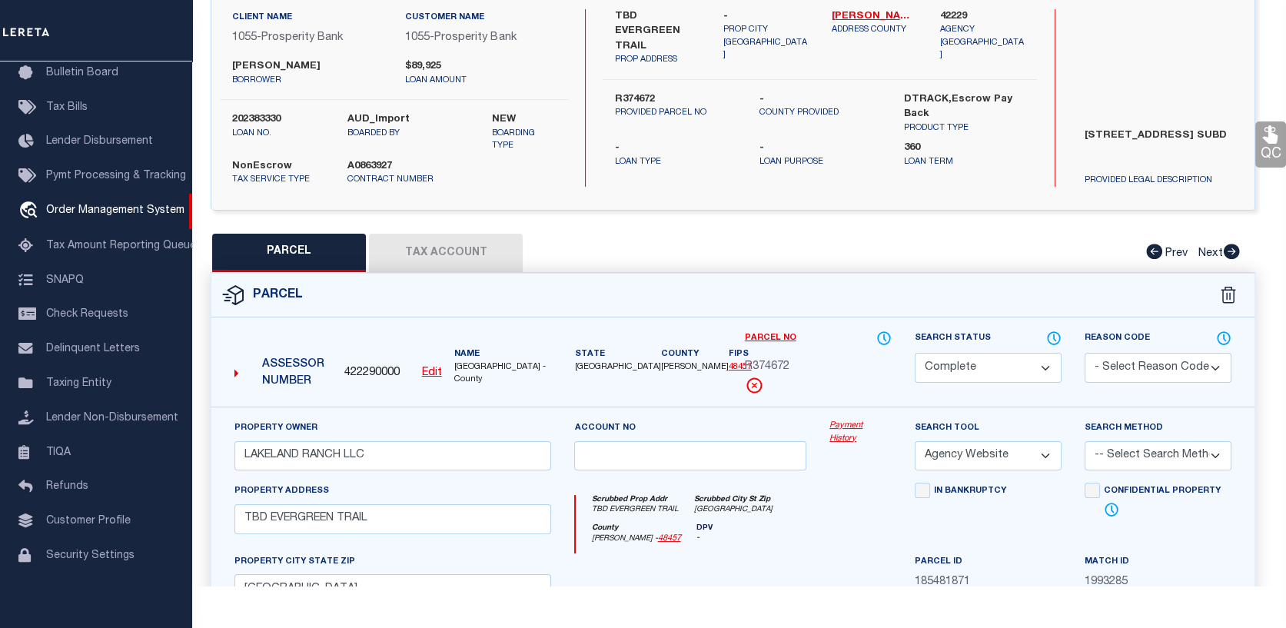
click at [848, 433] on link "Payment History" at bounding box center [860, 432] width 62 height 25
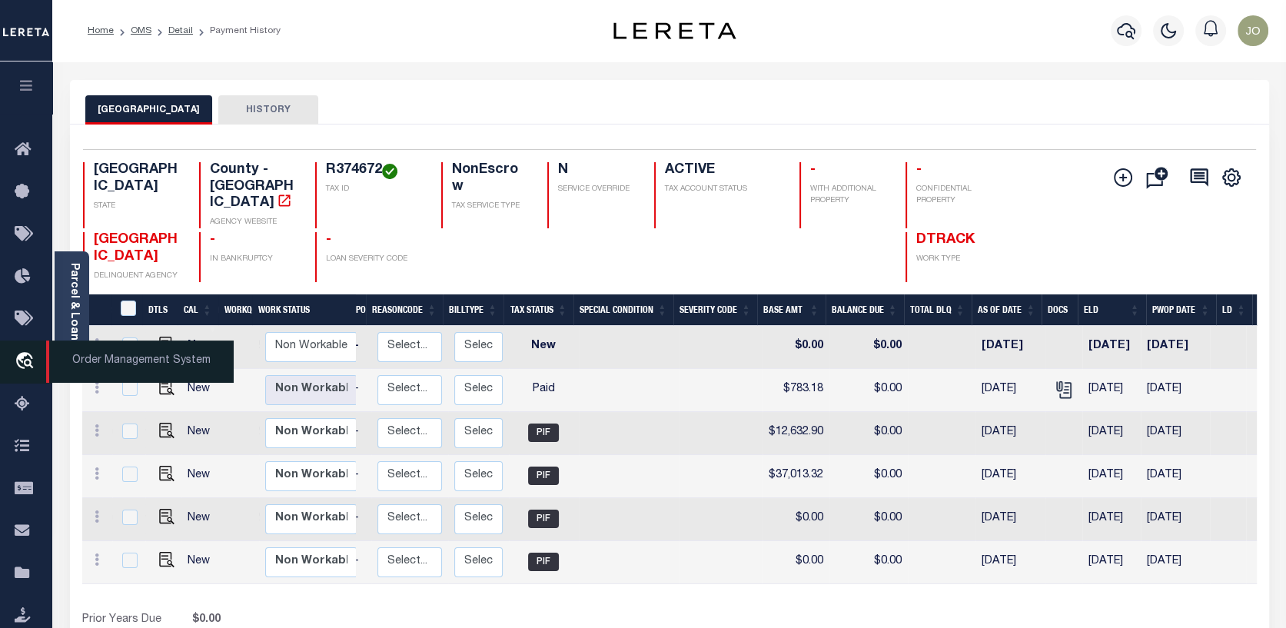
click at [20, 353] on icon "travel_explore" at bounding box center [27, 362] width 25 height 20
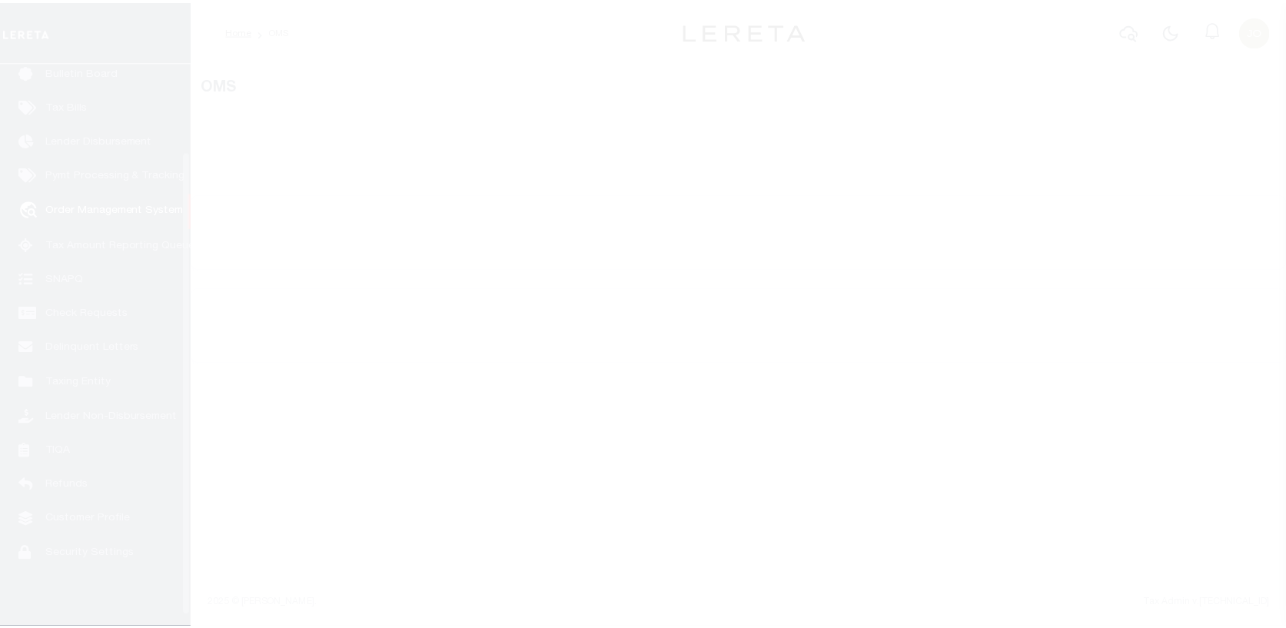
scroll to position [111, 0]
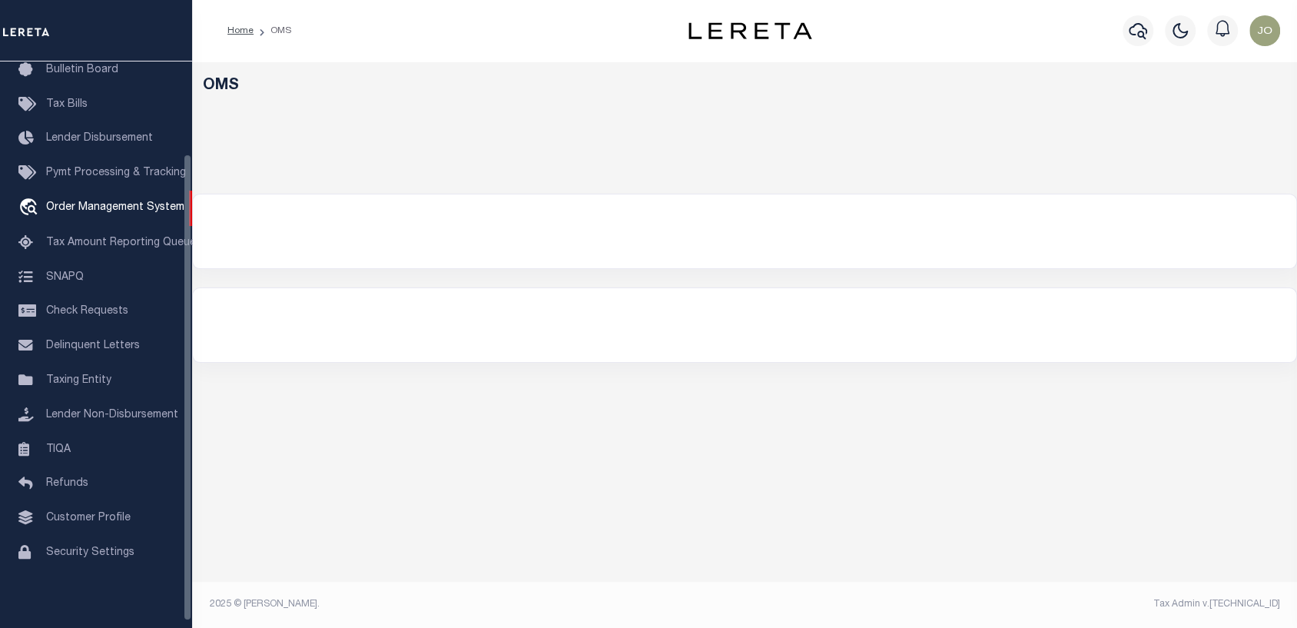
select select "200"
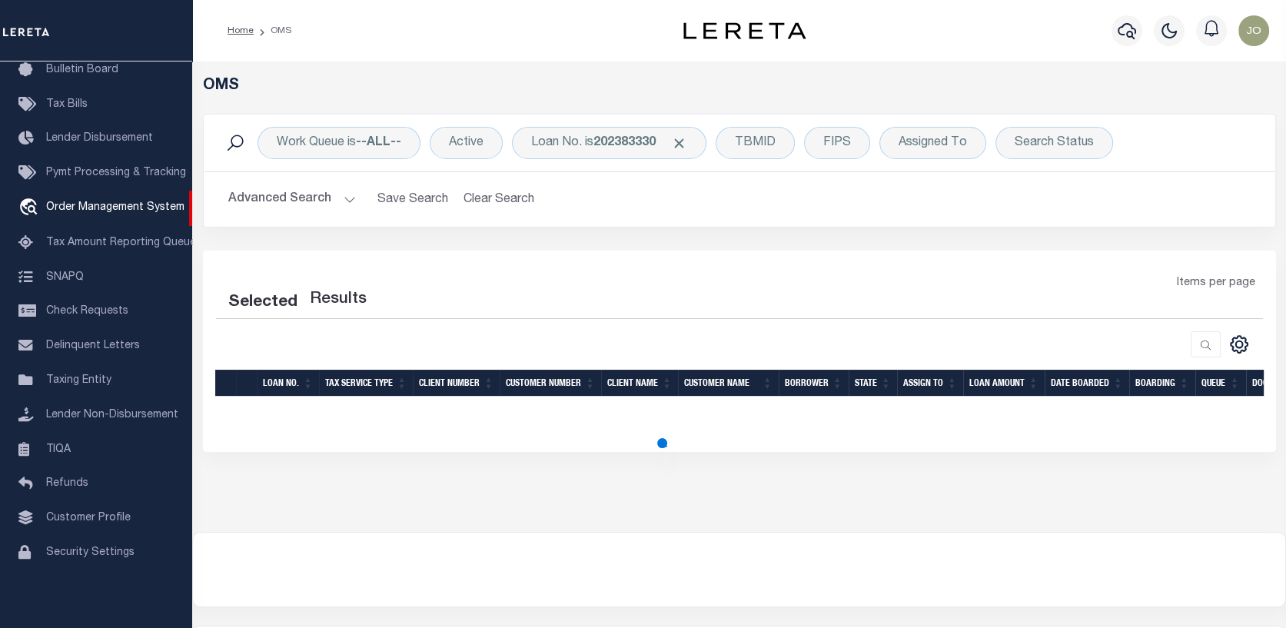
select select "200"
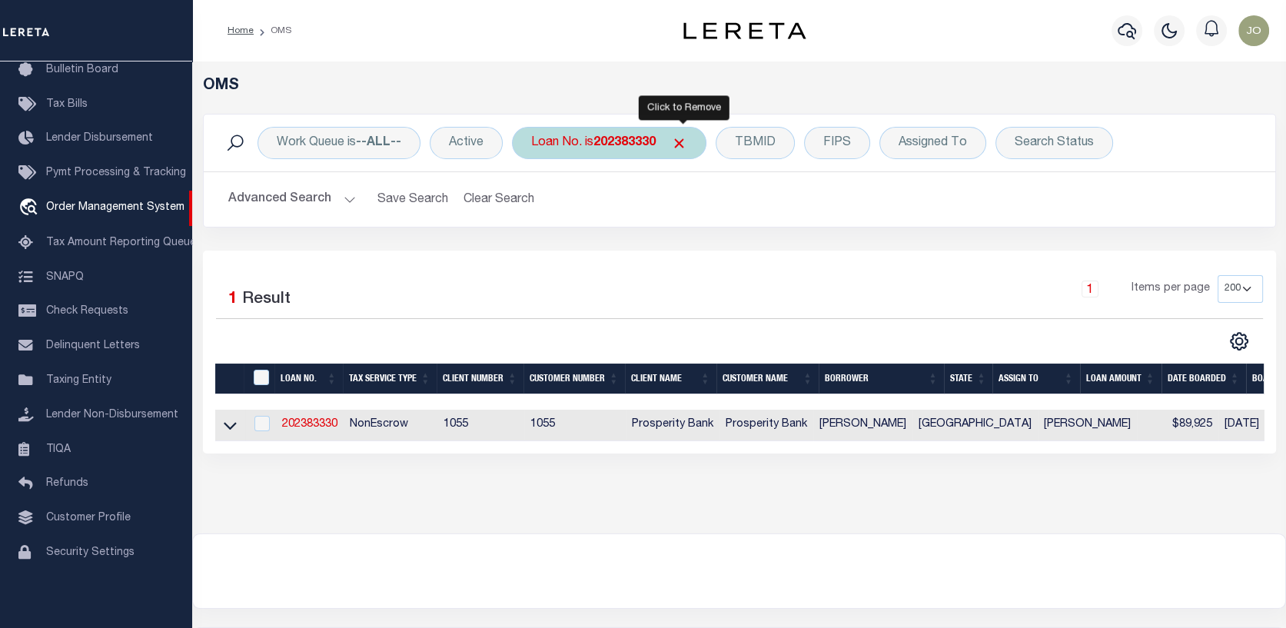
click at [684, 136] on span "Click to Remove" at bounding box center [679, 143] width 16 height 16
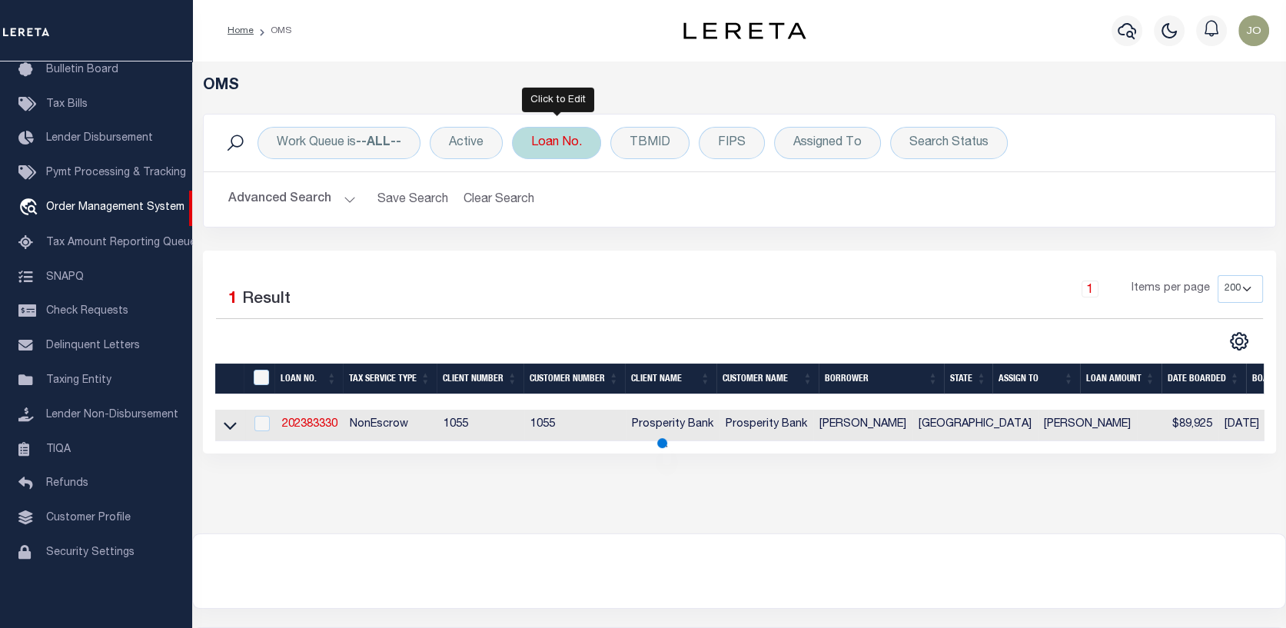
click at [574, 143] on div "Loan No." at bounding box center [556, 143] width 89 height 32
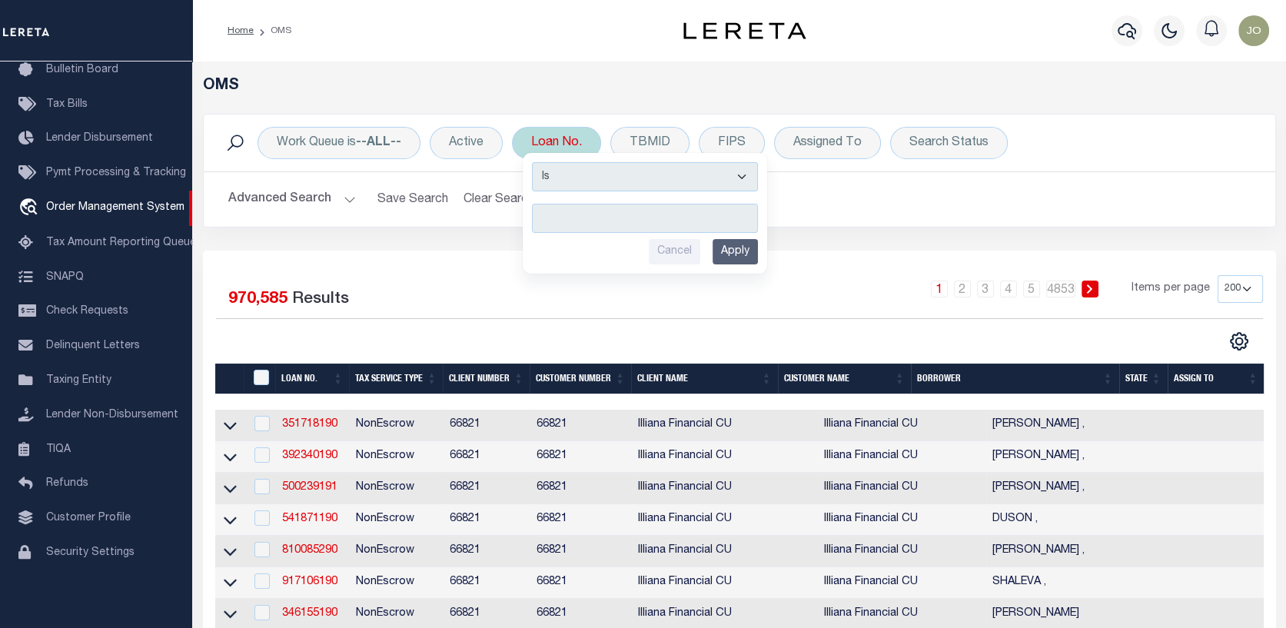
click at [549, 214] on input "text" at bounding box center [645, 218] width 226 height 29
type input "10023056"
click at [746, 252] on input "Apply" at bounding box center [734, 251] width 45 height 25
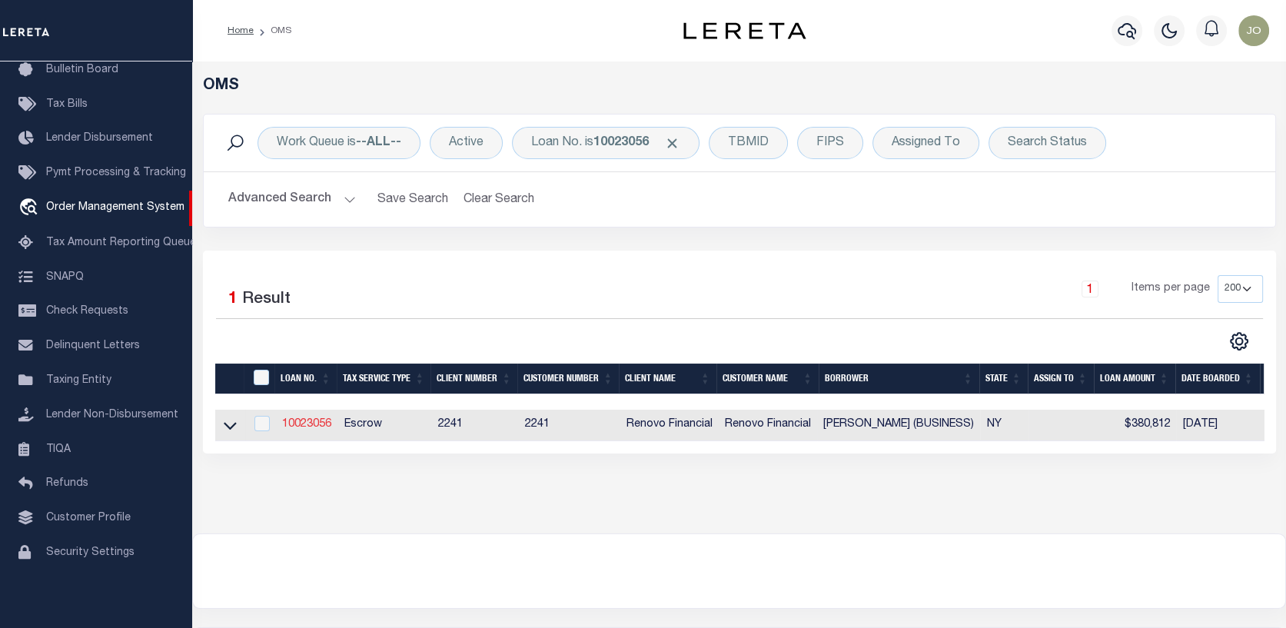
click at [317, 419] on link "10023056" at bounding box center [306, 424] width 49 height 11
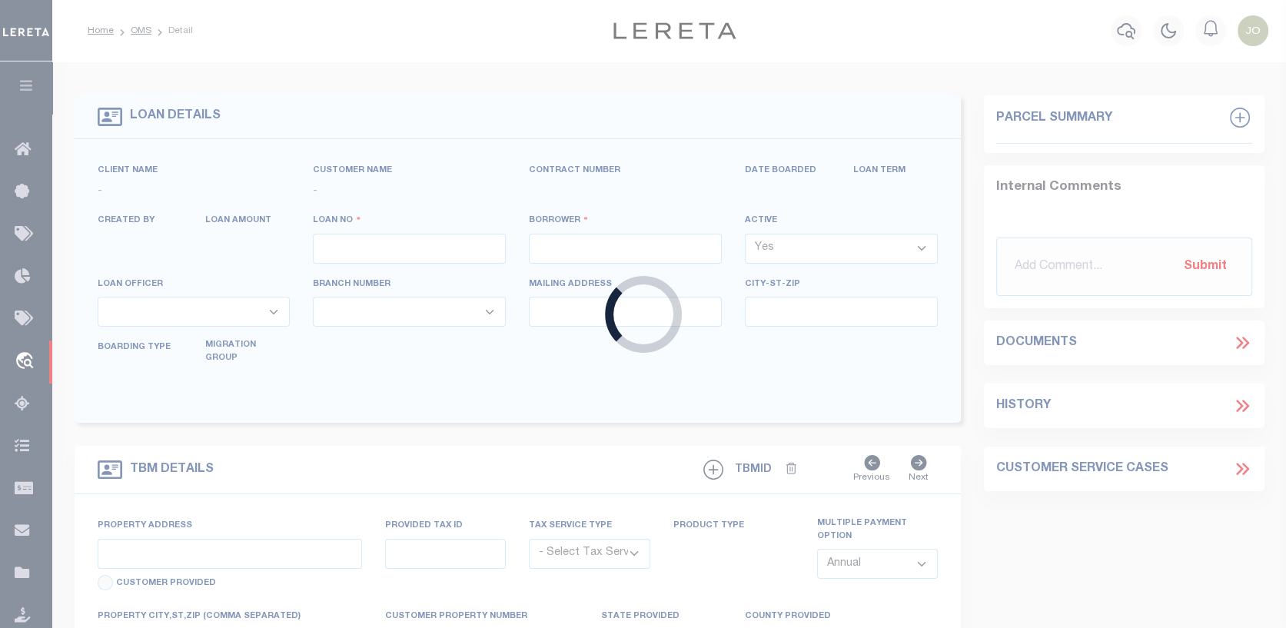
type input "10023056"
type input "[PERSON_NAME] (BUSINESS)"
select select
select select "400"
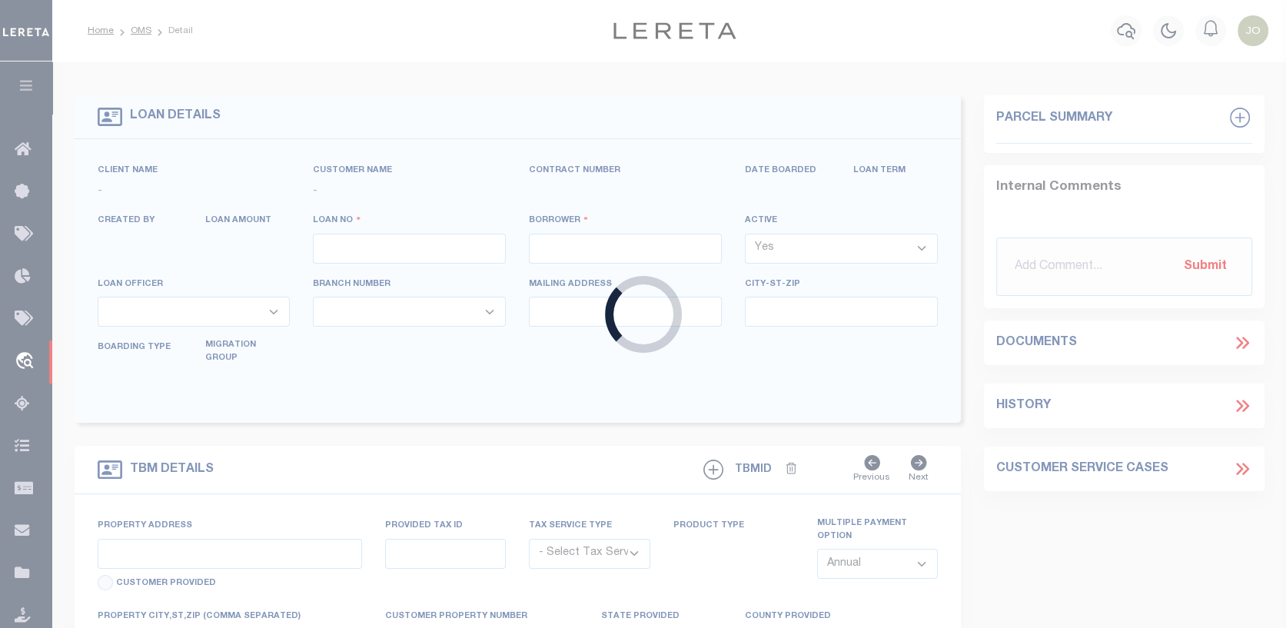
select select "Escrow"
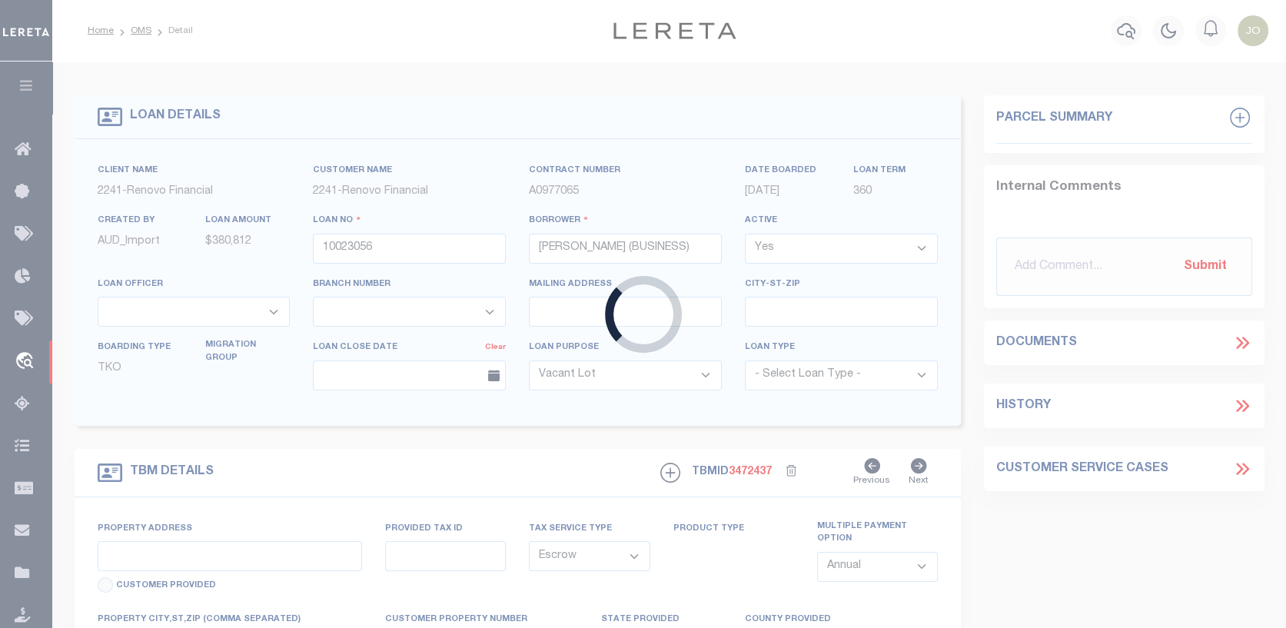
select select "25067"
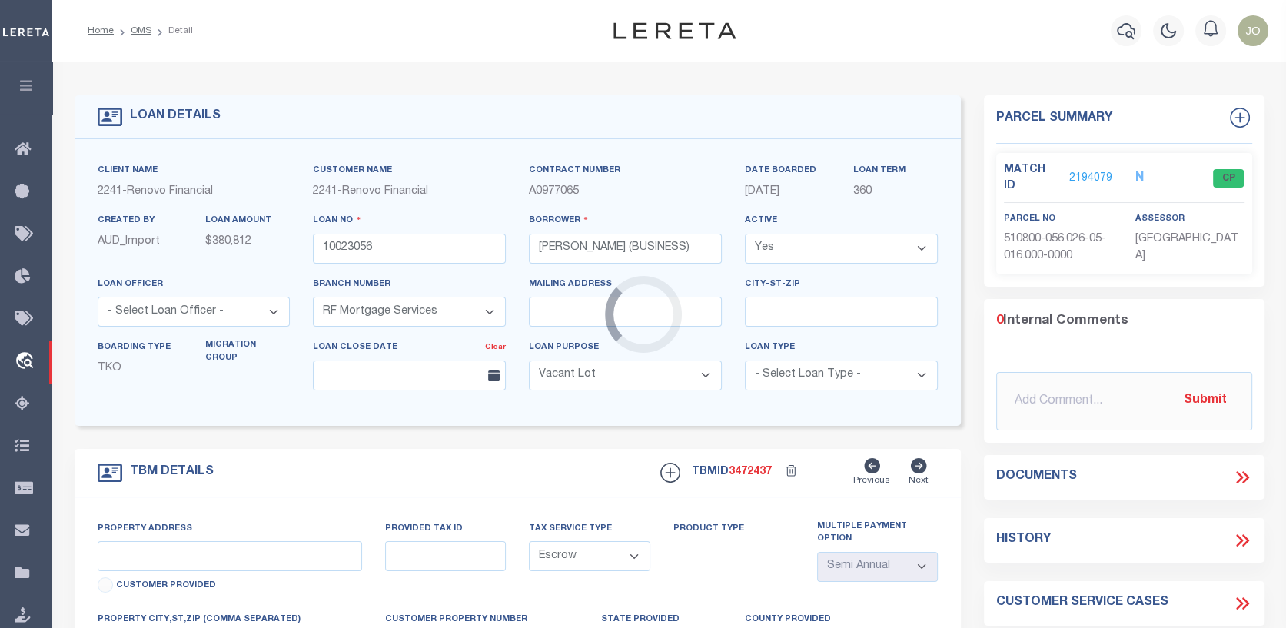
type input "[STREET_ADDRESS][PERSON_NAME]"
select select "4"
type input "[GEOGRAPHIC_DATA], [GEOGRAPHIC_DATA] 12401"
type input "a0kUS00000CO5Sj"
type input "NY"
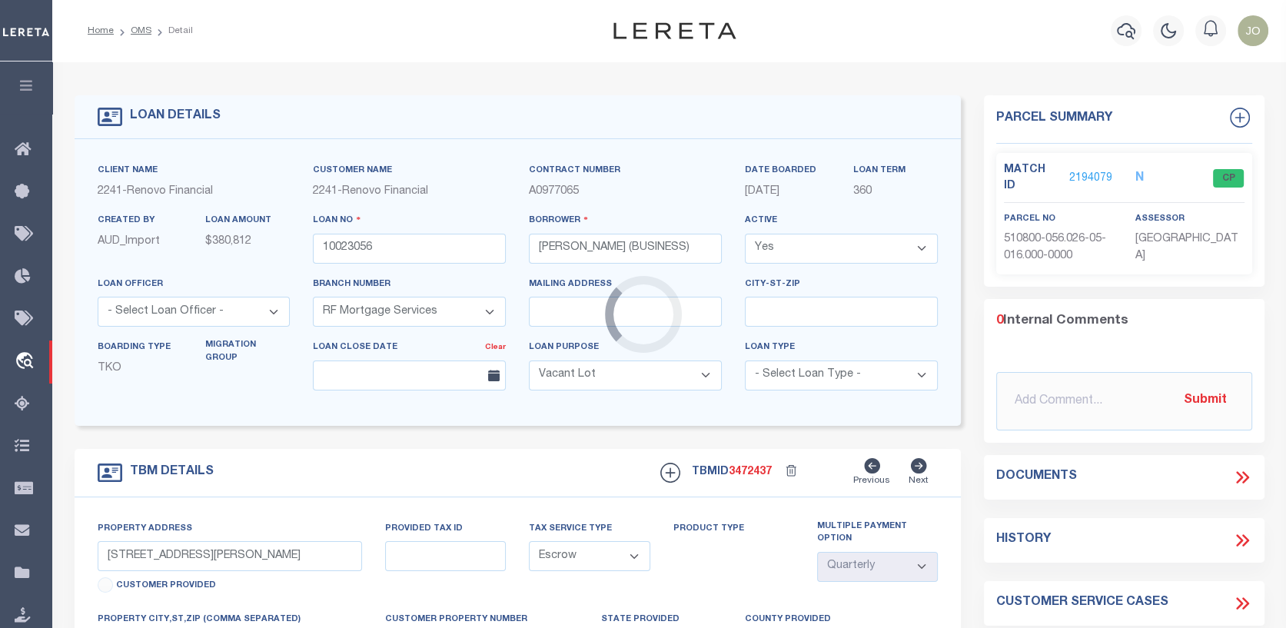
select select
